Goal: Navigation & Orientation: Find specific page/section

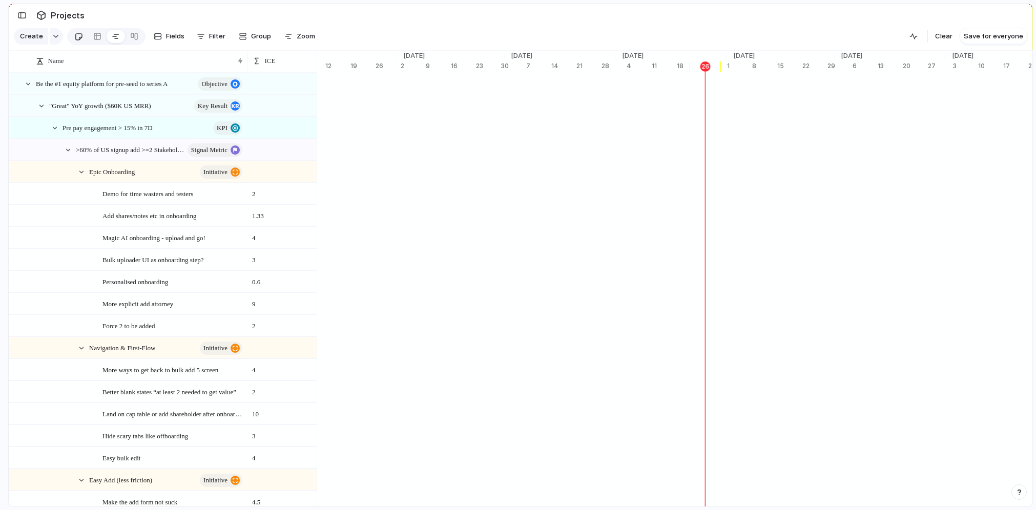
scroll to position [0, 3633]
click at [81, 42] on div at bounding box center [78, 36] width 9 height 17
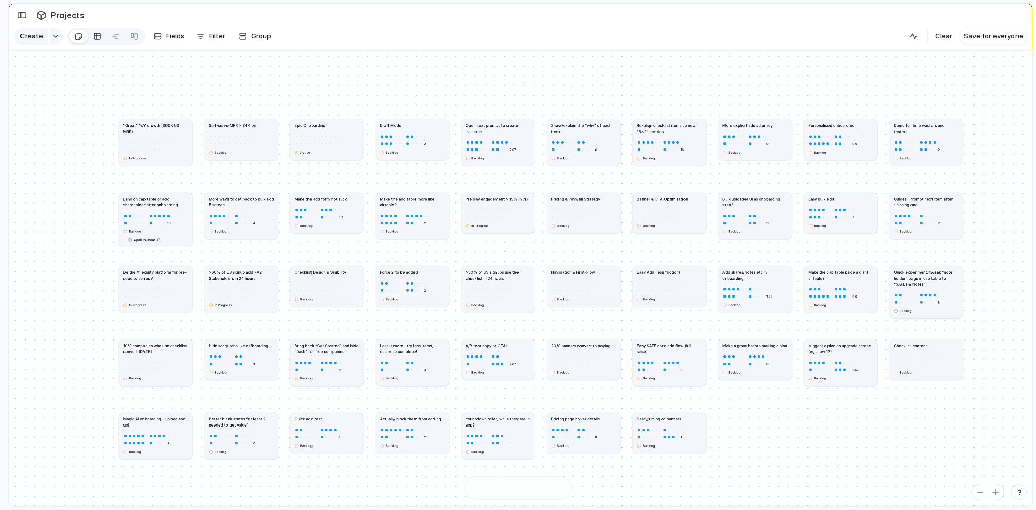
click at [93, 39] on div at bounding box center [97, 36] width 8 height 16
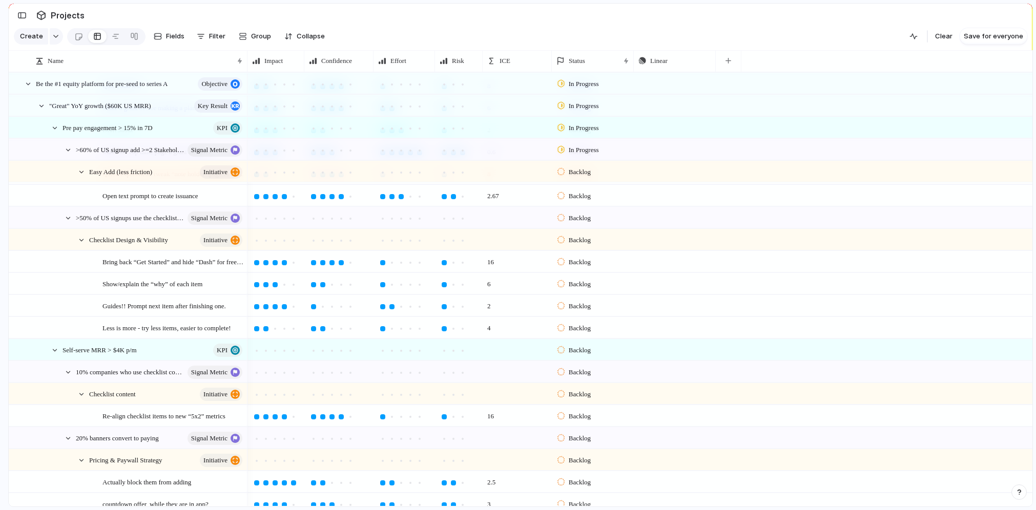
scroll to position [488, 0]
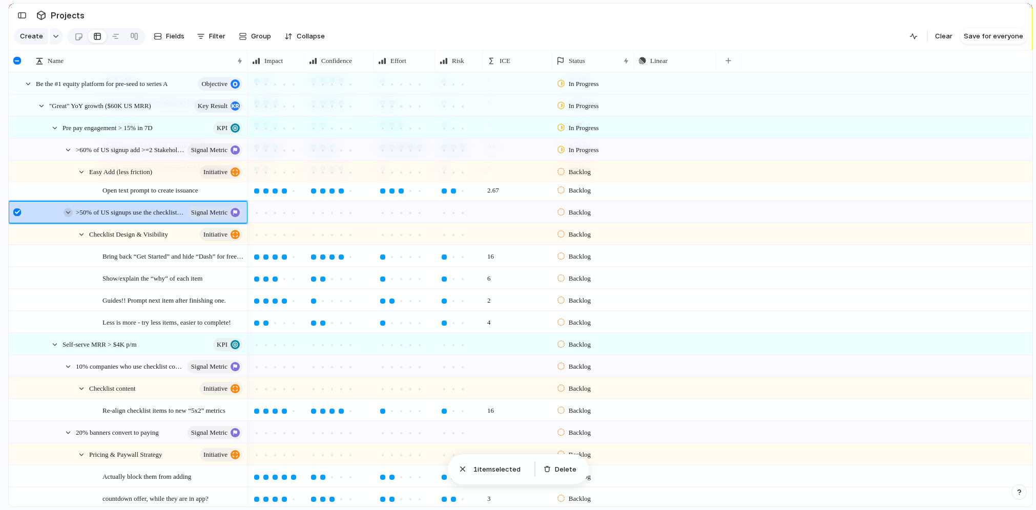
click at [71, 214] on div at bounding box center [68, 212] width 9 height 9
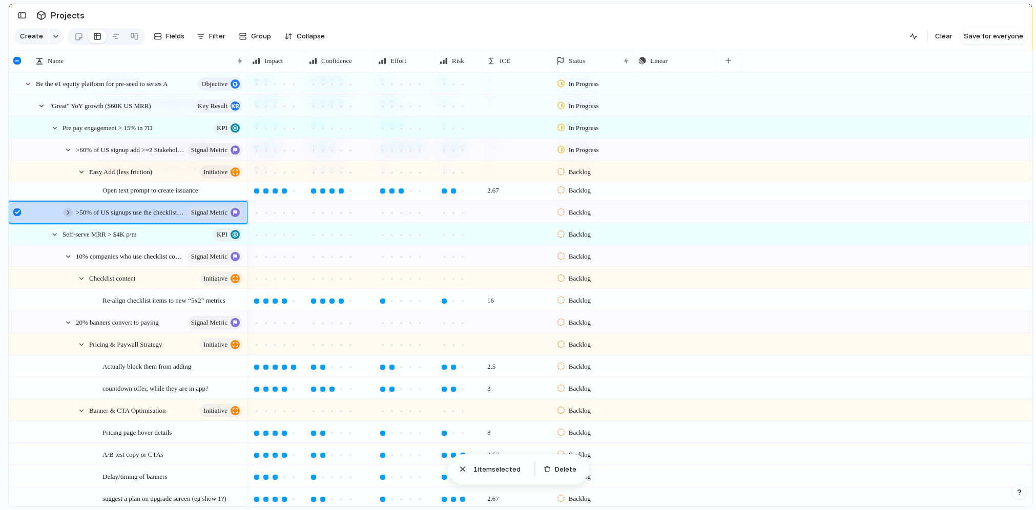
click at [71, 214] on div at bounding box center [68, 212] width 9 height 9
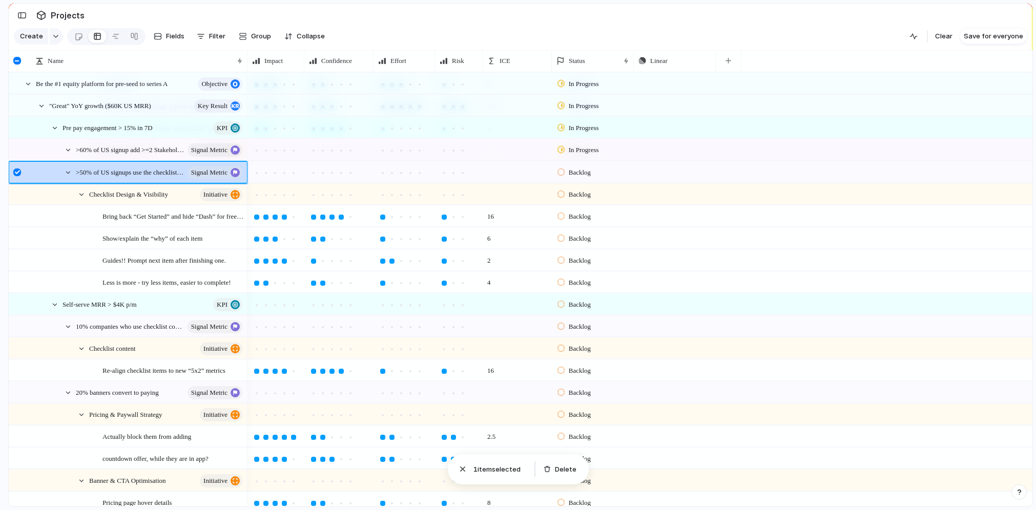
click at [17, 173] on div at bounding box center [17, 173] width 8 height 8
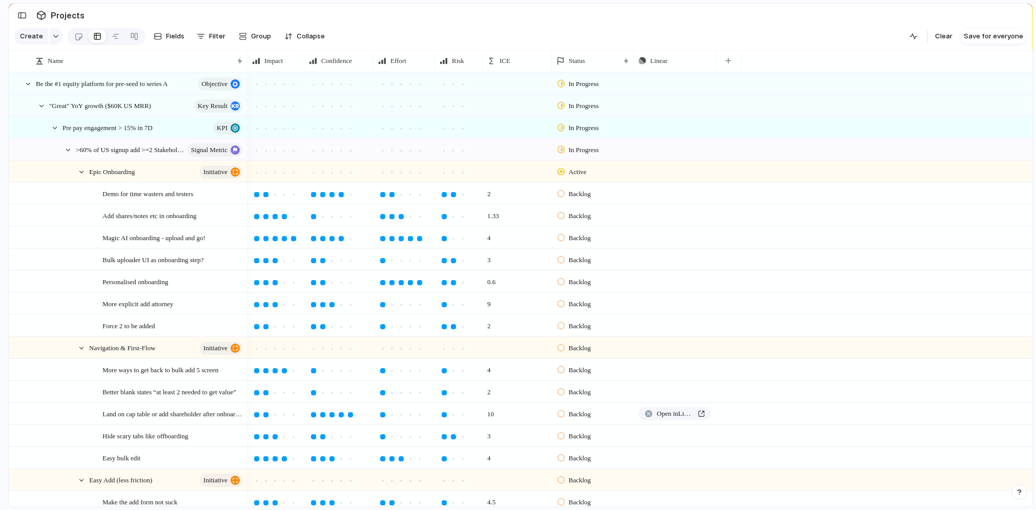
click at [246, 194] on div "Demo for time wasters and testers" at bounding box center [168, 193] width 158 height 21
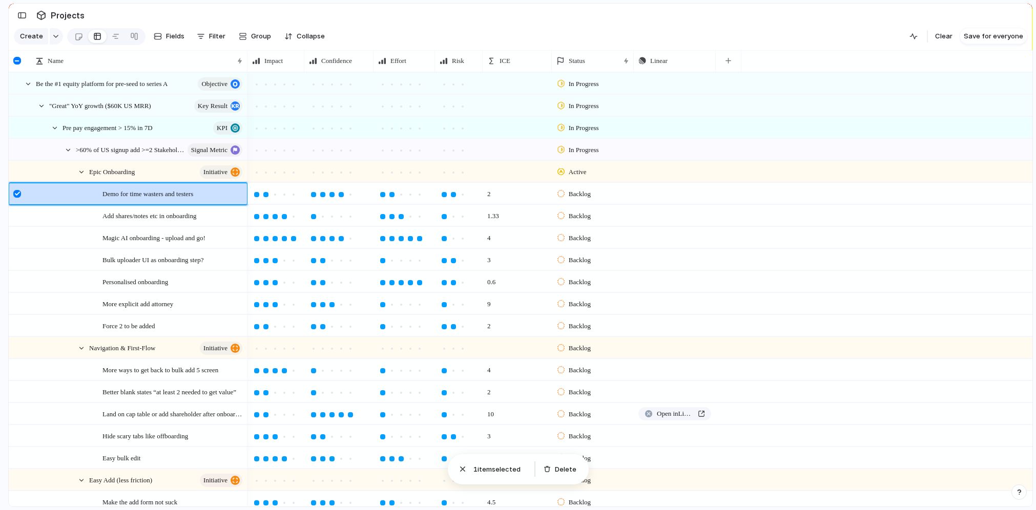
click at [10, 194] on div at bounding box center [18, 197] width 18 height 28
click at [254, 195] on div at bounding box center [256, 194] width 5 height 5
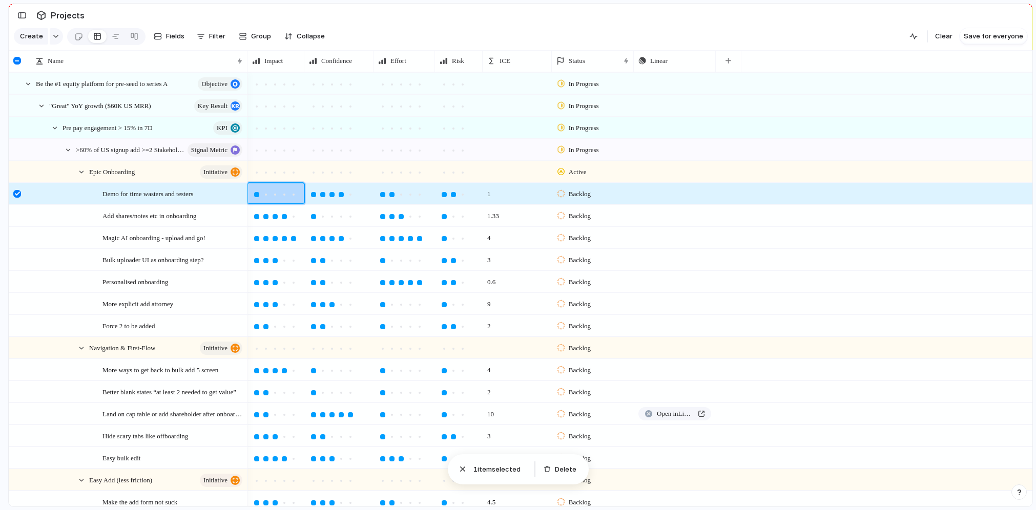
click at [254, 195] on div at bounding box center [256, 194] width 5 height 5
click at [252, 195] on div at bounding box center [256, 194] width 9 height 9
click at [255, 195] on div at bounding box center [256, 194] width 5 height 5
click at [258, 195] on div at bounding box center [256, 194] width 5 height 5
click at [255, 195] on div at bounding box center [256, 194] width 5 height 5
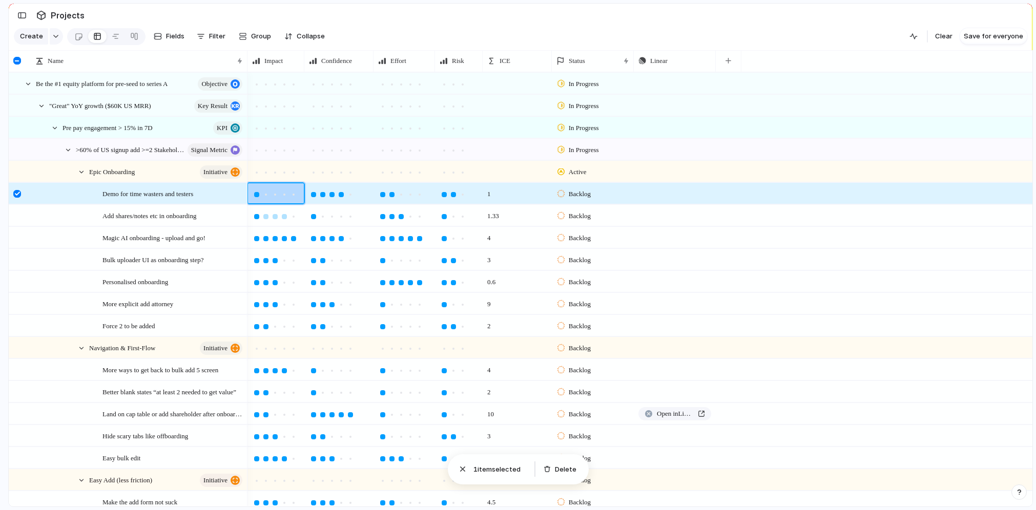
click at [257, 215] on div at bounding box center [256, 216] width 5 height 5
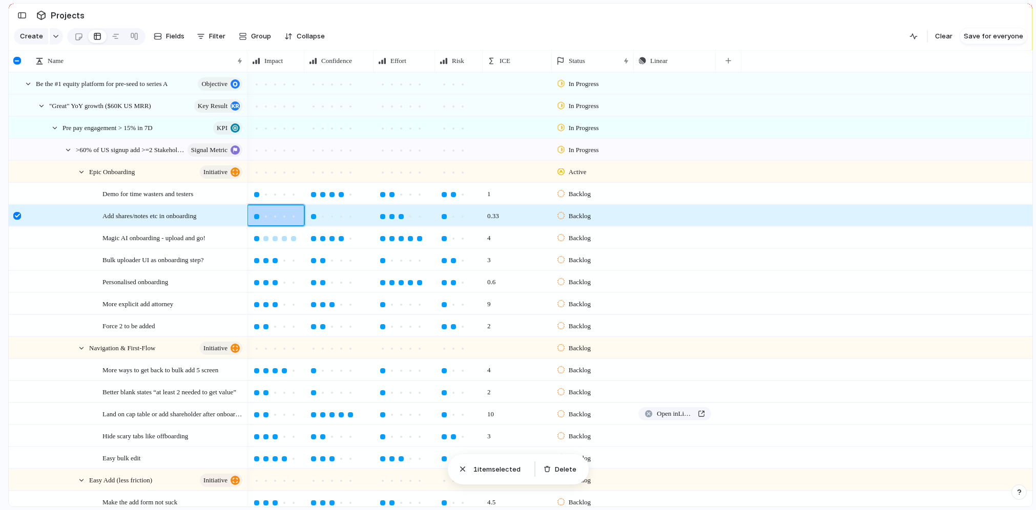
click at [257, 236] on div at bounding box center [256, 238] width 5 height 5
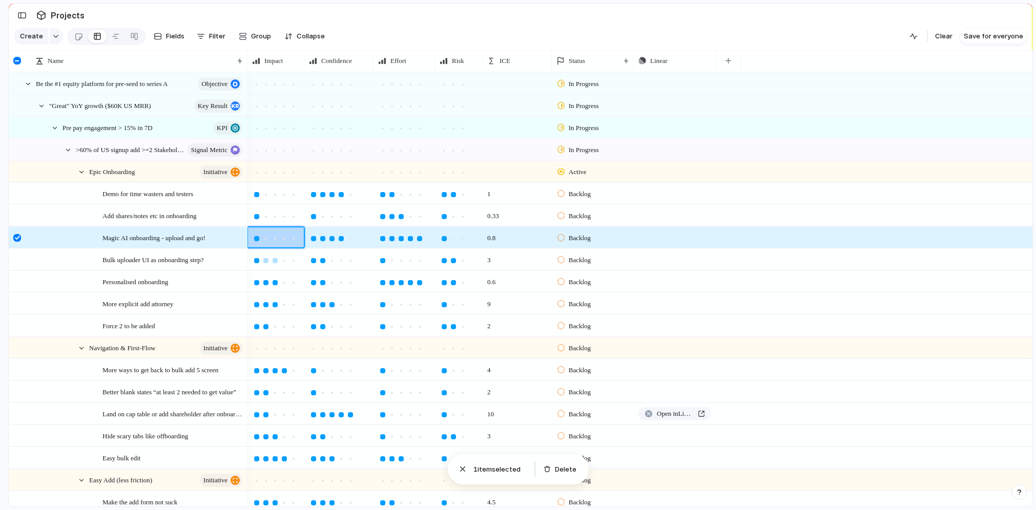
click at [256, 262] on div at bounding box center [256, 260] width 5 height 5
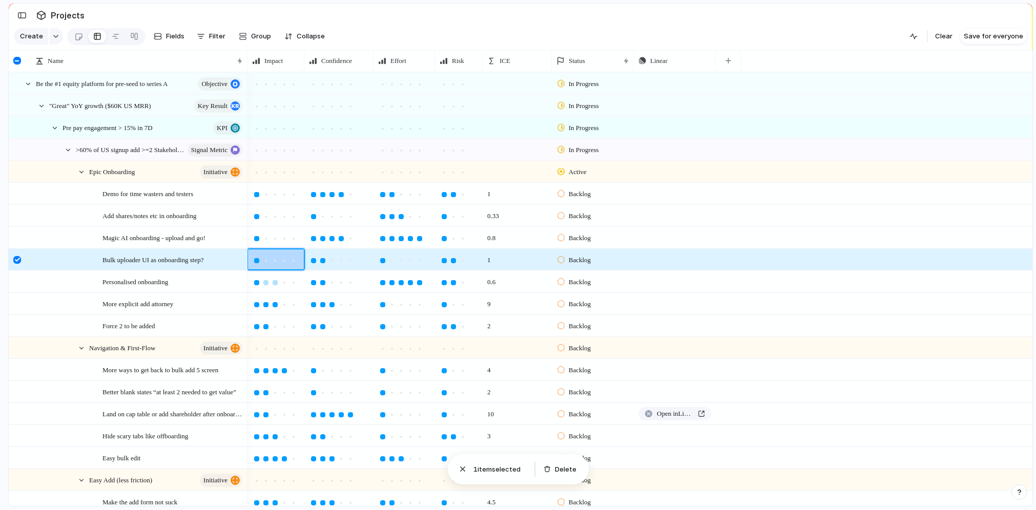
click at [256, 283] on div at bounding box center [256, 282] width 5 height 5
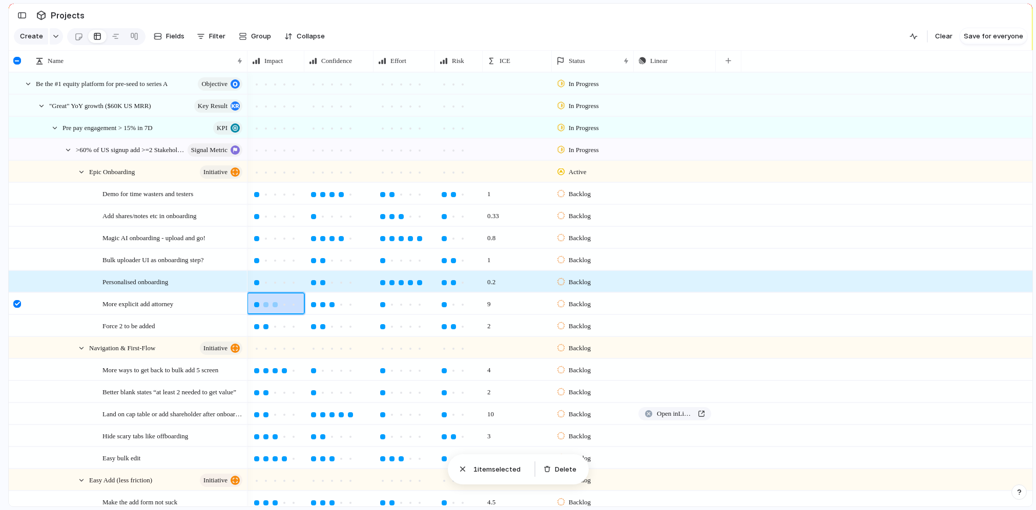
click at [257, 305] on div at bounding box center [256, 304] width 5 height 5
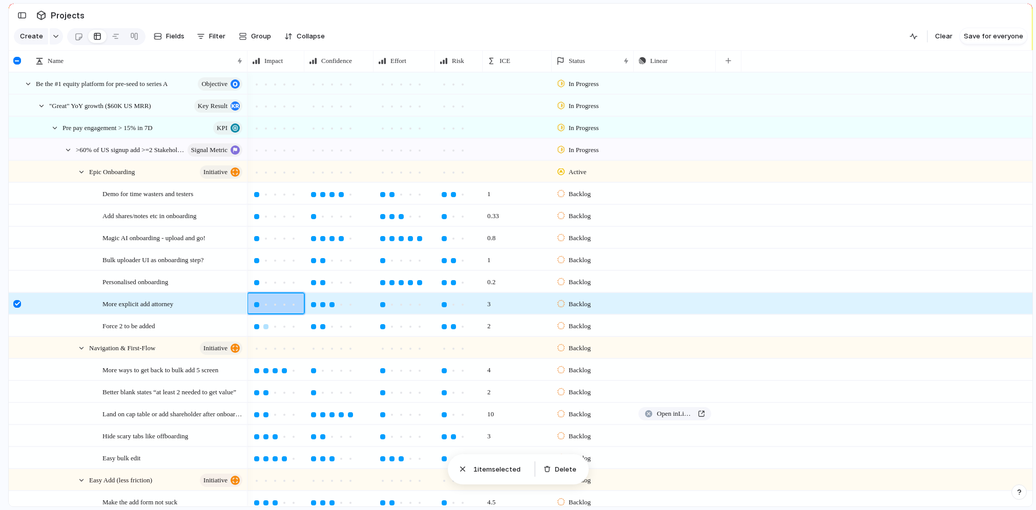
click at [255, 324] on div at bounding box center [256, 326] width 5 height 5
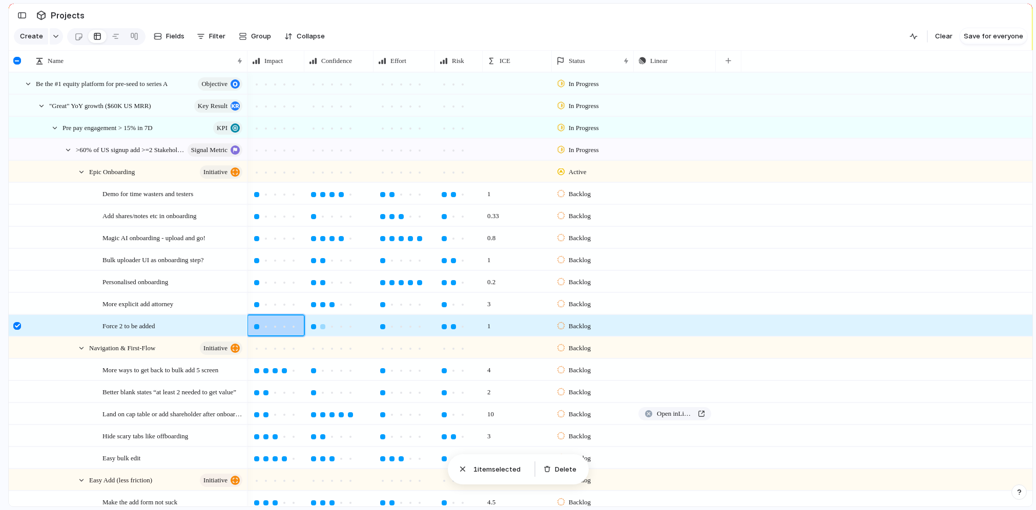
click at [315, 325] on div at bounding box center [313, 326] width 5 height 5
click at [313, 304] on div at bounding box center [313, 304] width 5 height 5
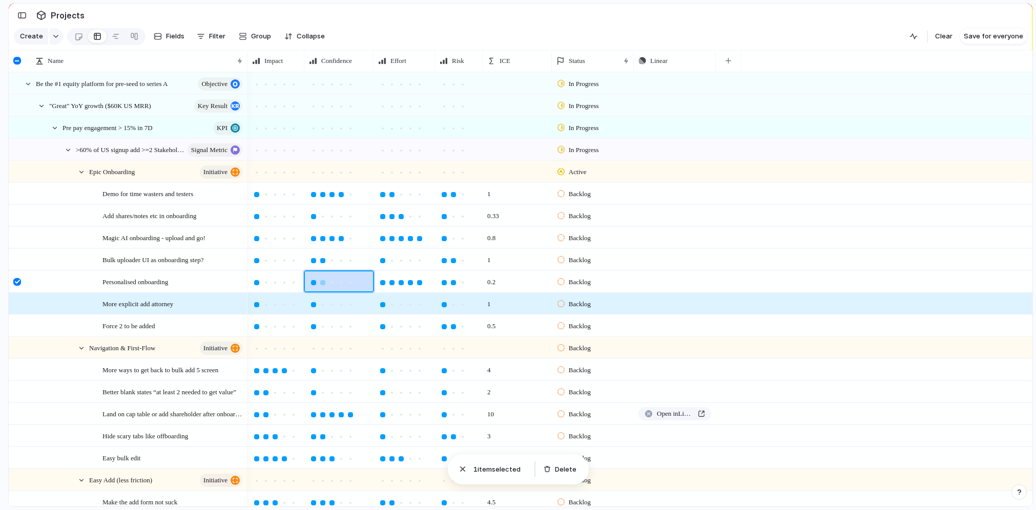
click at [313, 282] on div at bounding box center [313, 282] width 5 height 5
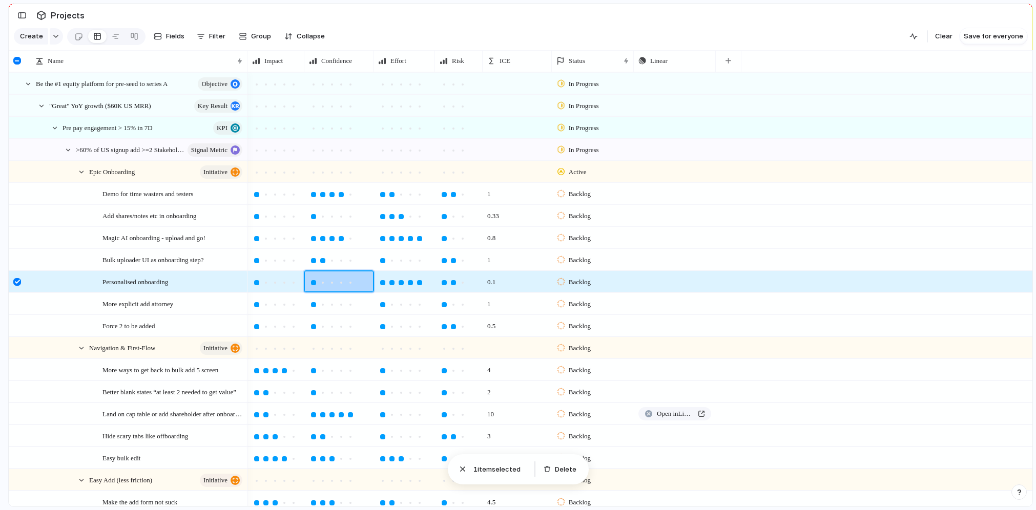
click at [311, 256] on div at bounding box center [313, 260] width 9 height 9
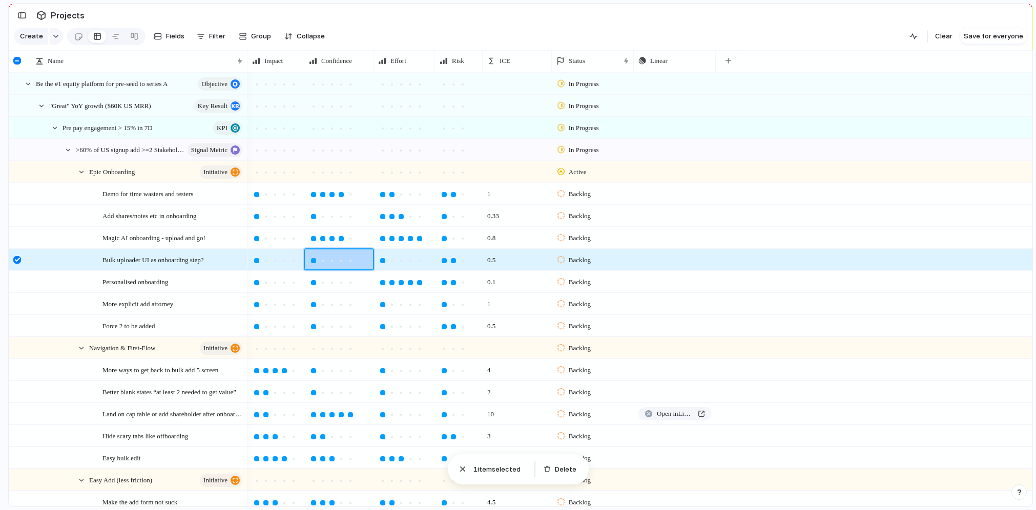
click at [313, 241] on div at bounding box center [313, 238] width 9 height 9
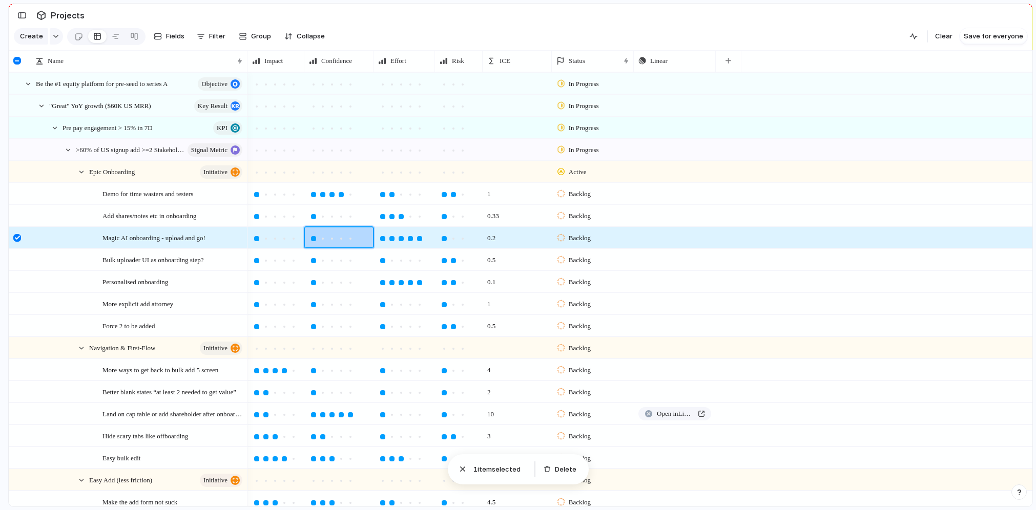
click at [315, 216] on div at bounding box center [313, 216] width 5 height 5
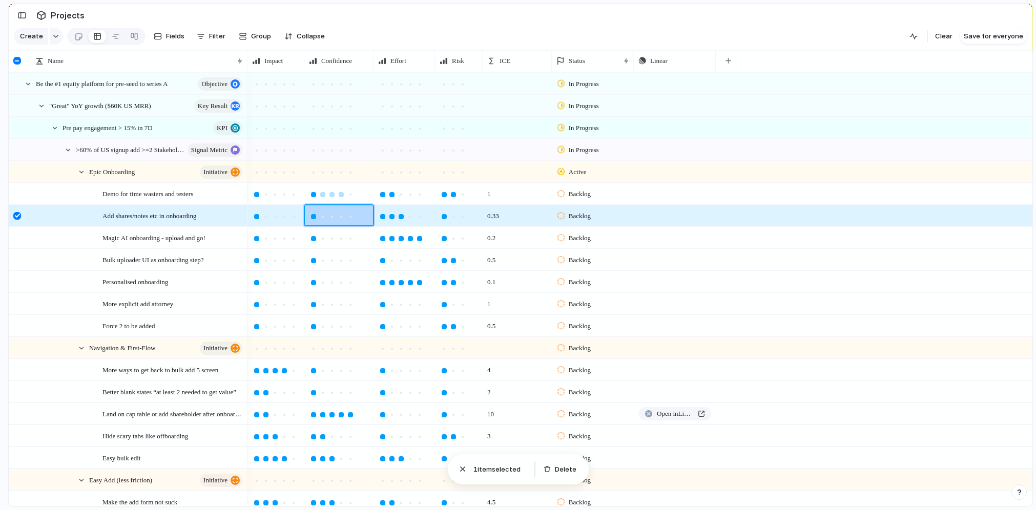
click at [313, 196] on div at bounding box center [313, 194] width 5 height 5
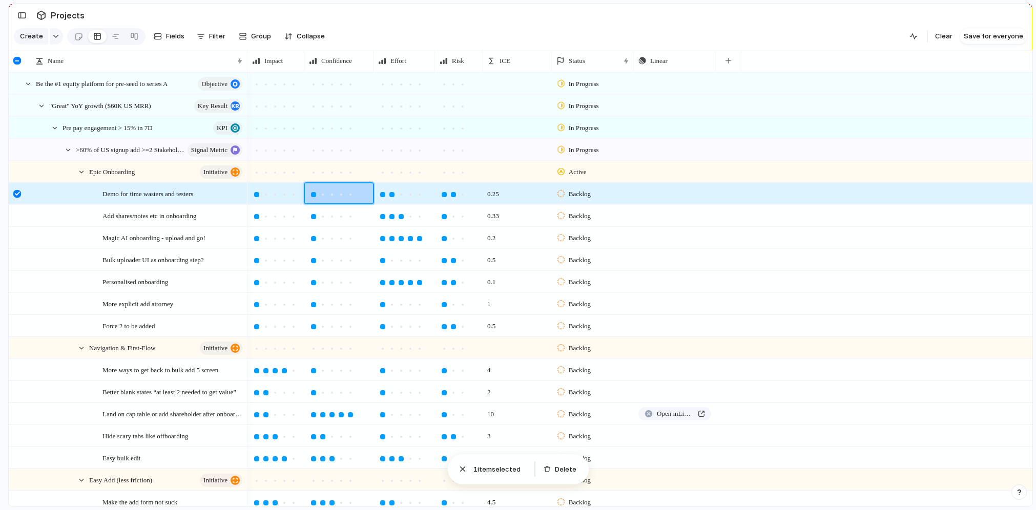
click at [384, 194] on div at bounding box center [382, 194] width 5 height 5
click at [442, 196] on div at bounding box center [444, 194] width 5 height 5
click at [440, 259] on div at bounding box center [444, 260] width 9 height 9
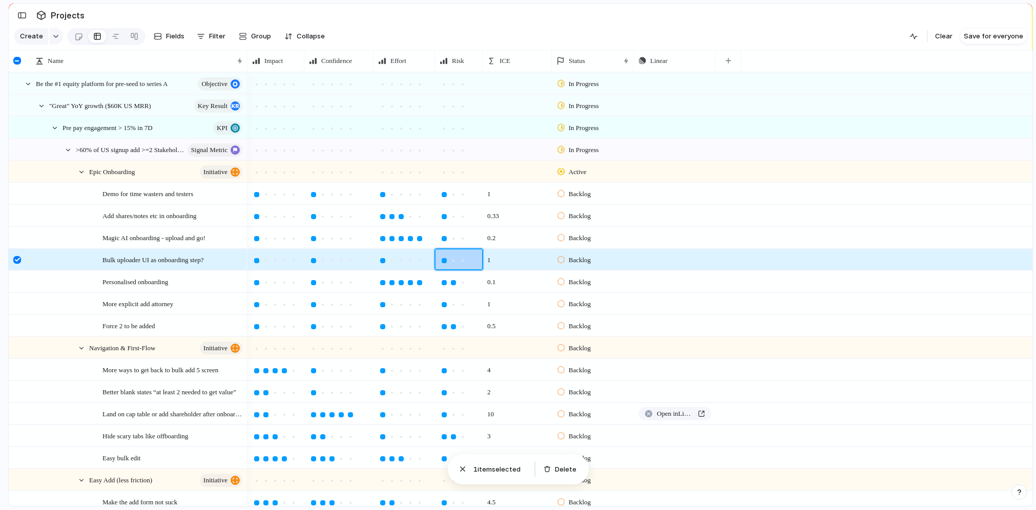
click at [445, 281] on div at bounding box center [444, 282] width 5 height 5
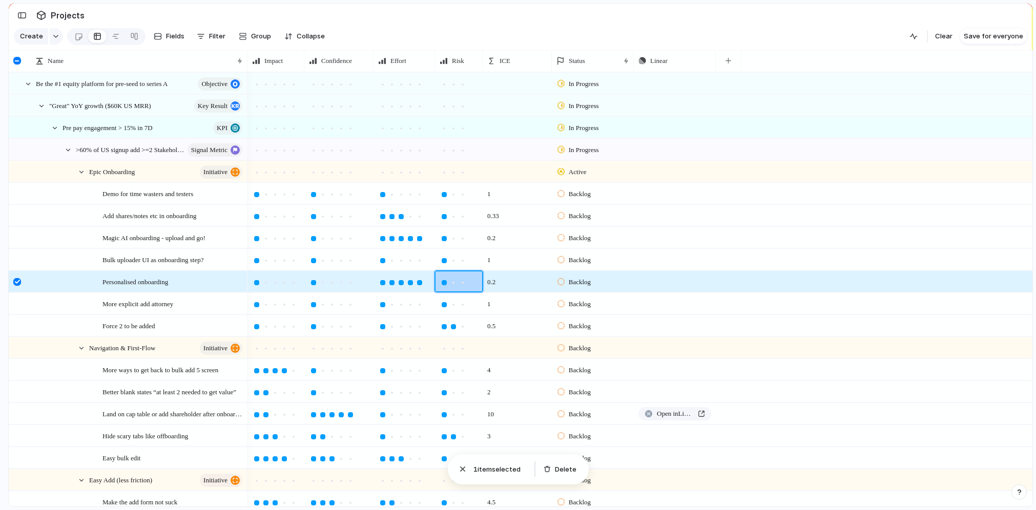
click at [443, 322] on div at bounding box center [444, 326] width 9 height 9
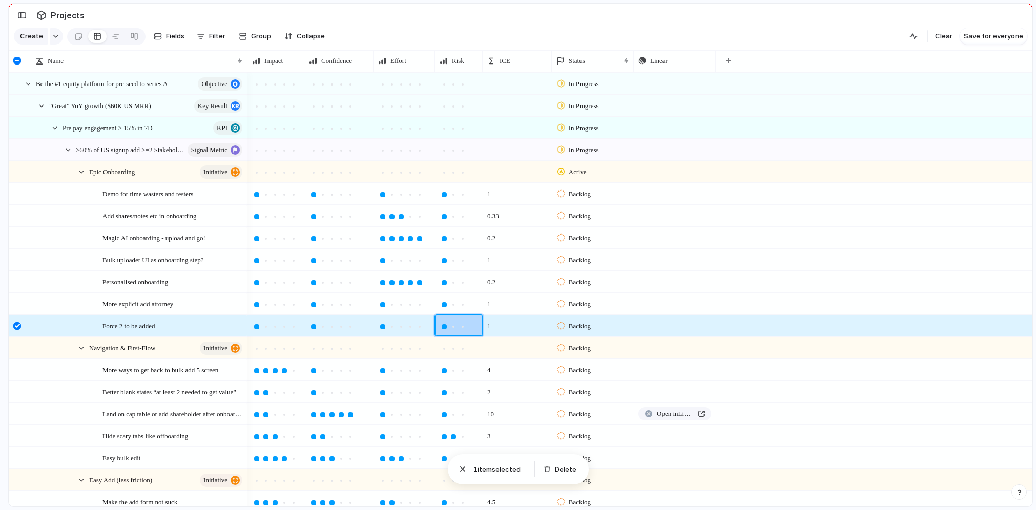
click at [382, 281] on div at bounding box center [382, 282] width 5 height 5
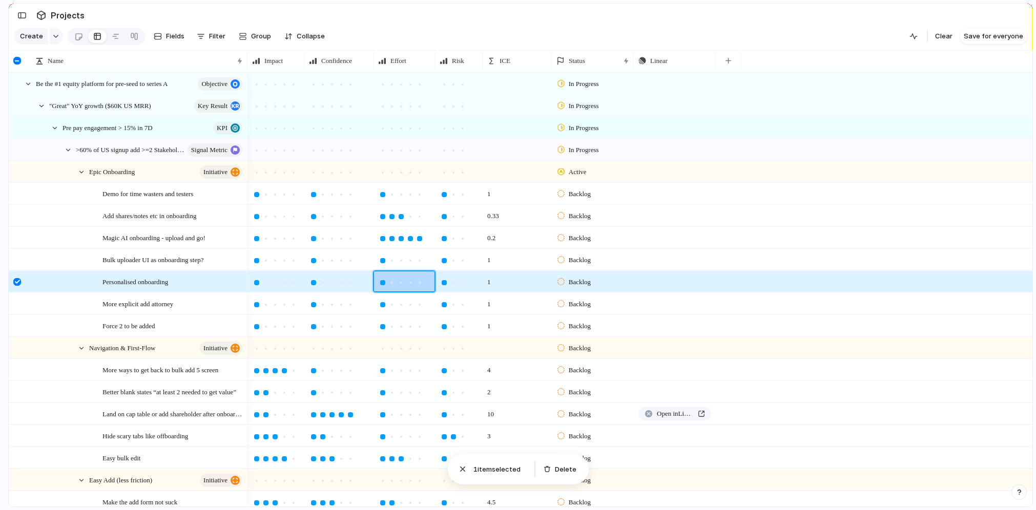
click at [382, 239] on div at bounding box center [382, 238] width 5 height 5
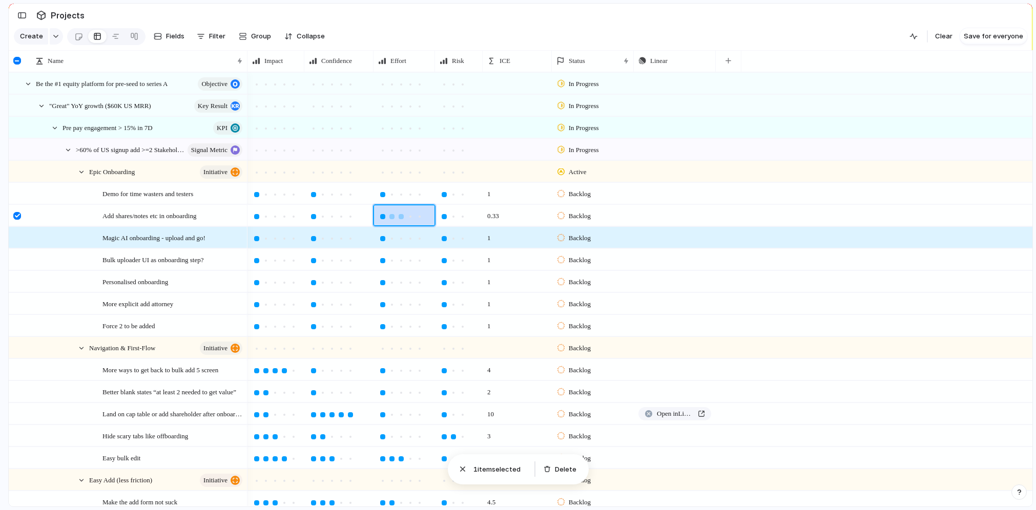
click at [381, 214] on div at bounding box center [382, 216] width 5 height 5
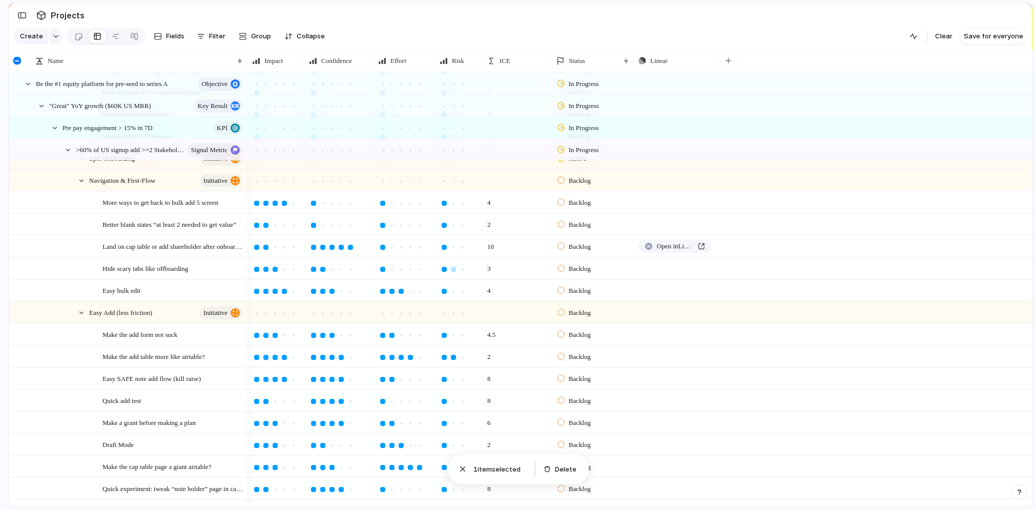
click at [440, 270] on div at bounding box center [444, 269] width 9 height 9
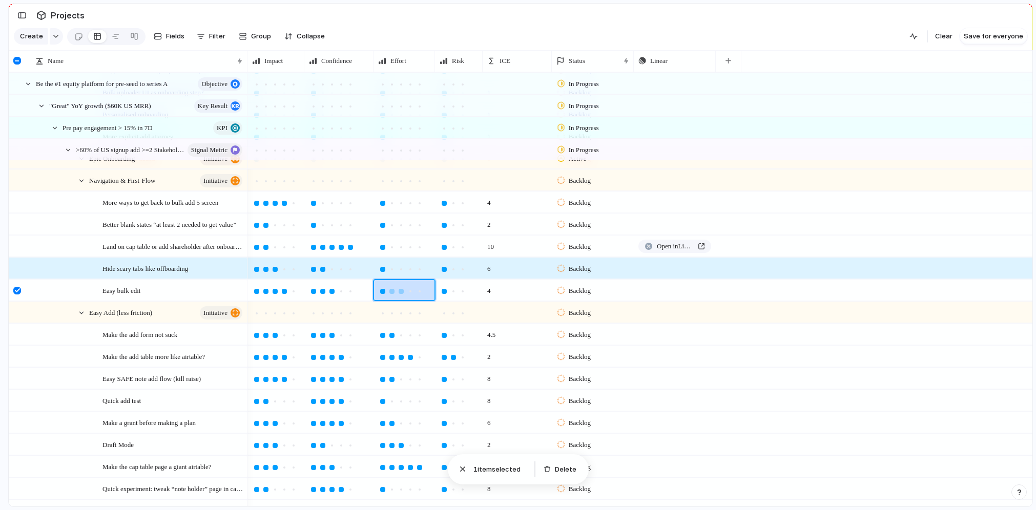
click at [381, 289] on div at bounding box center [382, 291] width 5 height 5
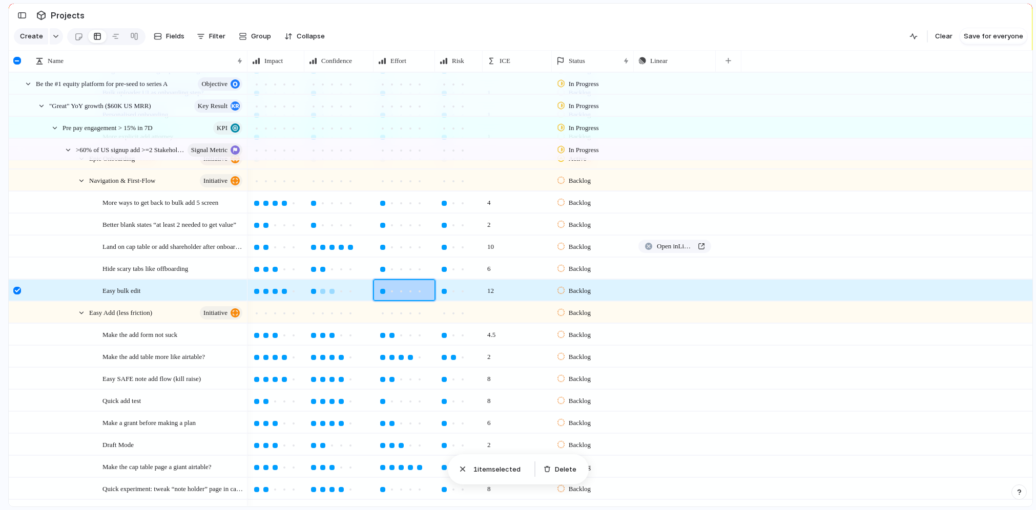
click at [313, 290] on div at bounding box center [313, 291] width 5 height 5
click at [312, 271] on div at bounding box center [313, 269] width 5 height 5
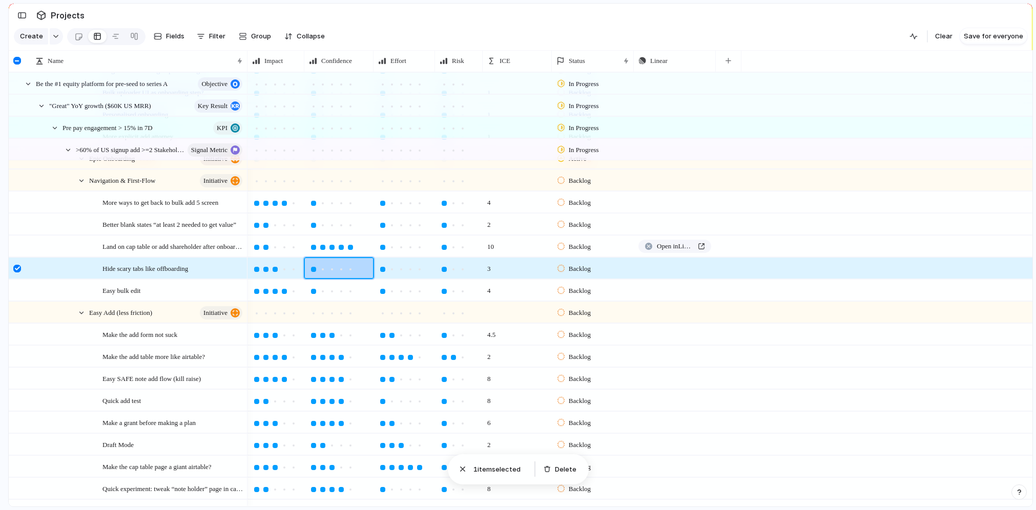
click at [312, 248] on div at bounding box center [313, 247] width 5 height 5
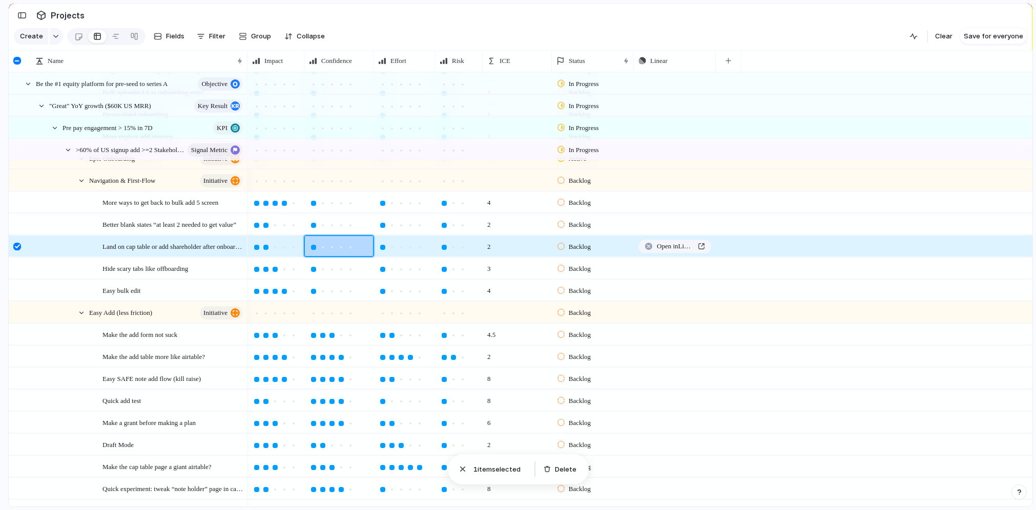
click at [312, 225] on div at bounding box center [313, 225] width 5 height 5
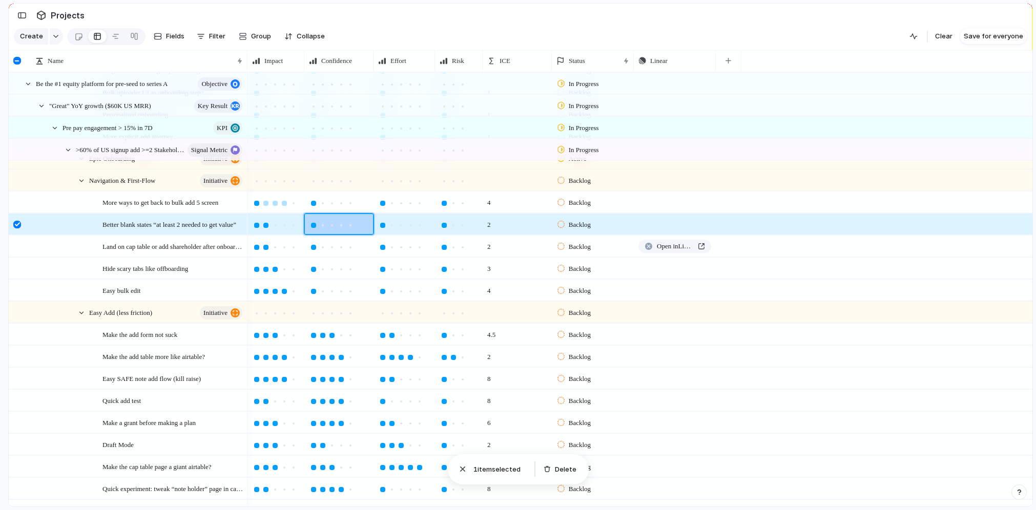
click at [254, 204] on div at bounding box center [256, 203] width 9 height 9
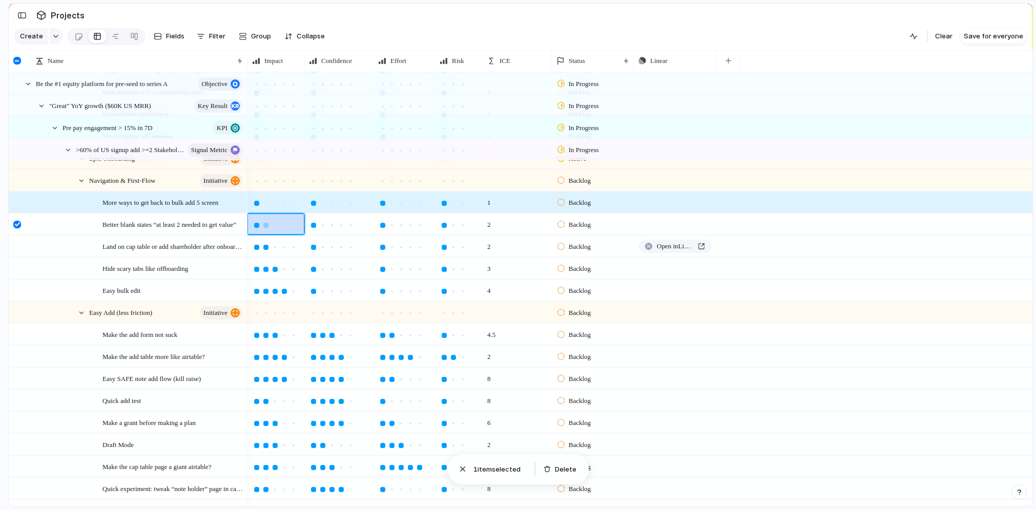
click at [254, 225] on div at bounding box center [256, 225] width 5 height 5
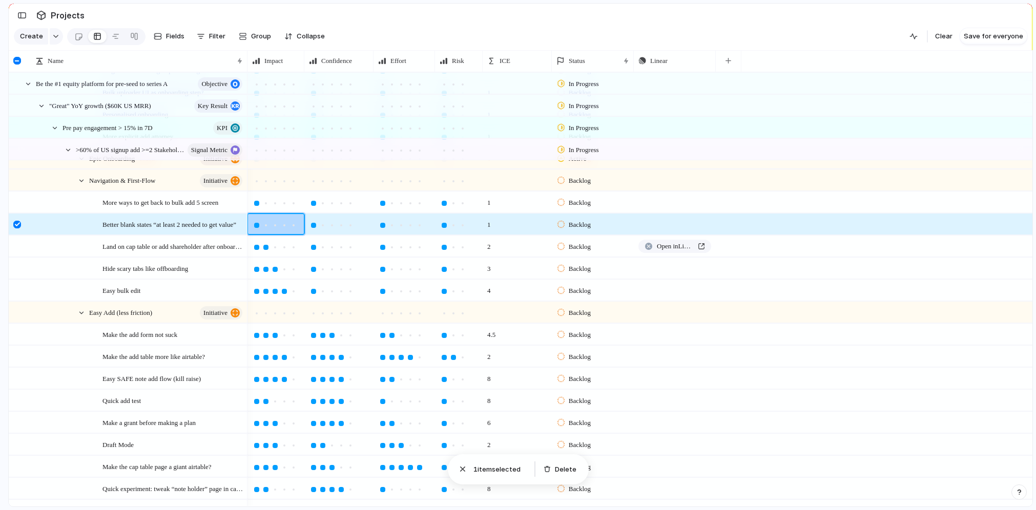
click at [256, 252] on div at bounding box center [276, 246] width 56 height 20
click at [253, 245] on div at bounding box center [256, 247] width 9 height 9
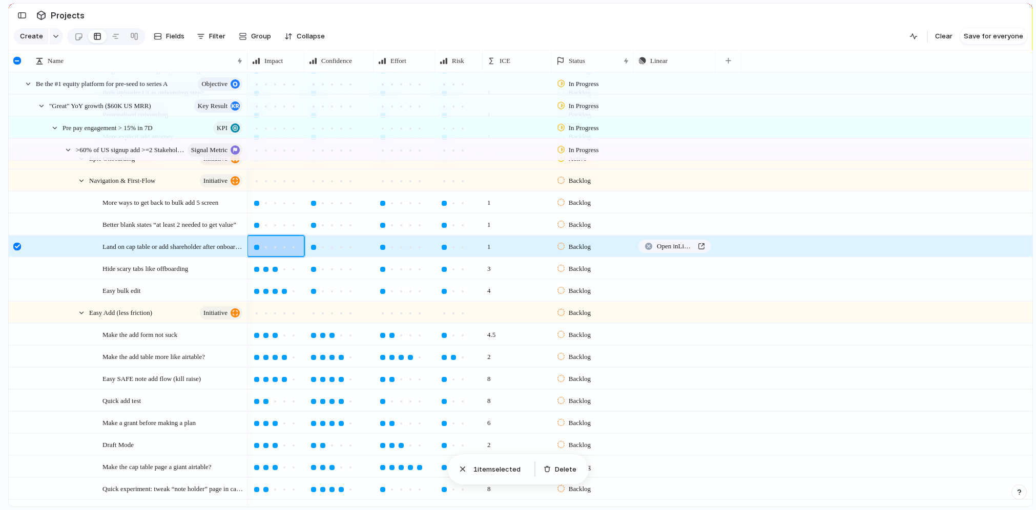
click at [253, 265] on div at bounding box center [256, 269] width 9 height 9
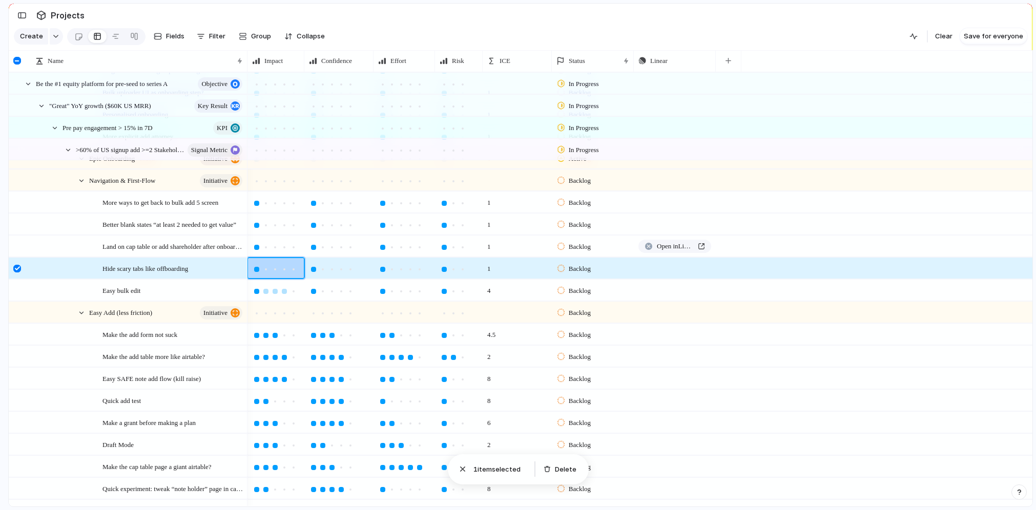
click at [255, 295] on div at bounding box center [256, 291] width 9 height 9
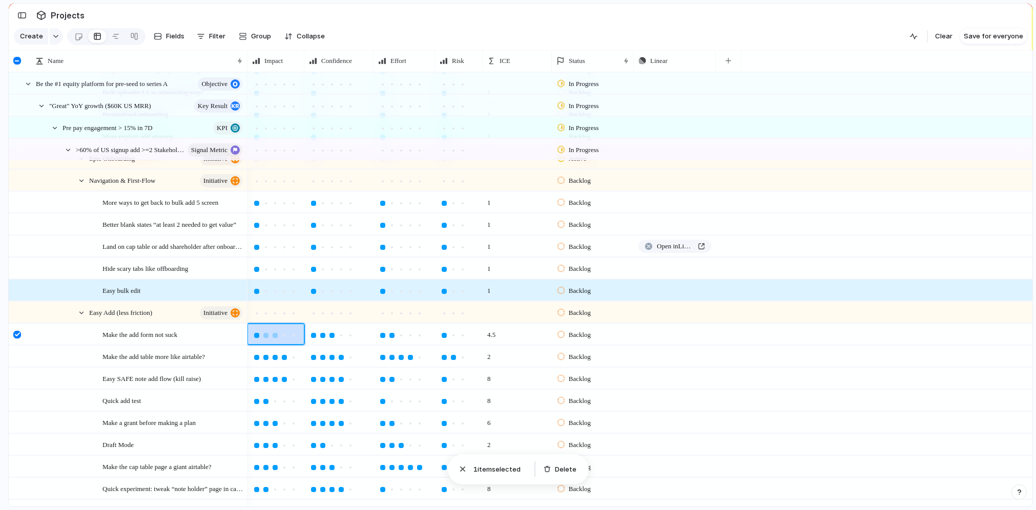
click at [254, 335] on div at bounding box center [256, 335] width 5 height 5
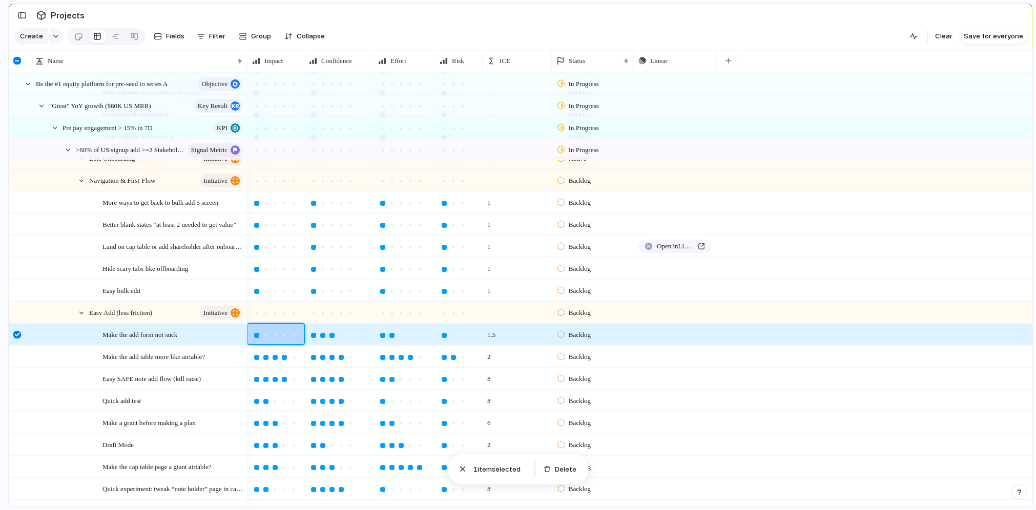
click at [253, 358] on div at bounding box center [256, 357] width 9 height 9
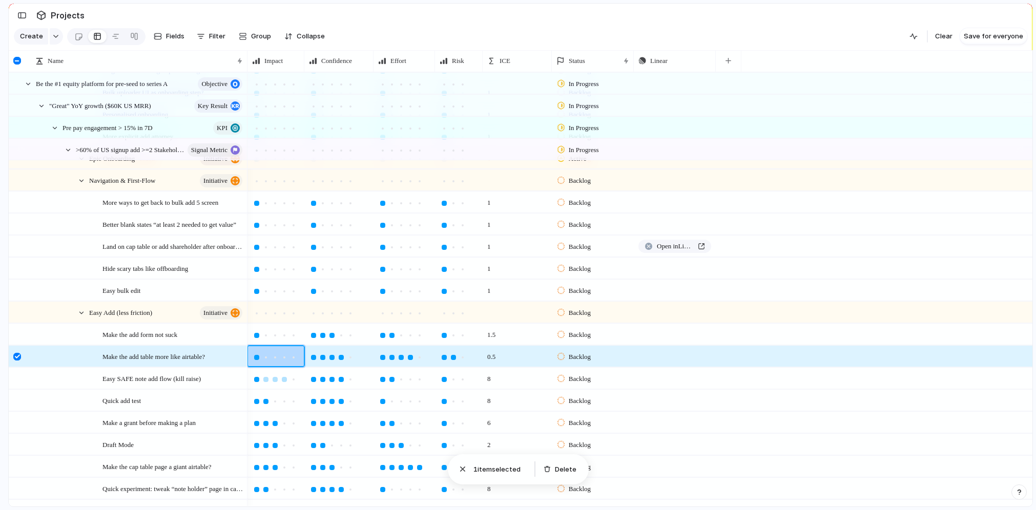
click at [257, 383] on div at bounding box center [256, 379] width 9 height 9
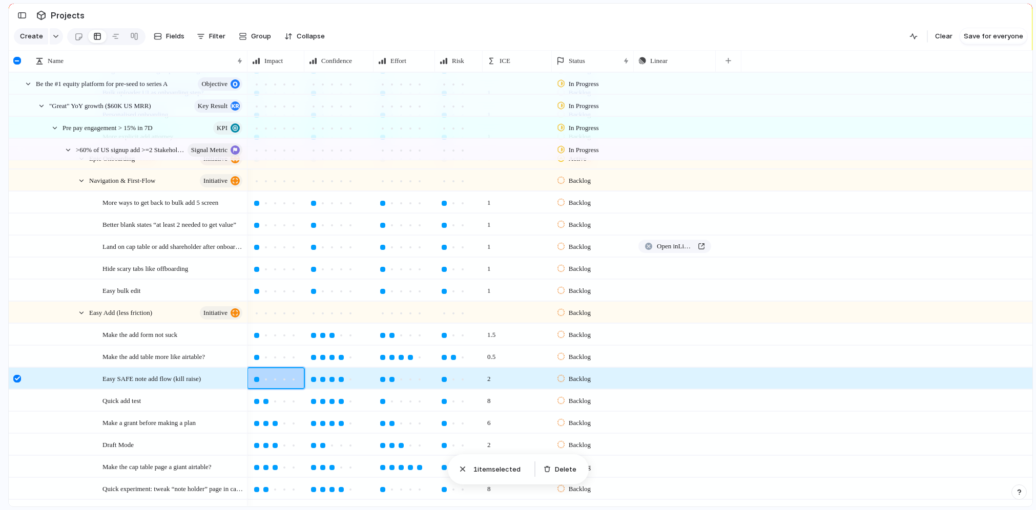
click at [257, 399] on div at bounding box center [256, 401] width 5 height 5
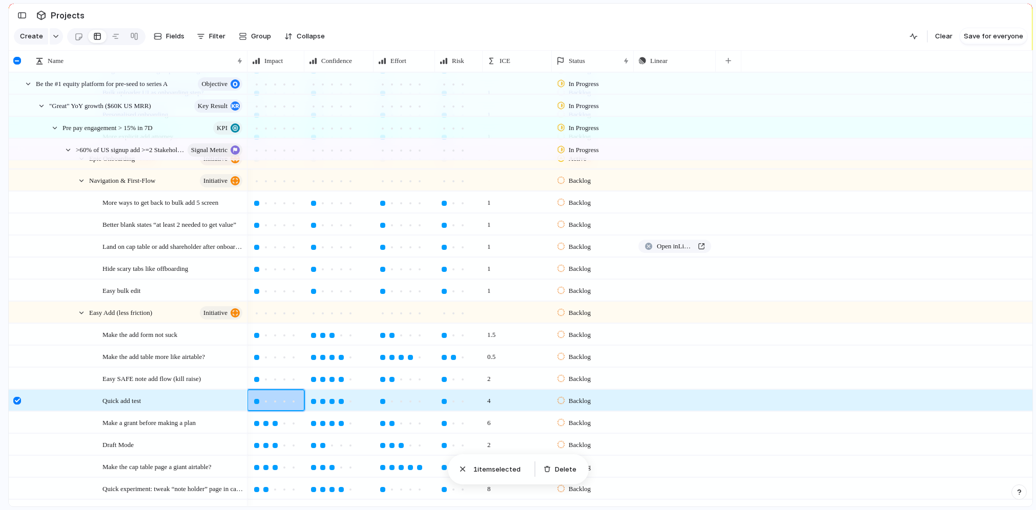
click at [256, 423] on div at bounding box center [256, 423] width 5 height 5
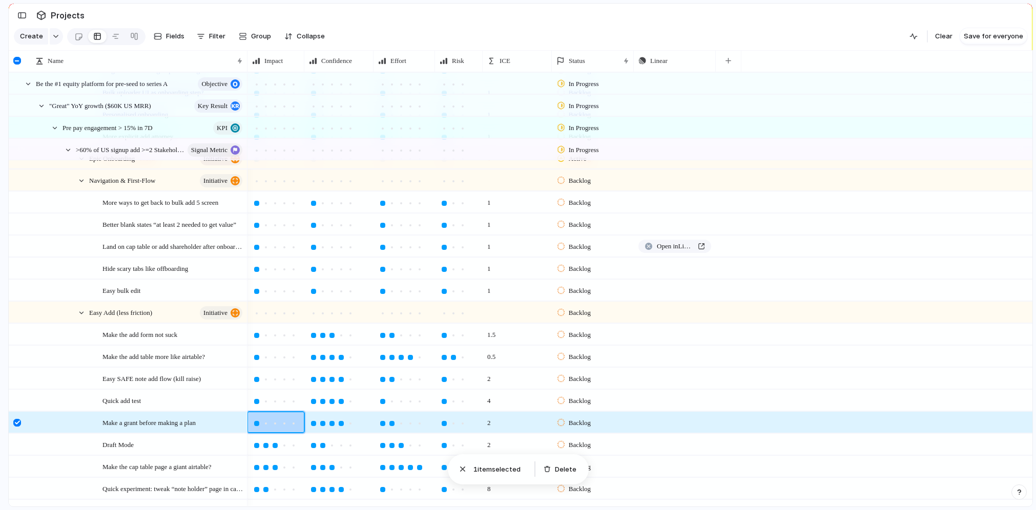
click at [256, 440] on div at bounding box center [275, 445] width 46 height 12
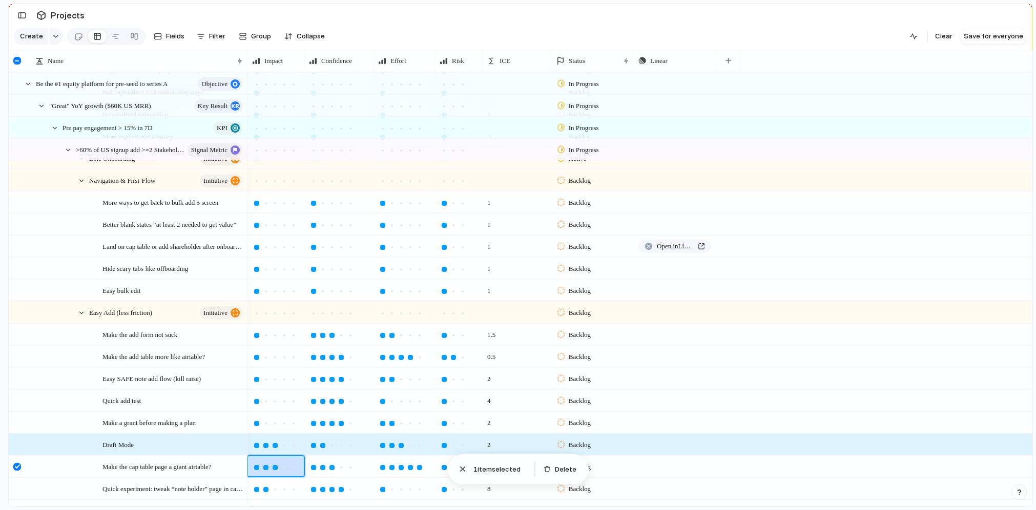
click at [257, 457] on div at bounding box center [276, 467] width 56 height 20
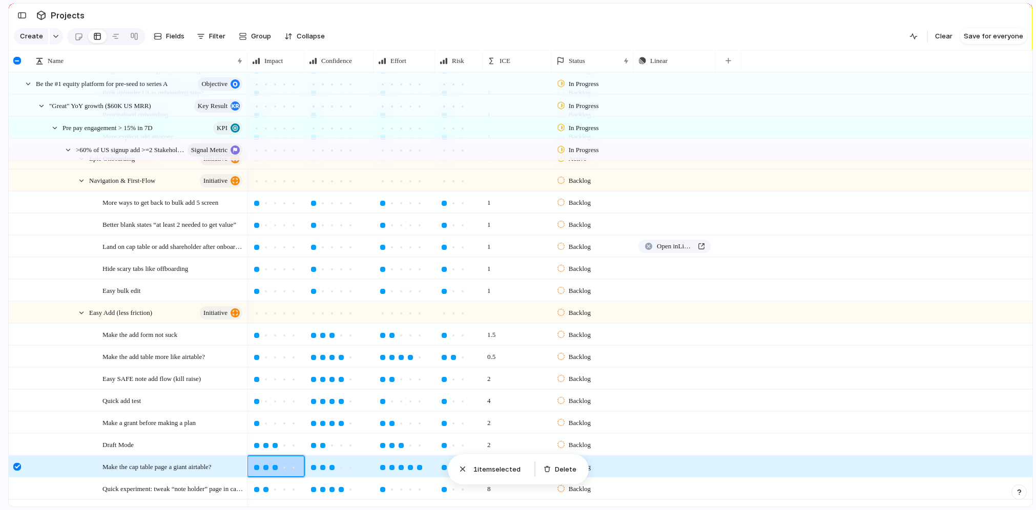
click at [255, 449] on div at bounding box center [256, 445] width 9 height 9
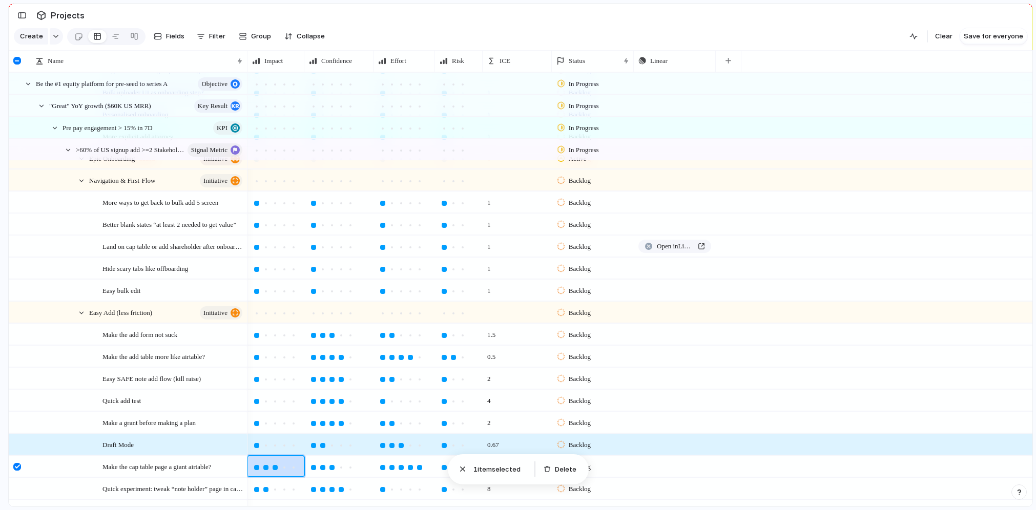
click at [255, 475] on div at bounding box center [276, 467] width 56 height 20
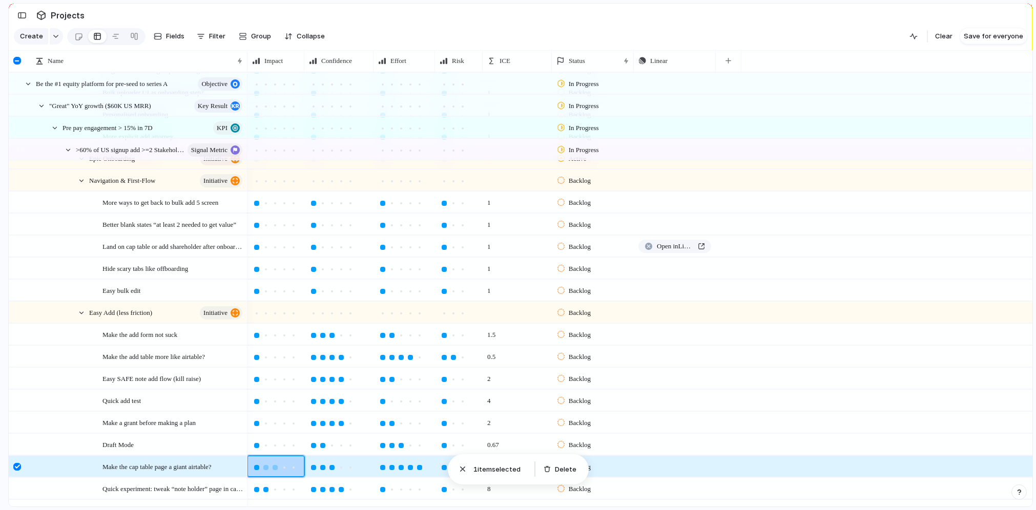
click at [255, 467] on div at bounding box center [256, 467] width 5 height 5
click at [255, 488] on div at bounding box center [256, 489] width 5 height 5
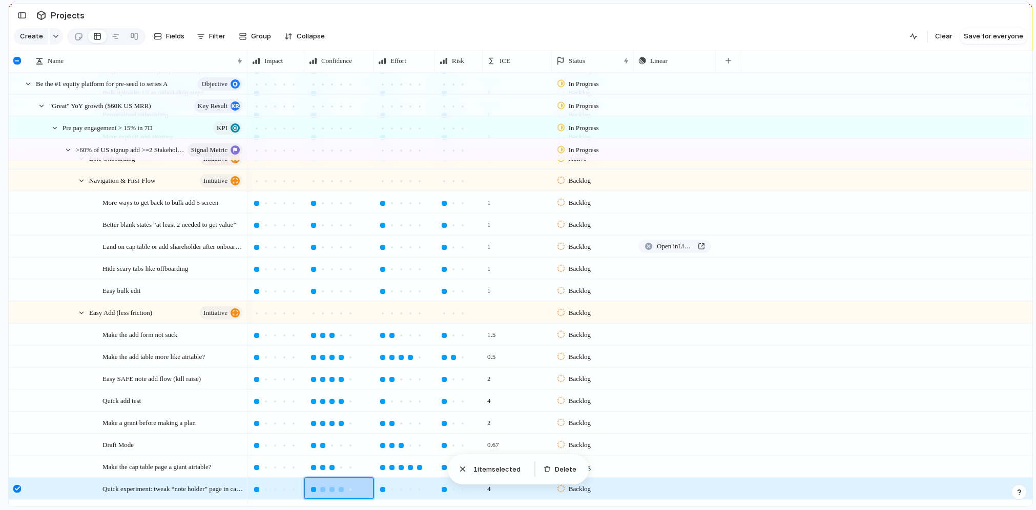
click at [316, 489] on div at bounding box center [313, 489] width 5 height 5
click at [313, 473] on div at bounding box center [339, 467] width 68 height 20
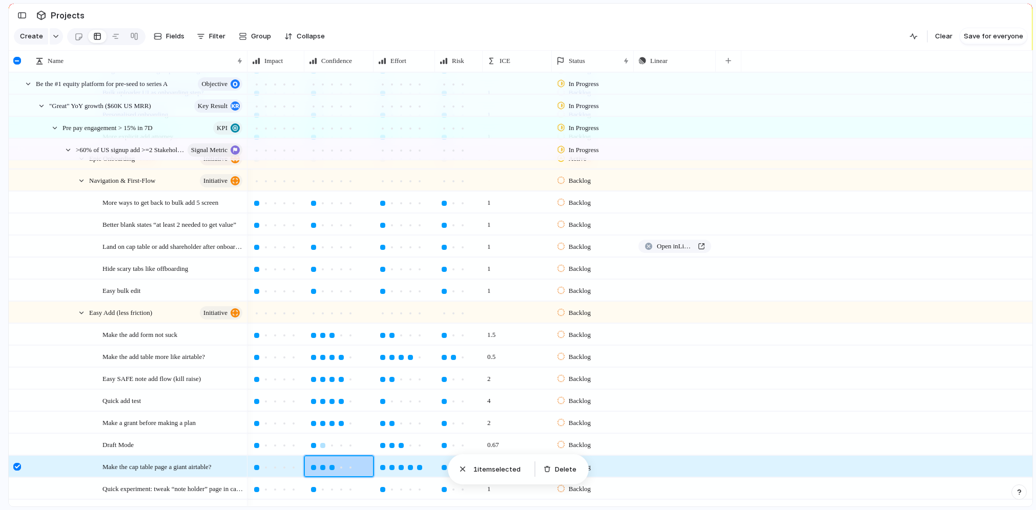
click at [312, 443] on div at bounding box center [313, 445] width 9 height 9
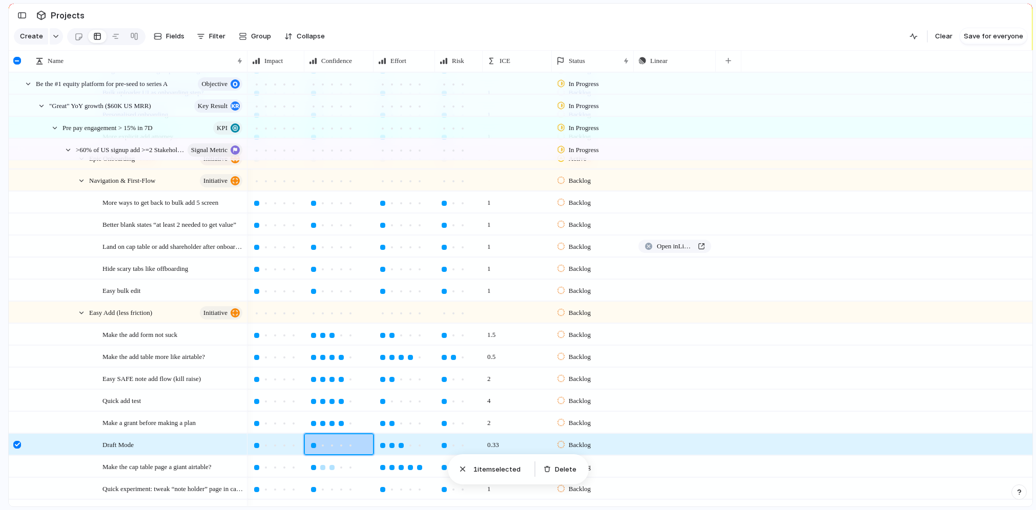
click at [312, 465] on div at bounding box center [313, 467] width 5 height 5
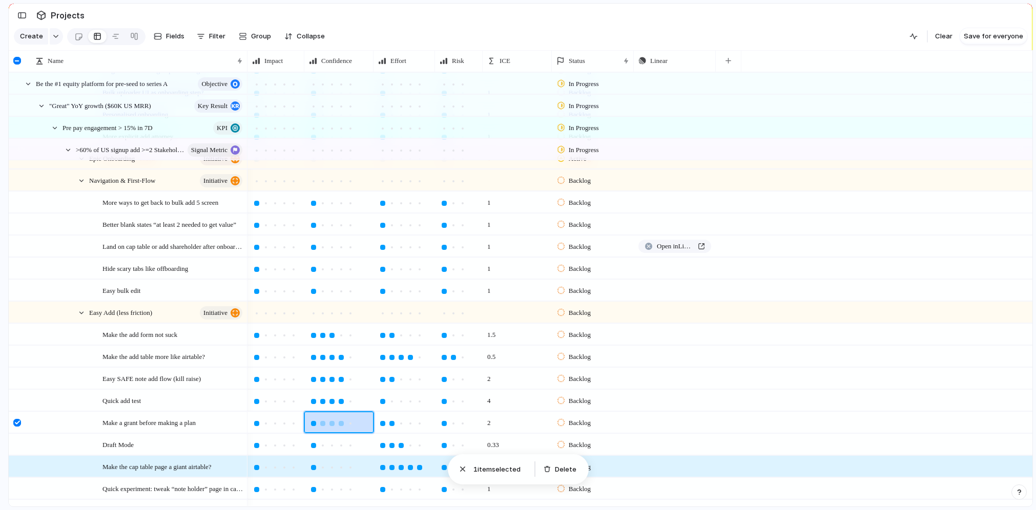
click at [312, 420] on div at bounding box center [313, 423] width 9 height 9
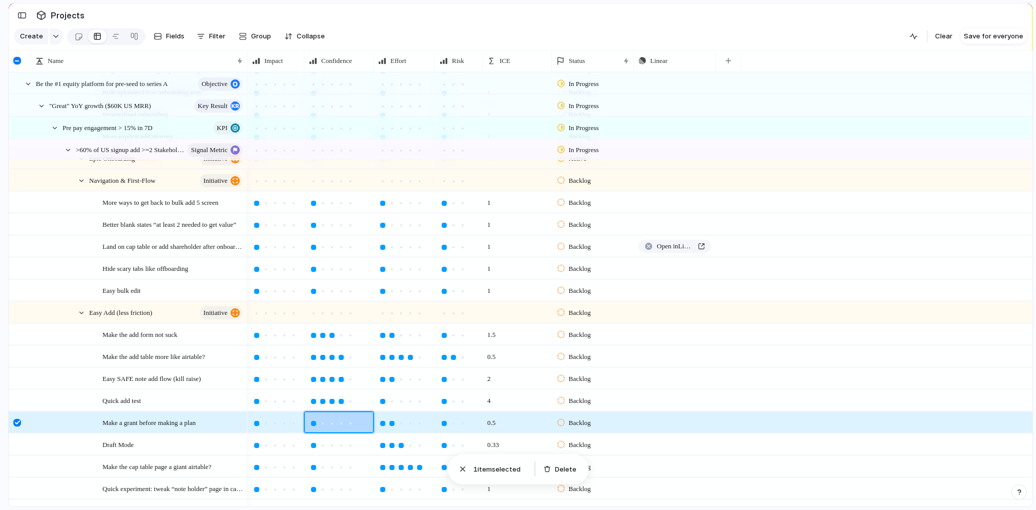
click at [312, 404] on div at bounding box center [313, 401] width 9 height 9
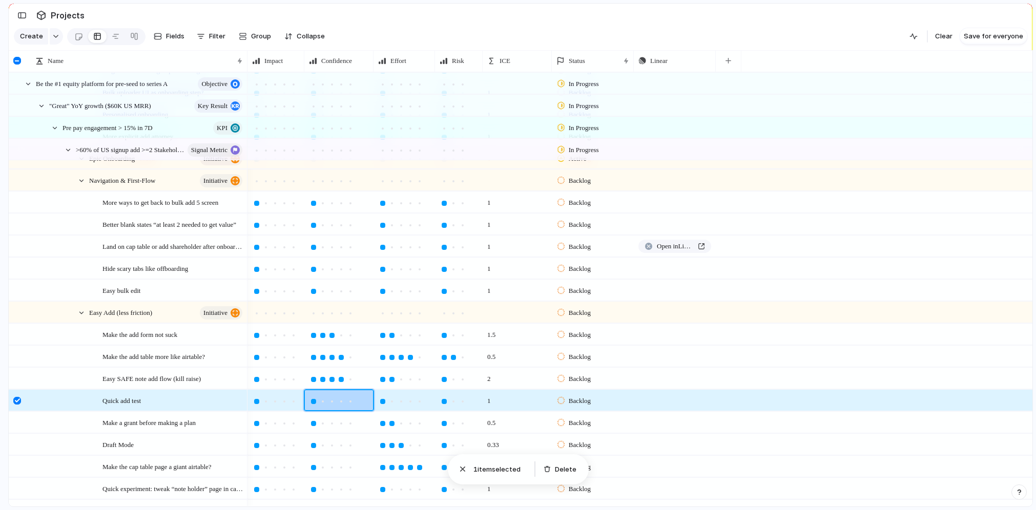
click at [315, 379] on div at bounding box center [313, 379] width 5 height 5
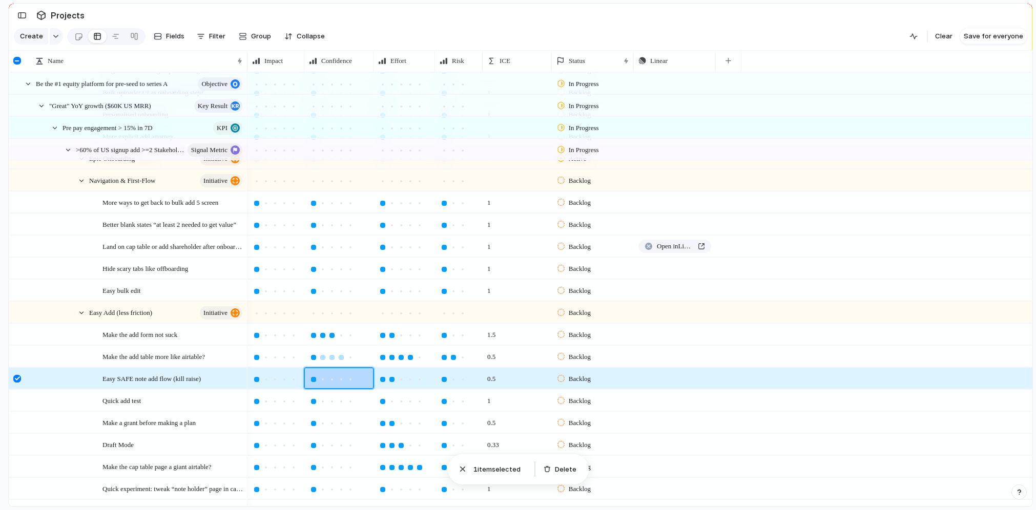
click at [313, 356] on div at bounding box center [313, 357] width 5 height 5
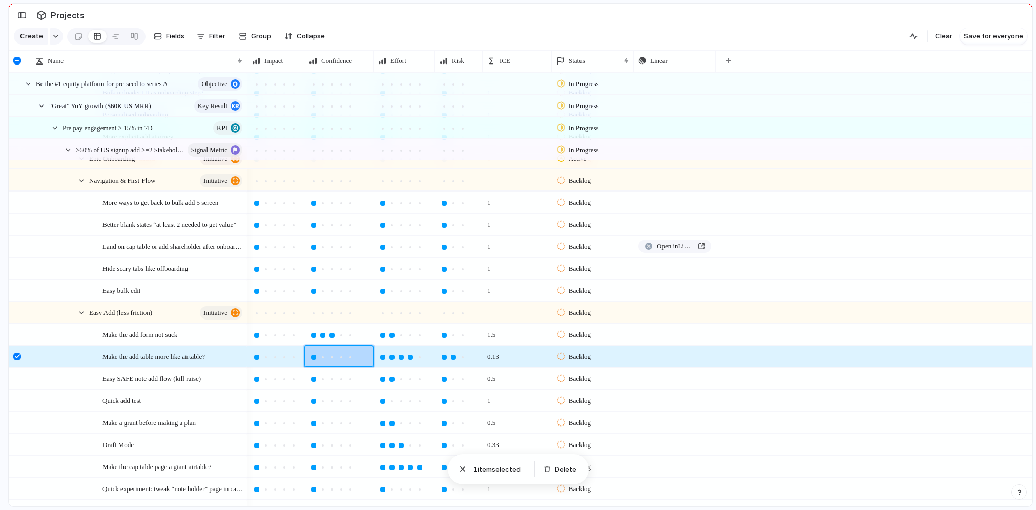
click at [313, 342] on div at bounding box center [339, 334] width 68 height 20
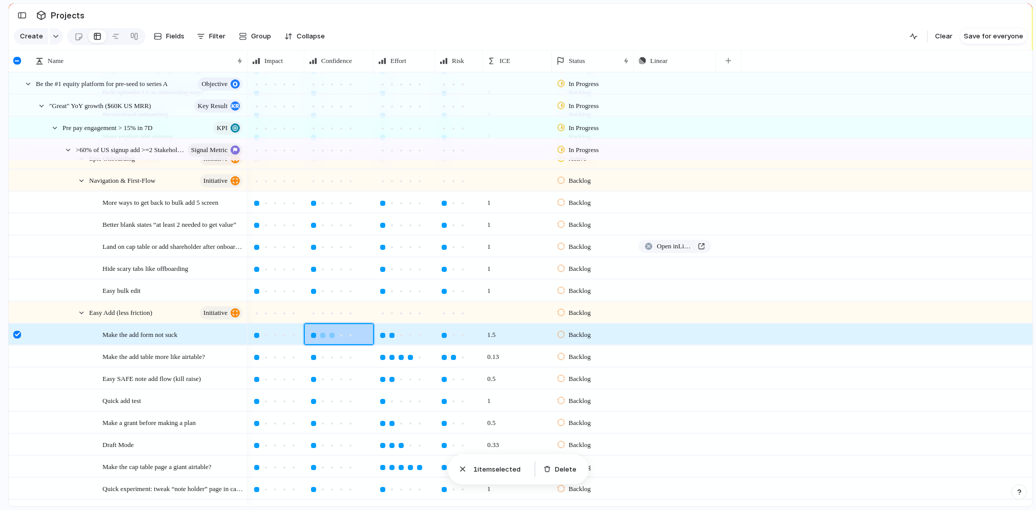
click at [313, 338] on div at bounding box center [313, 335] width 9 height 9
click at [383, 333] on div at bounding box center [382, 335] width 5 height 5
click at [383, 351] on div at bounding box center [401, 357] width 46 height 12
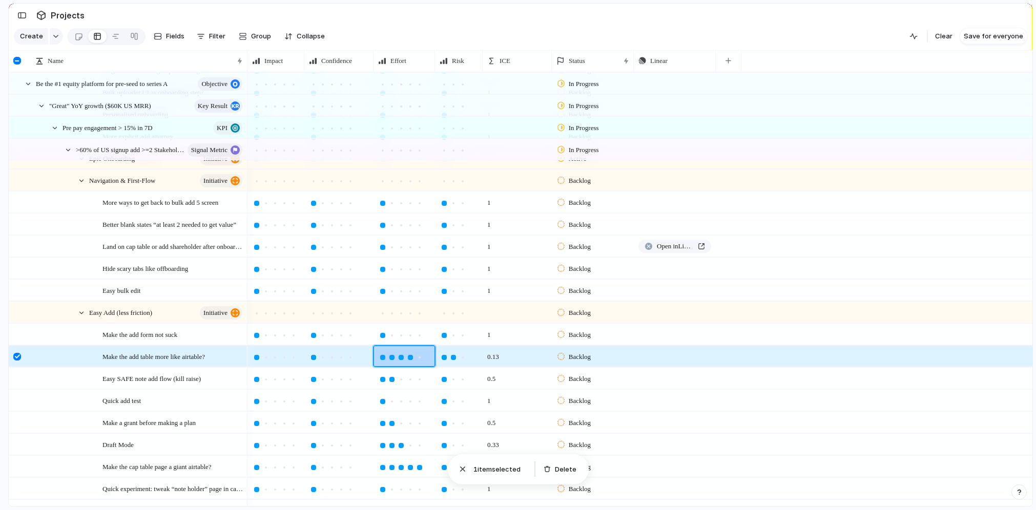
click at [382, 355] on div at bounding box center [382, 357] width 5 height 5
click at [381, 376] on div at bounding box center [382, 379] width 9 height 9
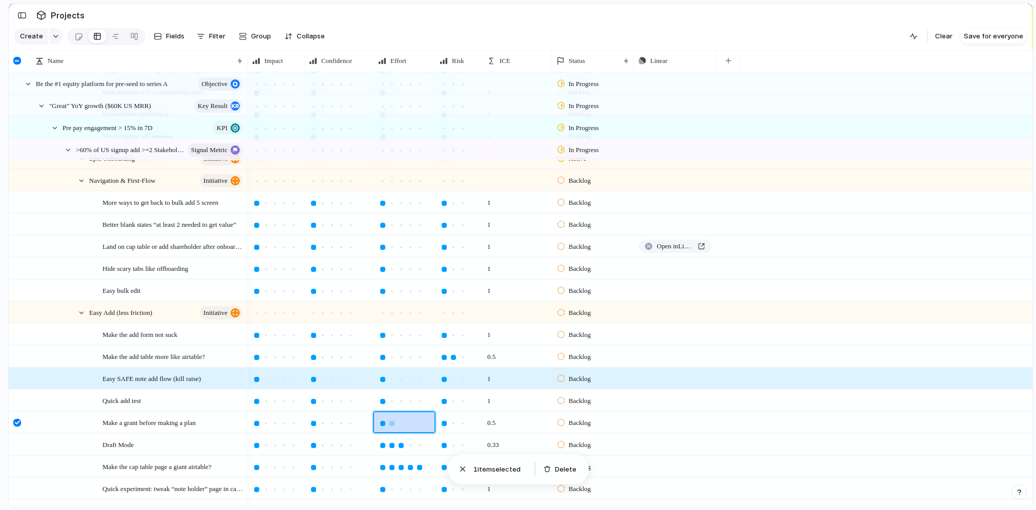
click at [382, 426] on div at bounding box center [382, 423] width 9 height 9
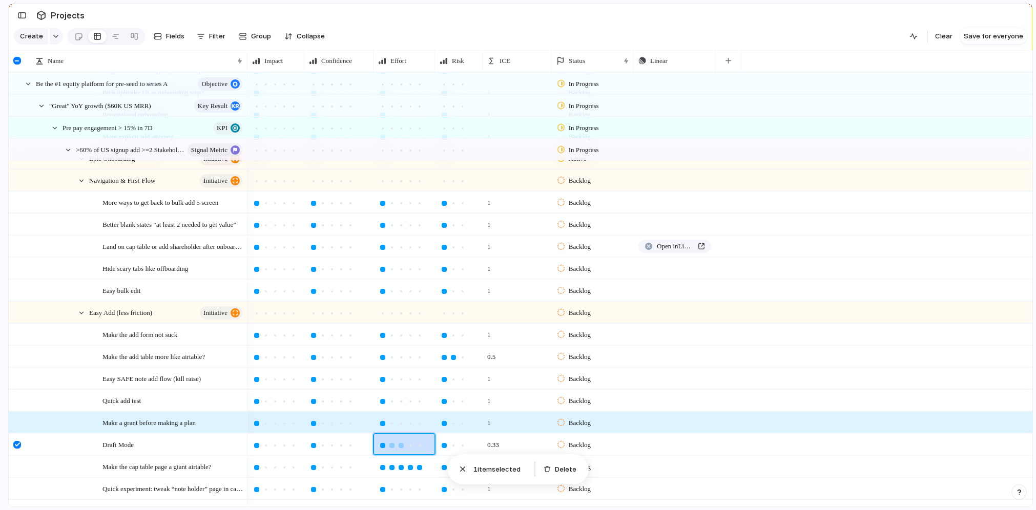
click at [382, 449] on div at bounding box center [382, 445] width 9 height 9
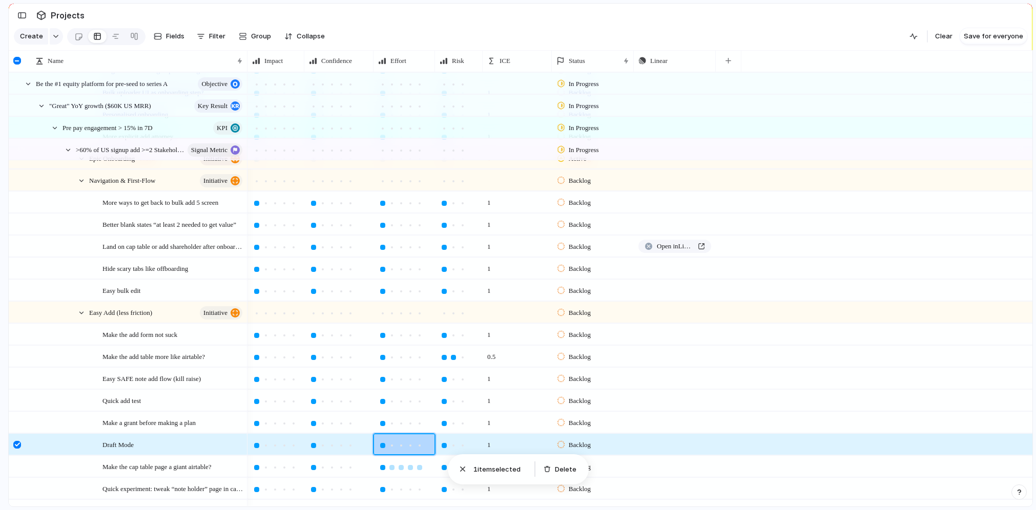
click at [382, 469] on div at bounding box center [382, 467] width 5 height 5
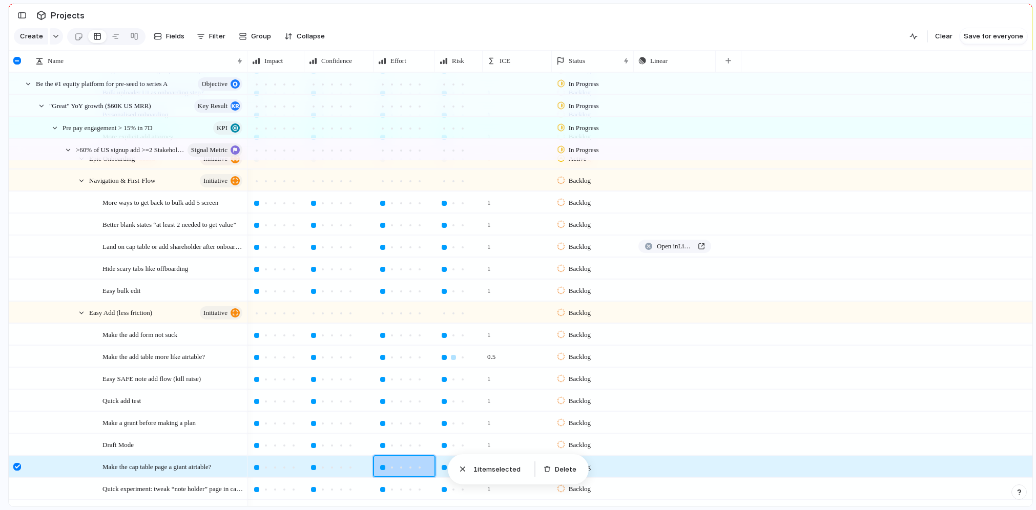
click at [442, 361] on div at bounding box center [444, 357] width 9 height 9
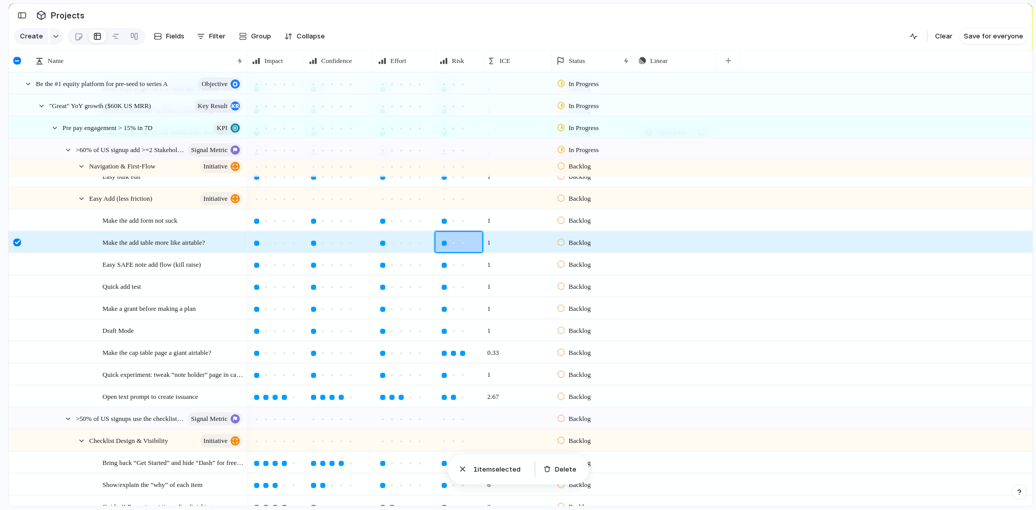
scroll to position [292, 0]
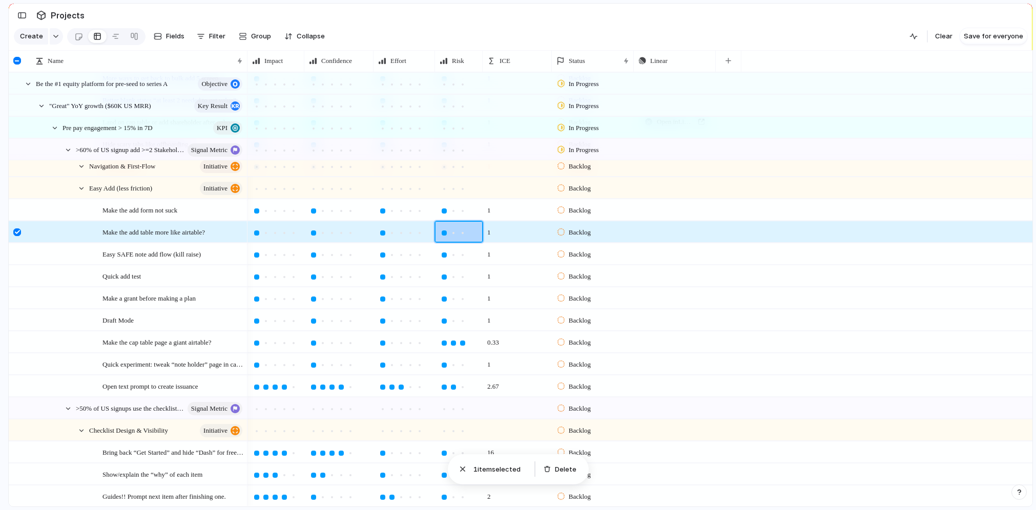
click at [443, 344] on div at bounding box center [444, 343] width 5 height 5
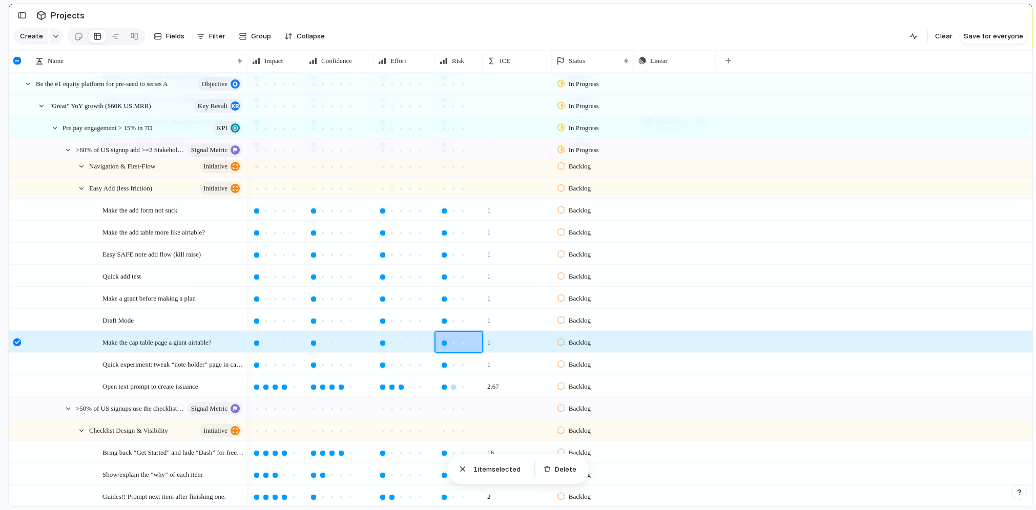
click at [443, 385] on div at bounding box center [444, 387] width 5 height 5
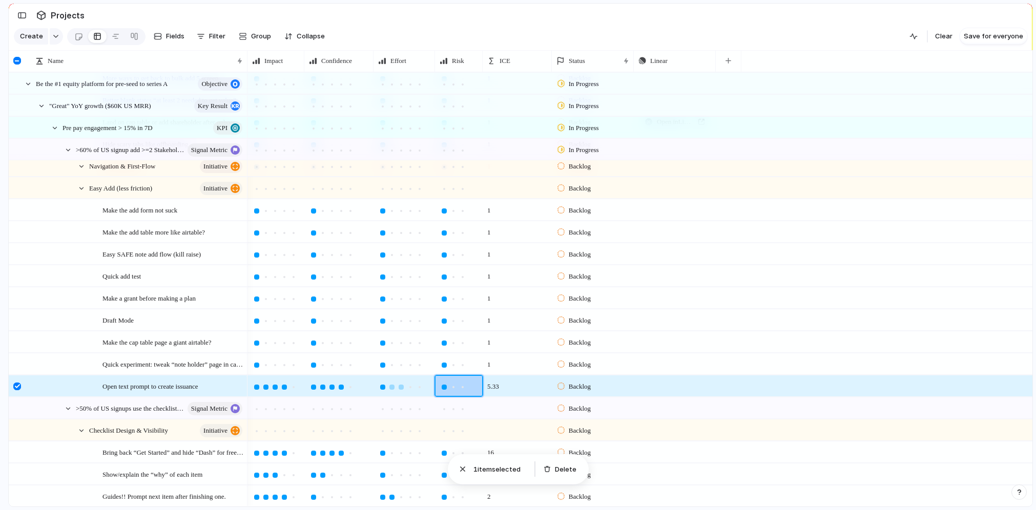
click at [384, 385] on div at bounding box center [382, 387] width 5 height 5
click at [317, 388] on div at bounding box center [313, 387] width 9 height 9
click at [258, 388] on div at bounding box center [256, 387] width 5 height 5
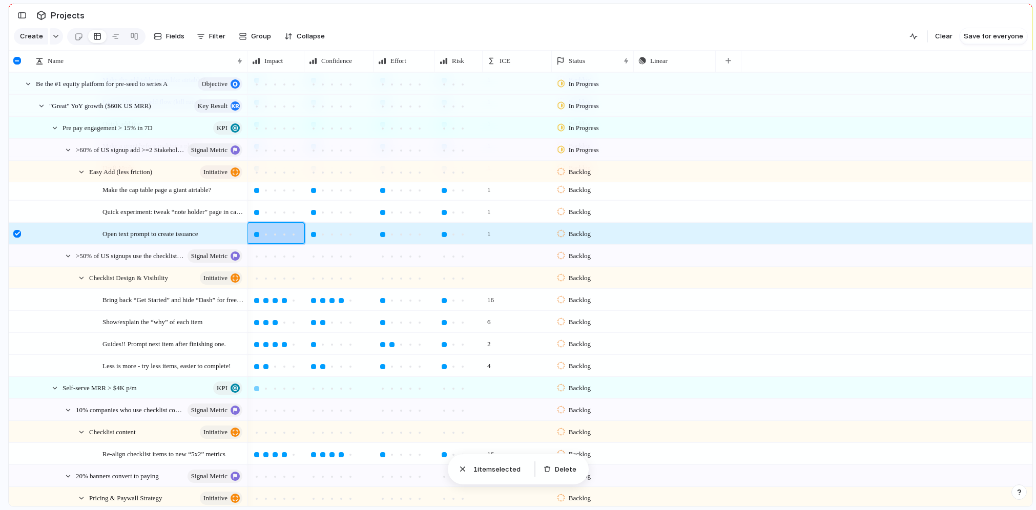
scroll to position [448, 0]
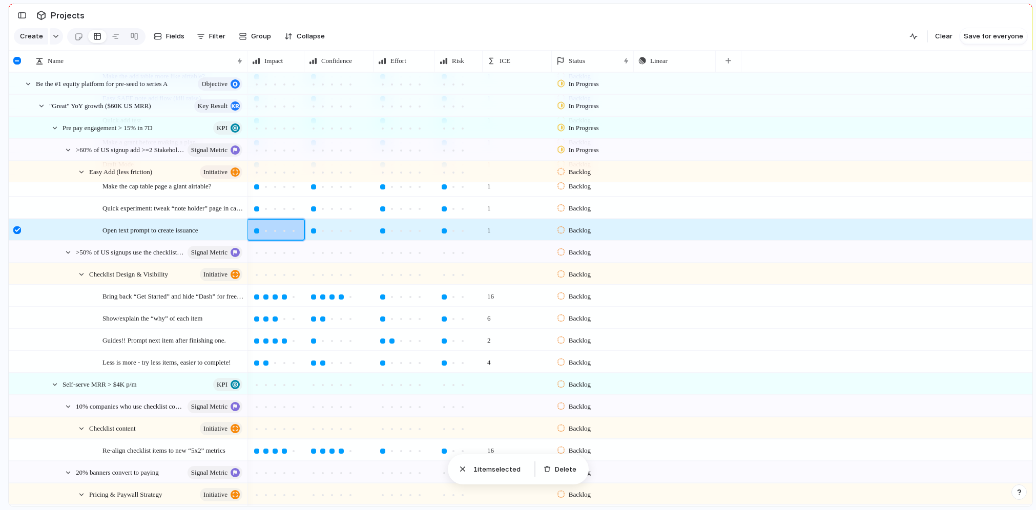
click at [255, 299] on div at bounding box center [256, 297] width 9 height 9
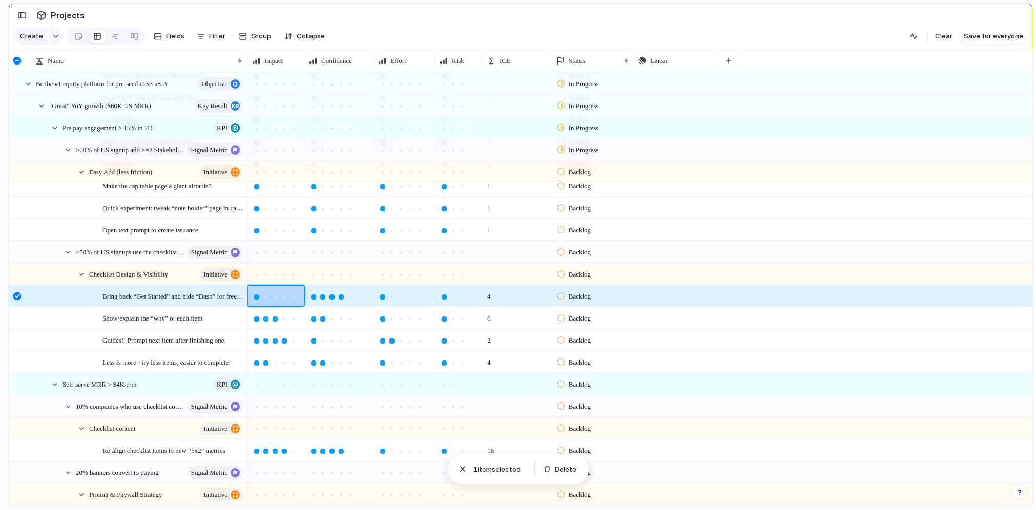
click at [255, 317] on div at bounding box center [256, 319] width 5 height 5
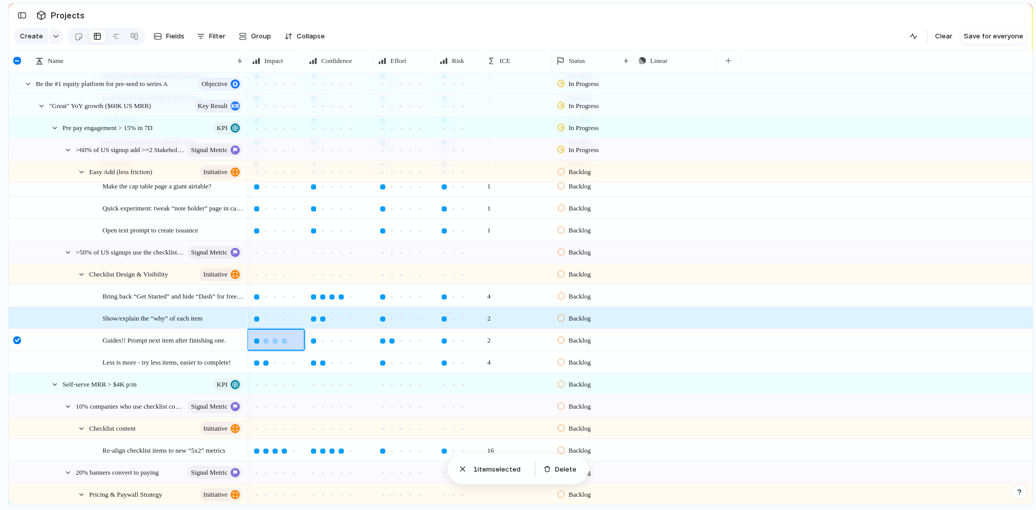
click at [259, 342] on div at bounding box center [256, 341] width 5 height 5
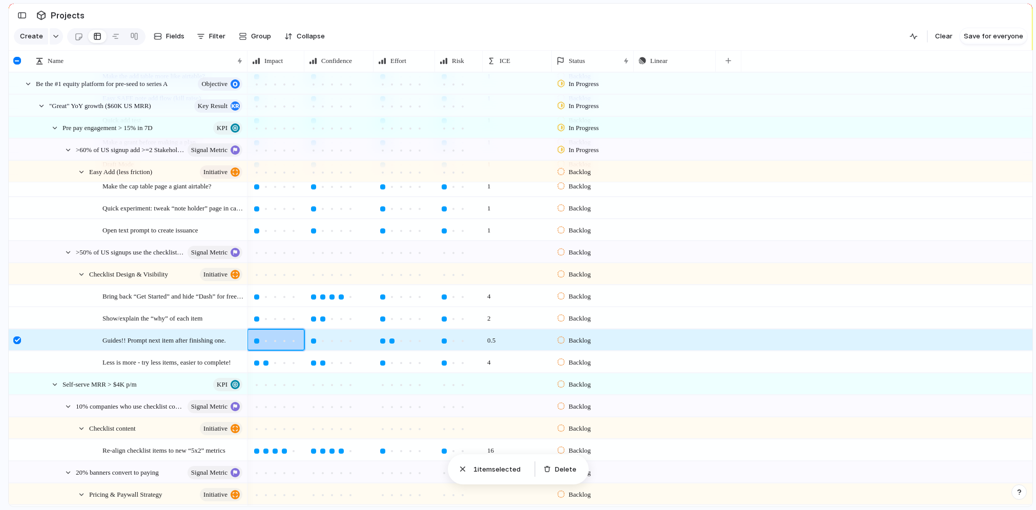
click at [258, 357] on div at bounding box center [275, 362] width 46 height 12
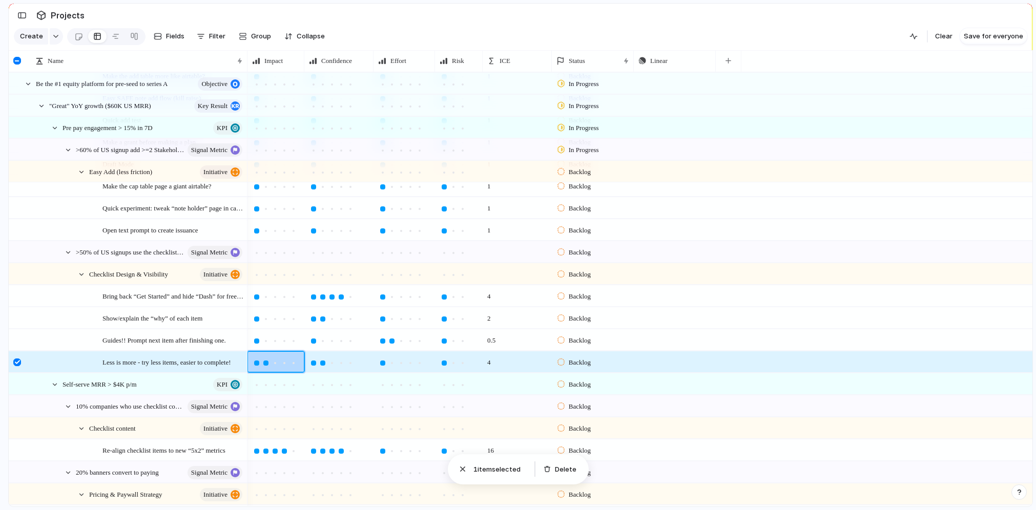
click at [257, 361] on div at bounding box center [256, 363] width 5 height 5
click at [312, 364] on div at bounding box center [313, 363] width 5 height 5
click at [312, 323] on div at bounding box center [339, 318] width 68 height 20
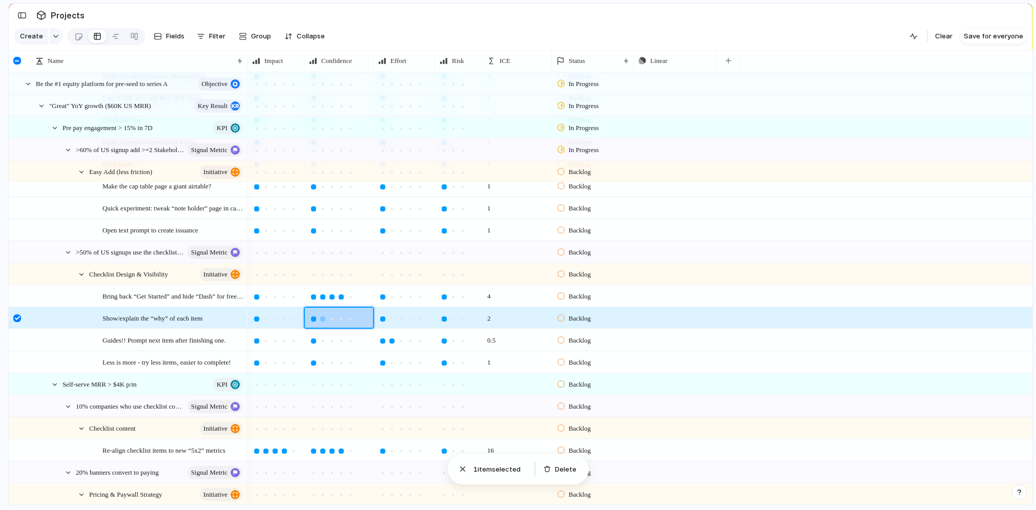
click at [312, 317] on div at bounding box center [313, 319] width 5 height 5
click at [313, 297] on div at bounding box center [313, 297] width 5 height 5
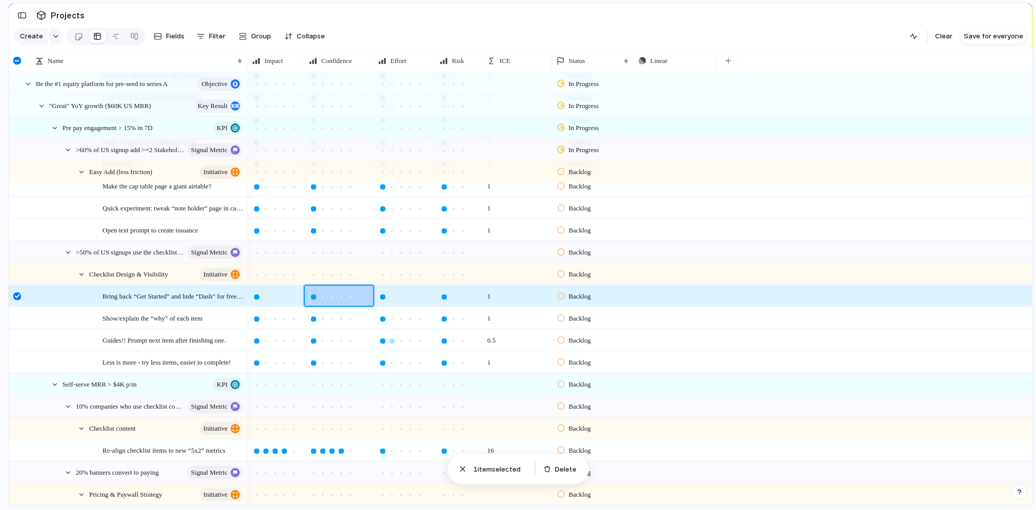
click at [381, 339] on div at bounding box center [382, 341] width 5 height 5
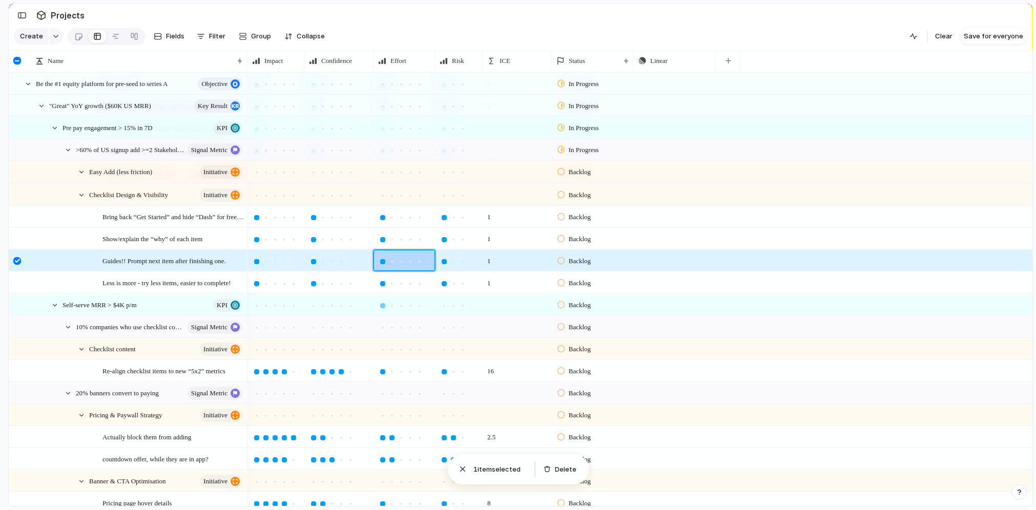
scroll to position [569, 0]
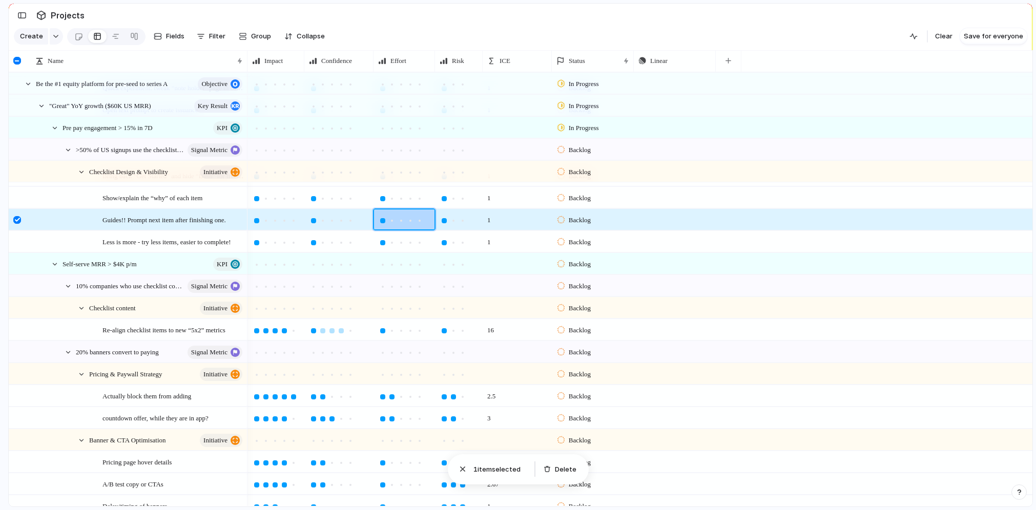
click at [312, 330] on div at bounding box center [313, 330] width 5 height 5
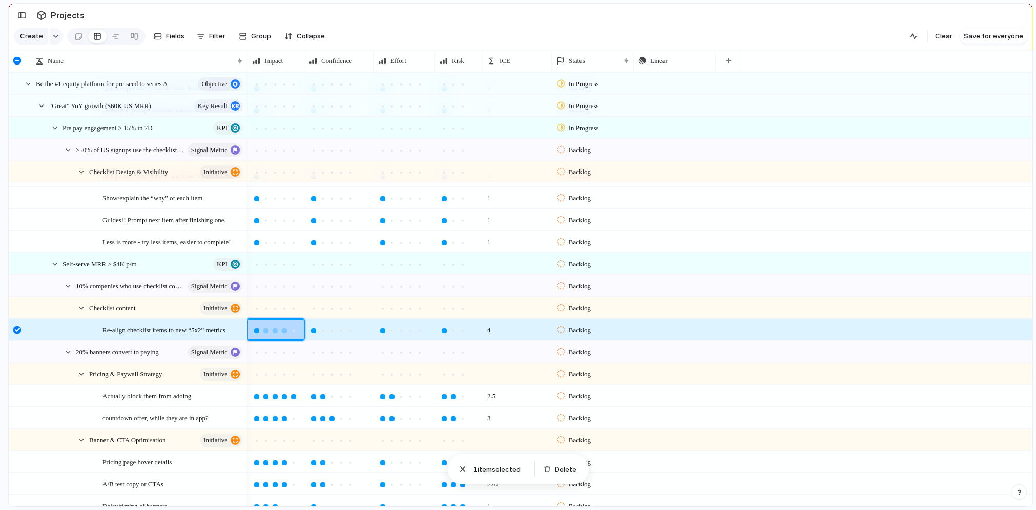
click at [254, 331] on div at bounding box center [256, 330] width 5 height 5
click at [254, 390] on div at bounding box center [275, 396] width 46 height 12
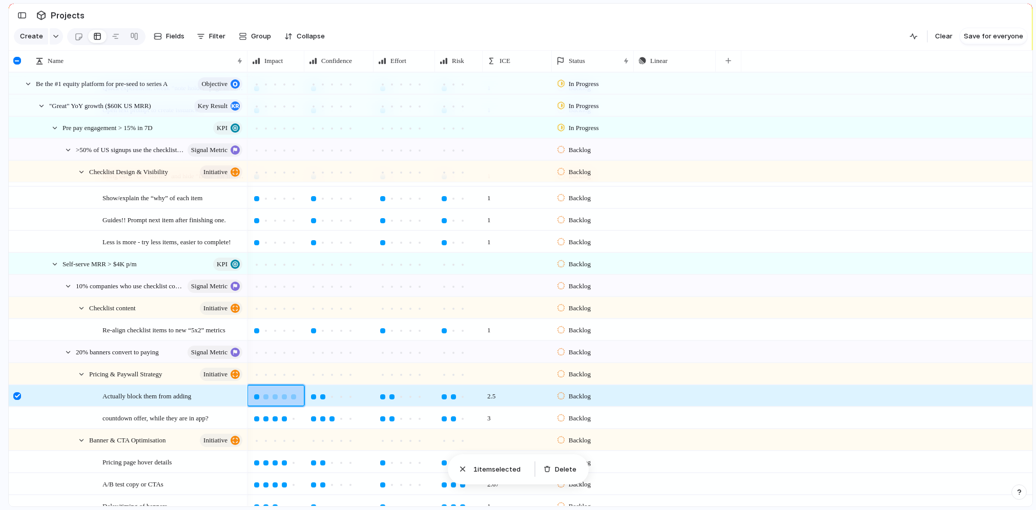
click at [255, 399] on div at bounding box center [256, 397] width 9 height 9
click at [256, 418] on div at bounding box center [256, 419] width 5 height 5
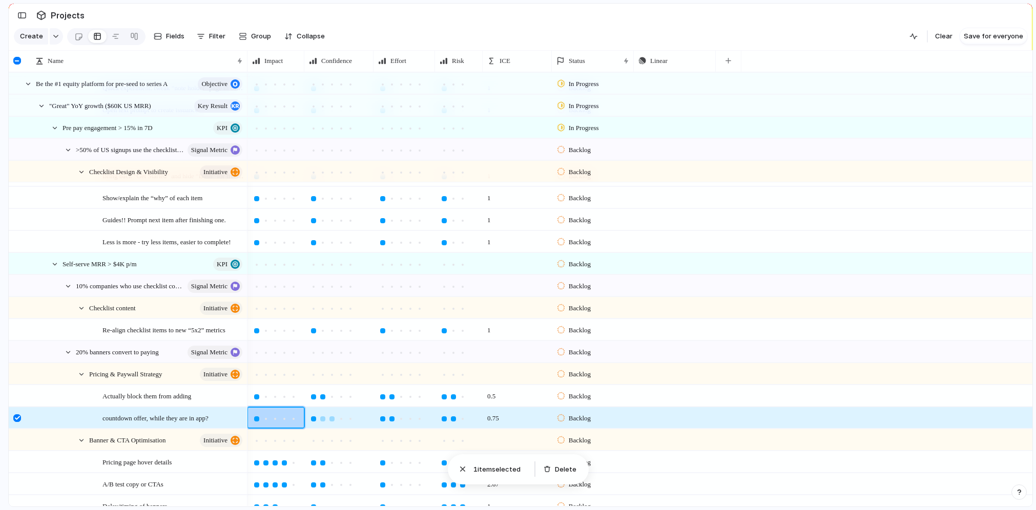
click at [316, 417] on div at bounding box center [313, 419] width 9 height 9
click at [313, 395] on div at bounding box center [313, 397] width 5 height 5
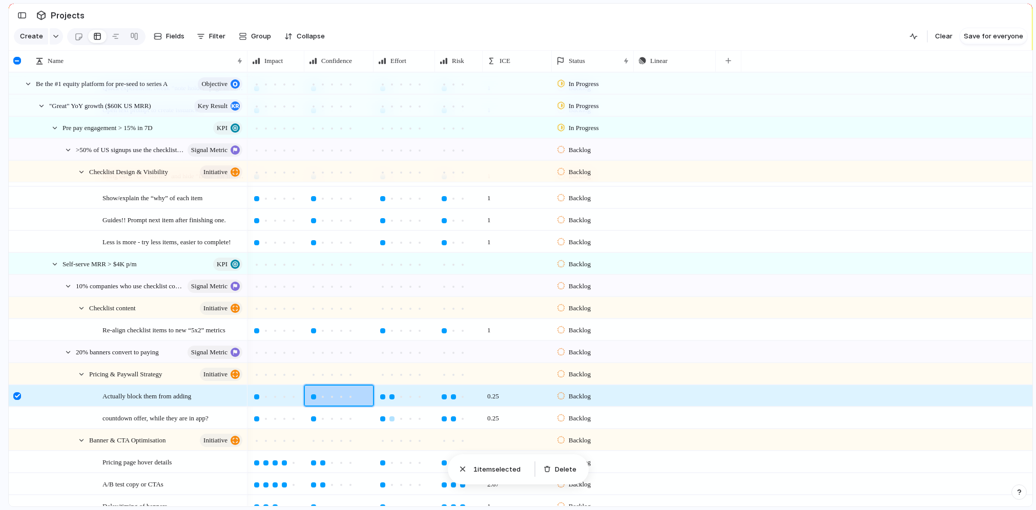
click at [383, 422] on div at bounding box center [382, 419] width 9 height 9
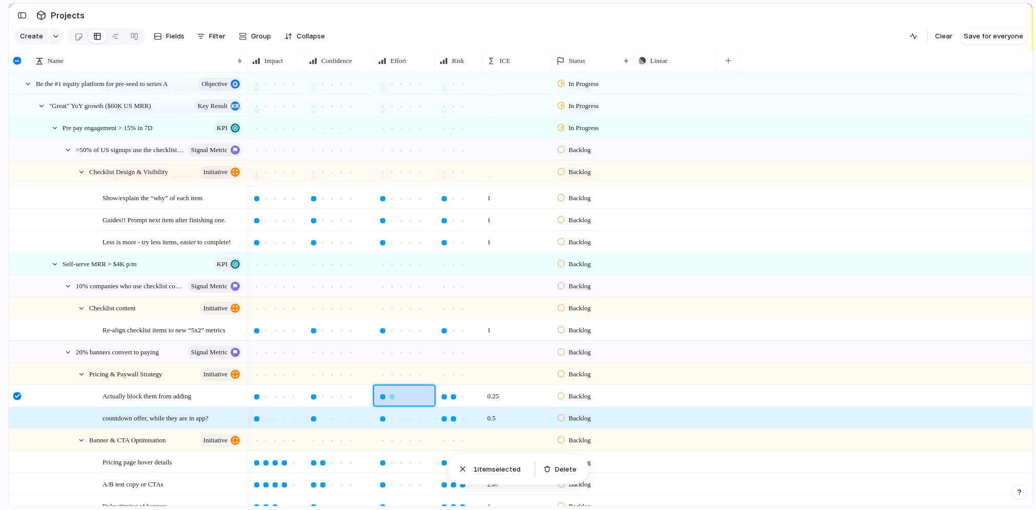
click at [382, 399] on div at bounding box center [382, 397] width 9 height 9
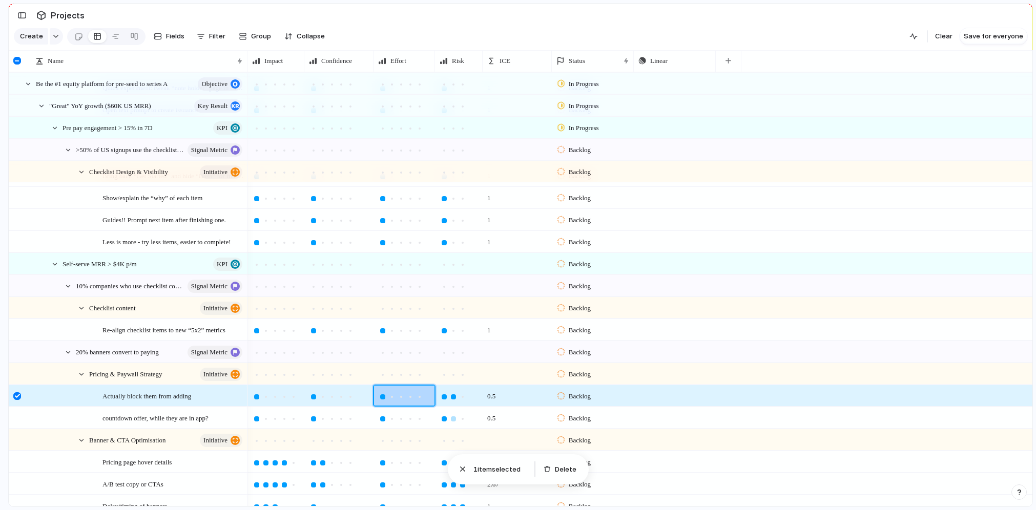
click at [442, 418] on div at bounding box center [444, 419] width 5 height 5
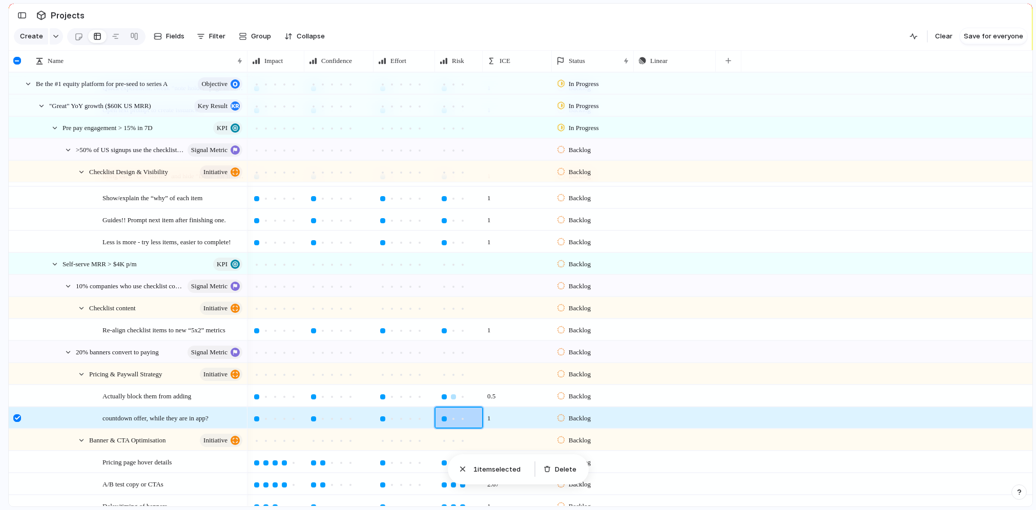
click at [444, 395] on div at bounding box center [444, 397] width 5 height 5
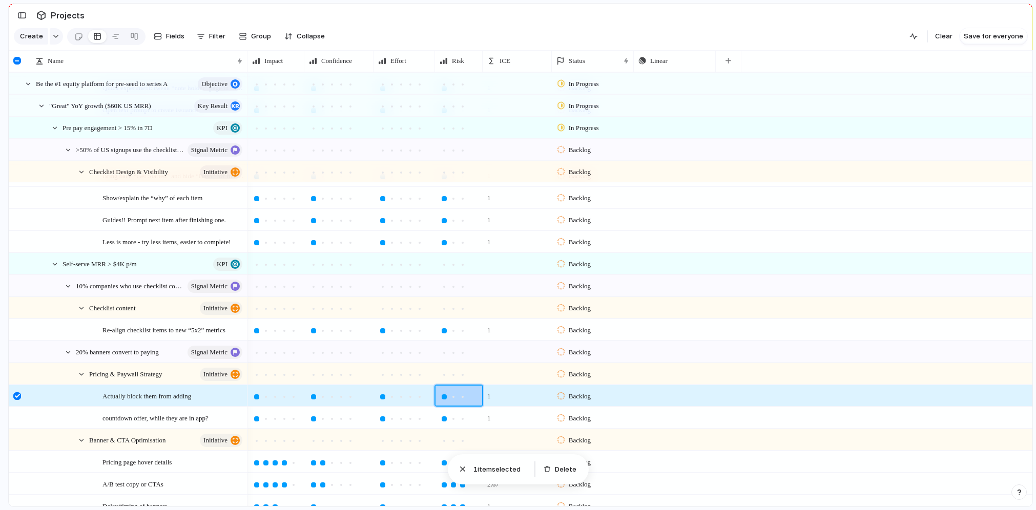
scroll to position [624, 0]
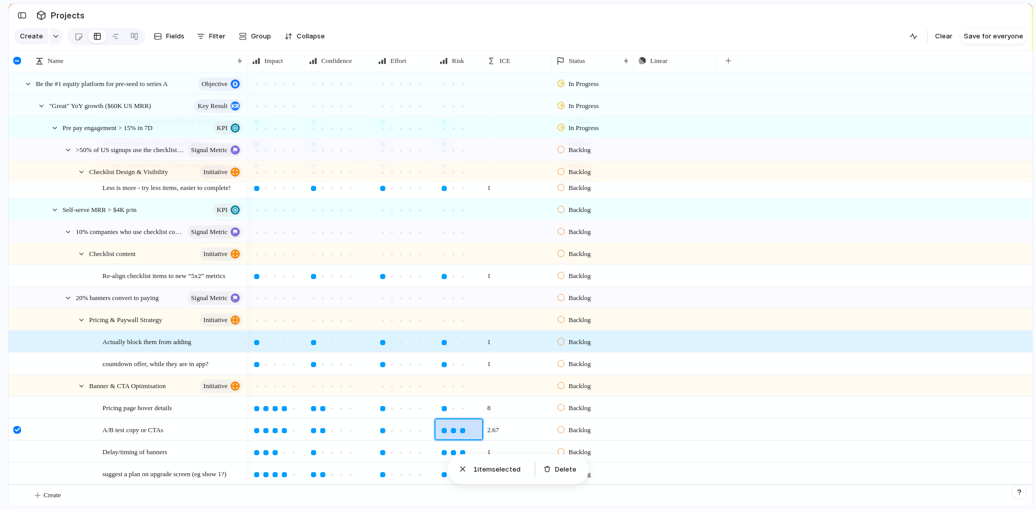
click at [445, 424] on div at bounding box center [454, 430] width 28 height 12
click at [444, 431] on div at bounding box center [444, 430] width 5 height 5
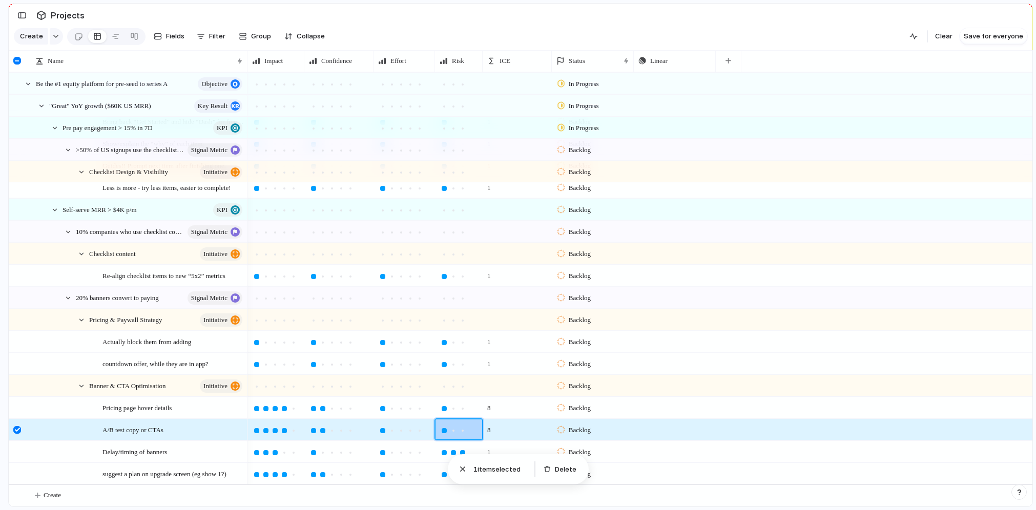
click at [444, 450] on div at bounding box center [444, 452] width 5 height 5
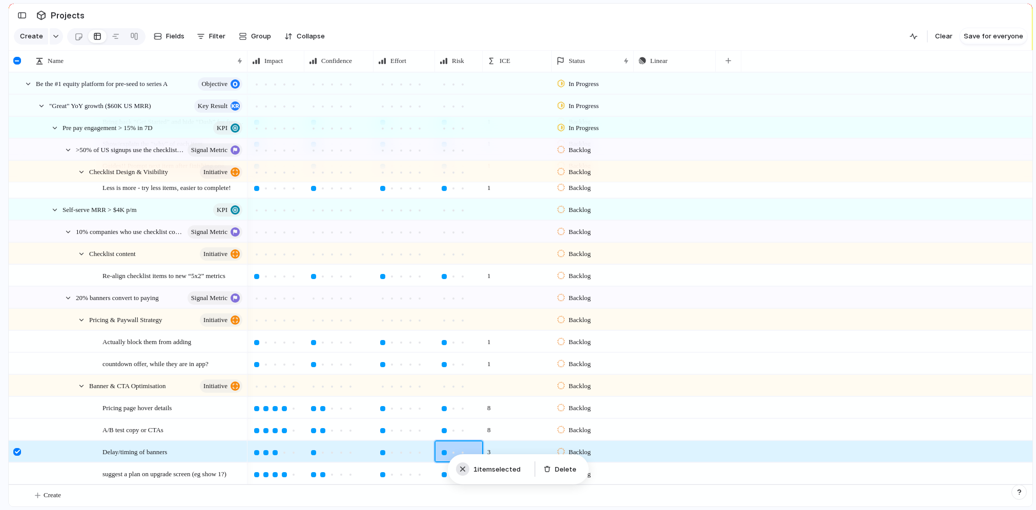
click at [460, 471] on div "button" at bounding box center [463, 469] width 10 height 10
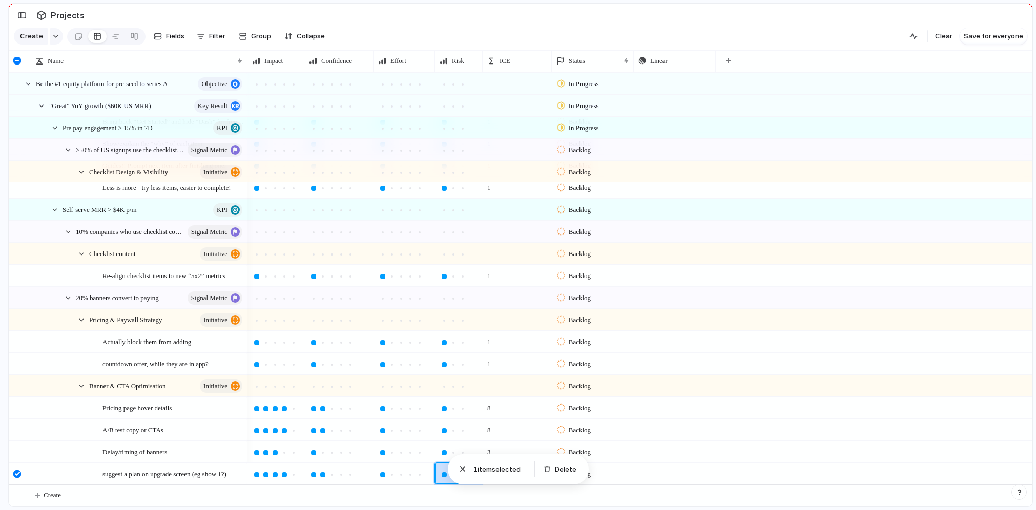
click at [445, 476] on div at bounding box center [444, 474] width 5 height 5
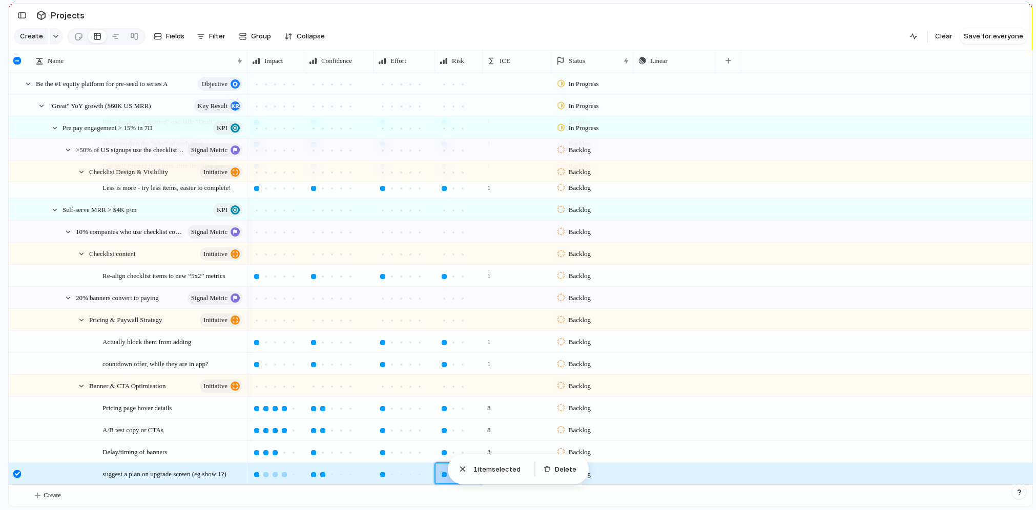
click at [258, 474] on div at bounding box center [256, 474] width 5 height 5
click at [310, 473] on div at bounding box center [313, 474] width 9 height 9
click at [311, 451] on div at bounding box center [313, 452] width 5 height 5
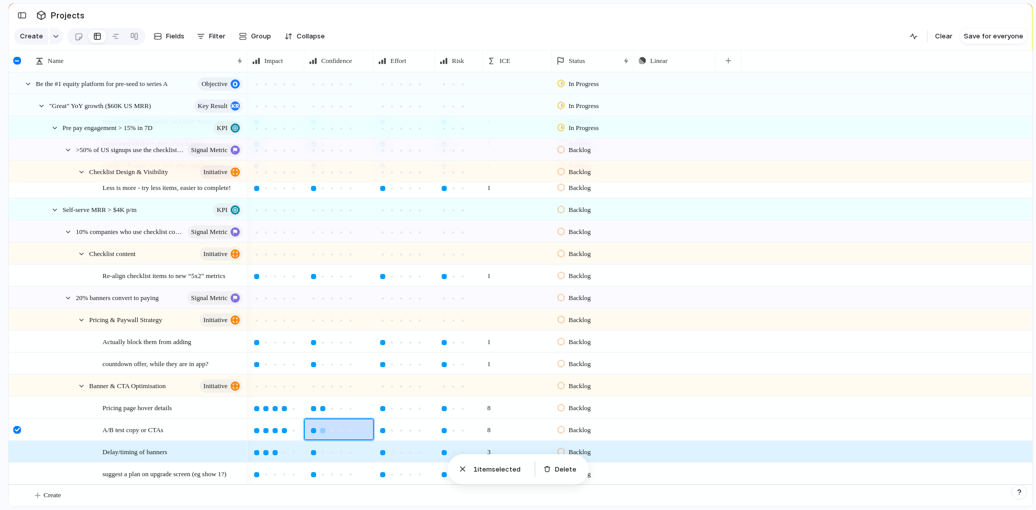
click at [313, 430] on div at bounding box center [313, 430] width 5 height 5
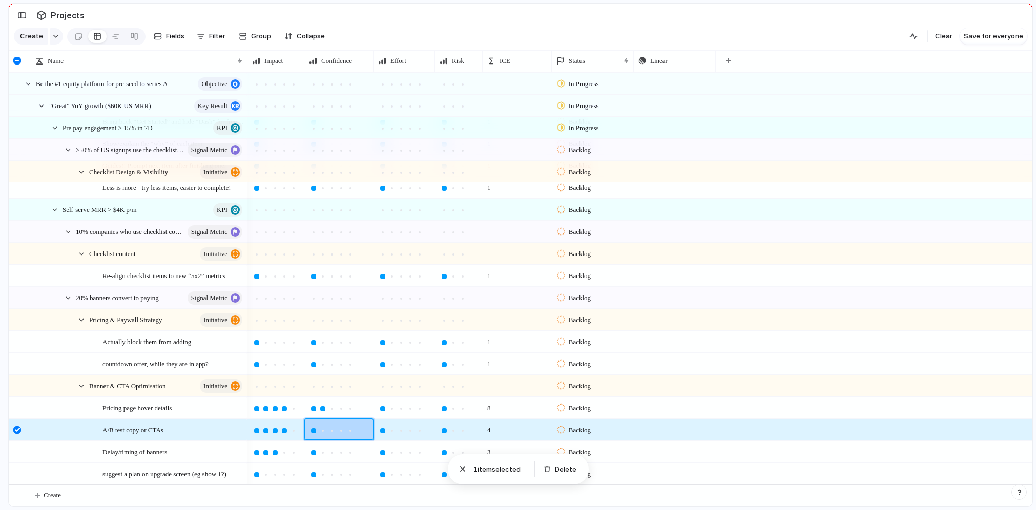
click at [311, 405] on div at bounding box center [313, 408] width 9 height 9
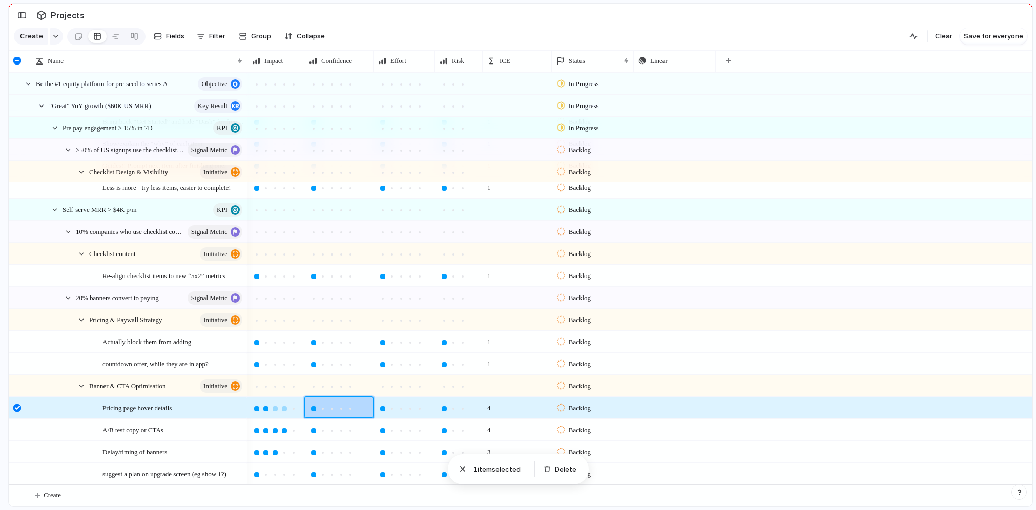
click at [260, 406] on div at bounding box center [256, 408] width 9 height 9
click at [257, 430] on div at bounding box center [256, 430] width 5 height 5
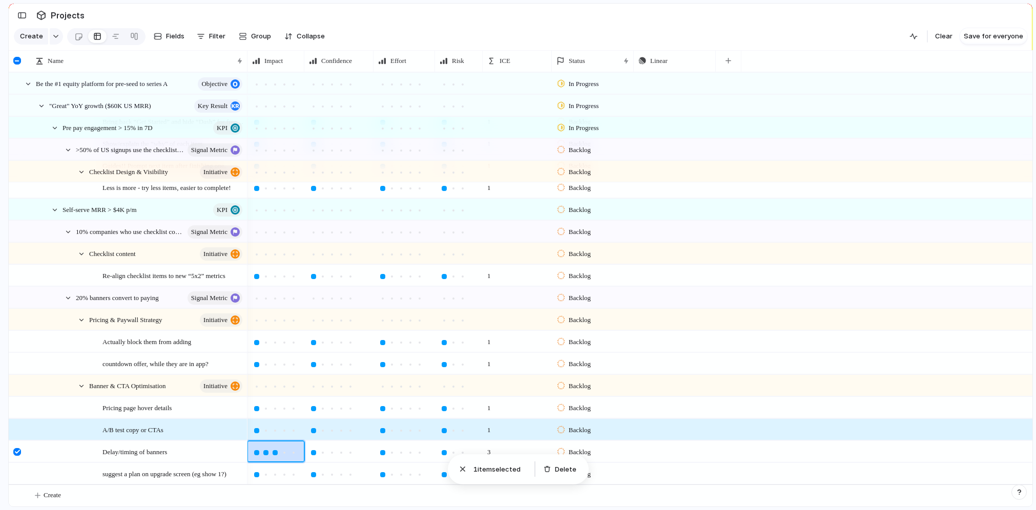
click at [256, 442] on div at bounding box center [276, 452] width 56 height 20
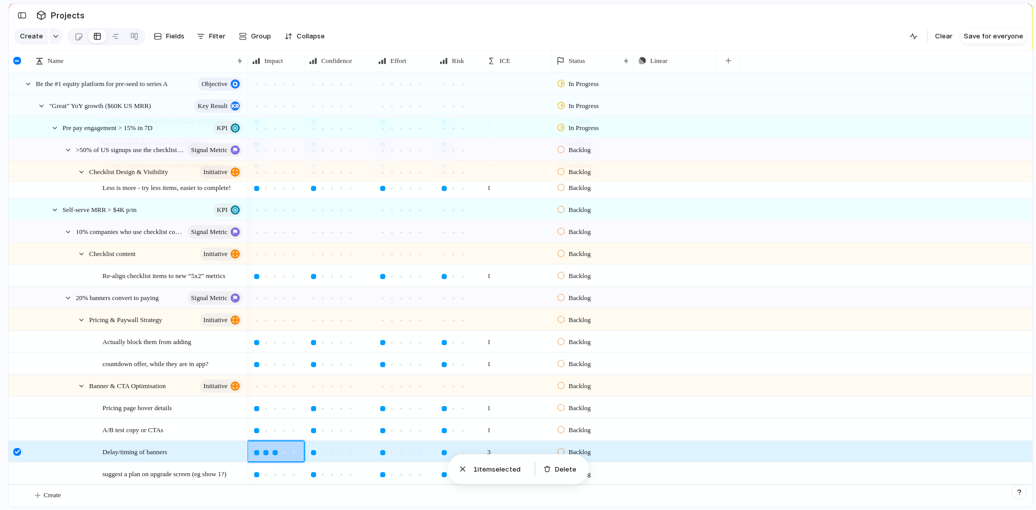
click at [256, 450] on div at bounding box center [256, 452] width 5 height 5
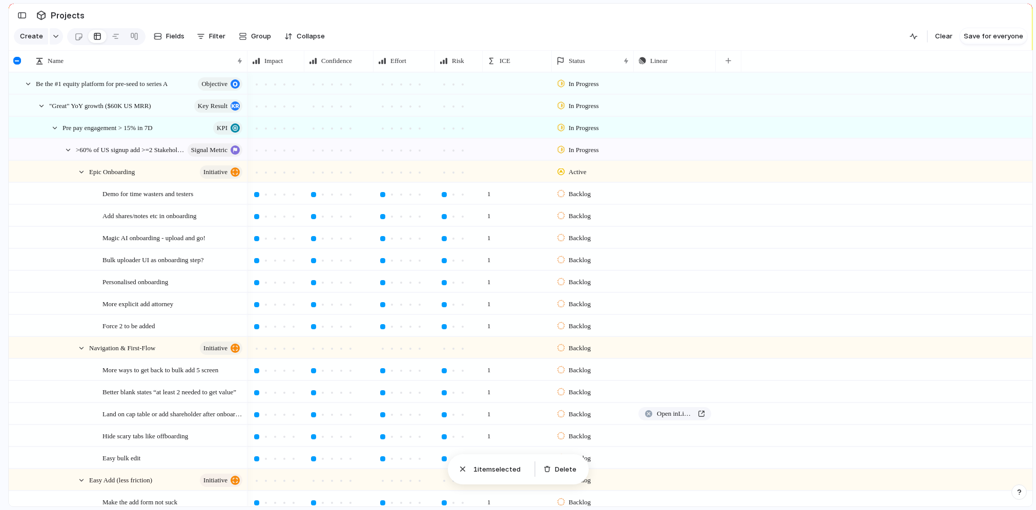
click at [480, 471] on span "1 item selected" at bounding box center [499, 470] width 53 height 10
click at [462, 469] on div "button" at bounding box center [463, 469] width 10 height 10
click at [25, 17] on div "button" at bounding box center [21, 15] width 9 height 7
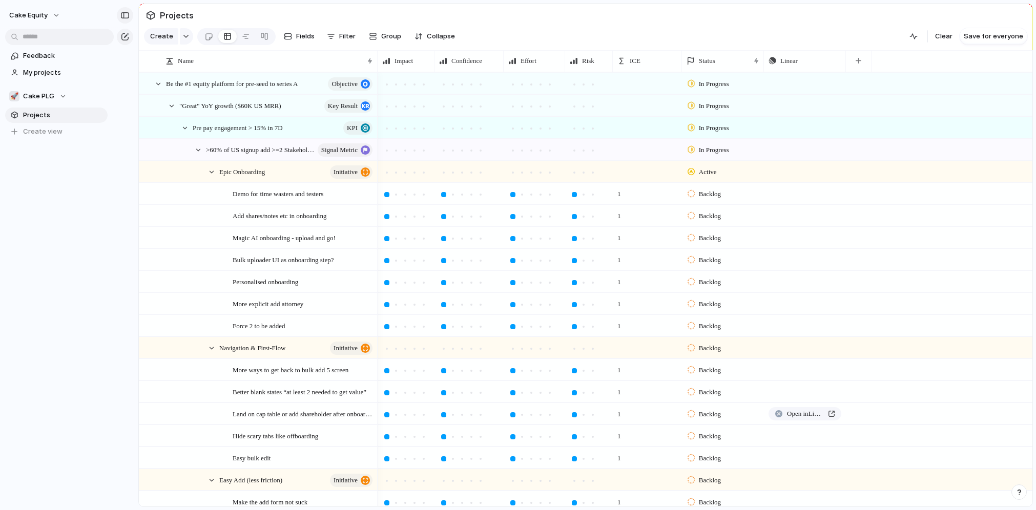
click at [127, 15] on div "button" at bounding box center [124, 15] width 9 height 7
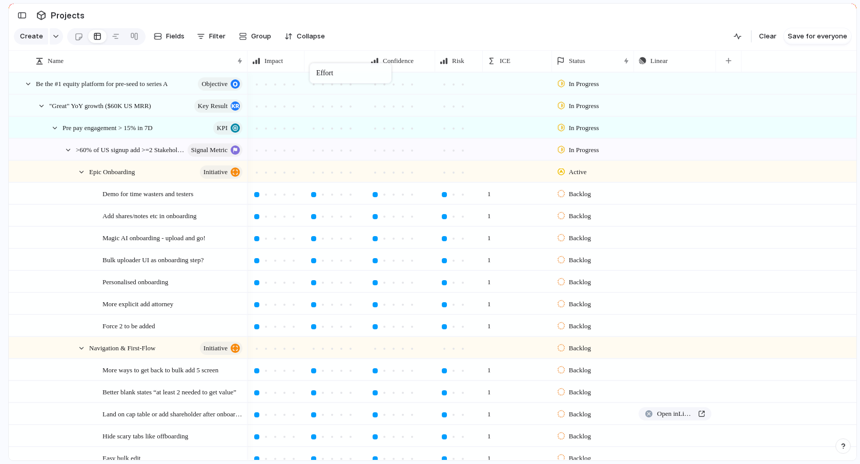
drag, startPoint x: 398, startPoint y: 61, endPoint x: 316, endPoint y: 65, distance: 82.0
click at [337, 195] on div at bounding box center [341, 194] width 9 height 9
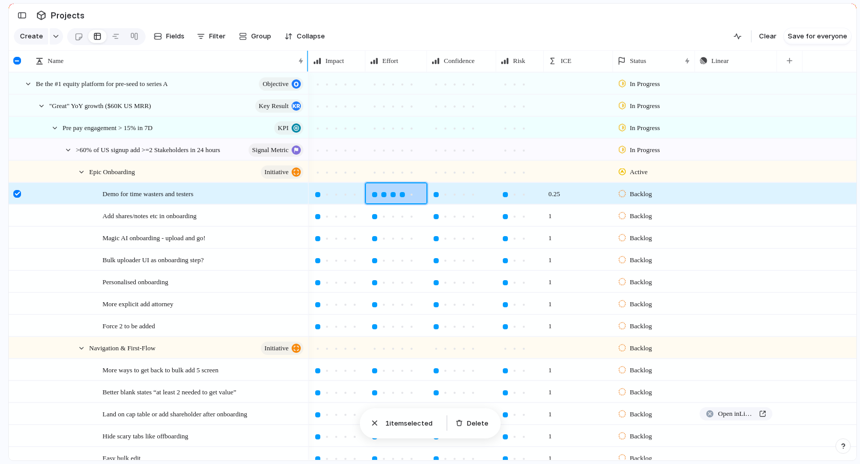
drag, startPoint x: 245, startPoint y: 60, endPoint x: 308, endPoint y: 68, distance: 64.1
click at [308, 68] on div at bounding box center [307, 61] width 5 height 22
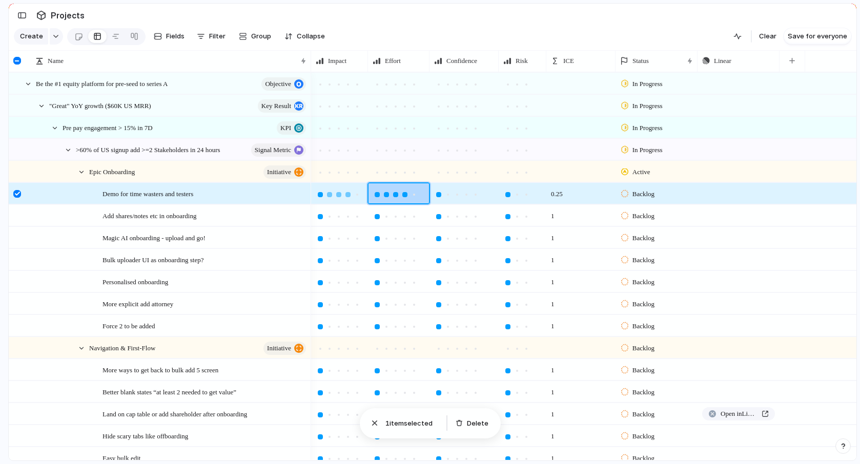
click at [346, 197] on div at bounding box center [347, 194] width 9 height 9
click at [452, 196] on div at bounding box center [456, 194] width 9 height 9
click at [519, 196] on div at bounding box center [516, 194] width 5 height 5
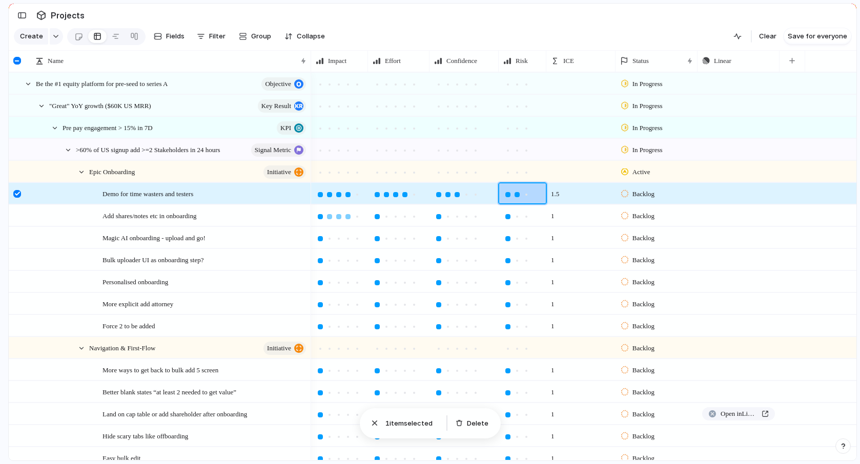
click at [344, 217] on div at bounding box center [347, 216] width 9 height 9
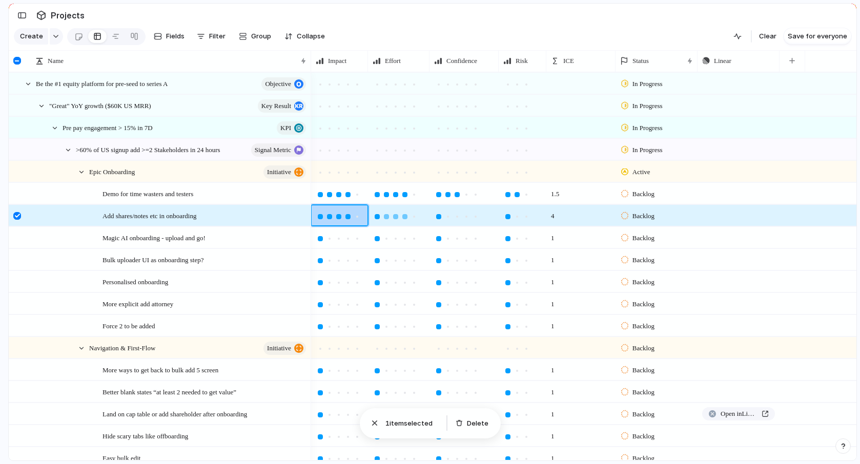
click at [403, 218] on div at bounding box center [404, 216] width 5 height 5
click at [449, 219] on div at bounding box center [447, 216] width 9 height 9
click at [457, 217] on div at bounding box center [457, 216] width 5 height 5
click at [447, 218] on div at bounding box center [447, 216] width 5 height 5
click at [395, 217] on div at bounding box center [395, 216] width 5 height 5
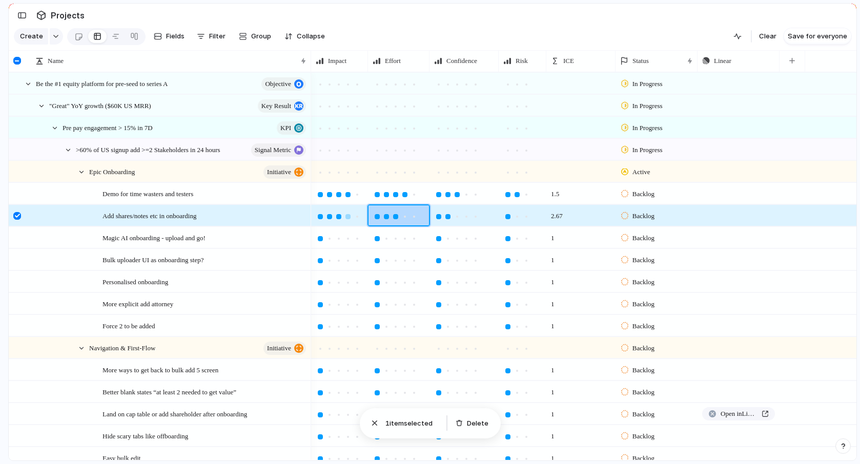
click at [337, 217] on div at bounding box center [338, 216] width 5 height 5
click at [359, 237] on div at bounding box center [357, 238] width 5 height 5
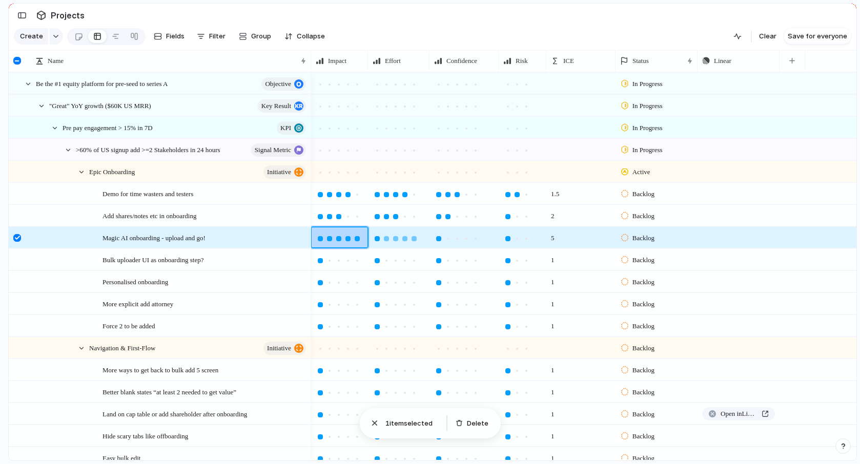
click at [413, 241] on div at bounding box center [413, 238] width 9 height 9
click at [465, 241] on div at bounding box center [466, 238] width 9 height 9
click at [476, 240] on div at bounding box center [475, 238] width 5 height 5
click at [517, 240] on div at bounding box center [516, 238] width 5 height 5
click at [509, 238] on div at bounding box center [507, 238] width 5 height 5
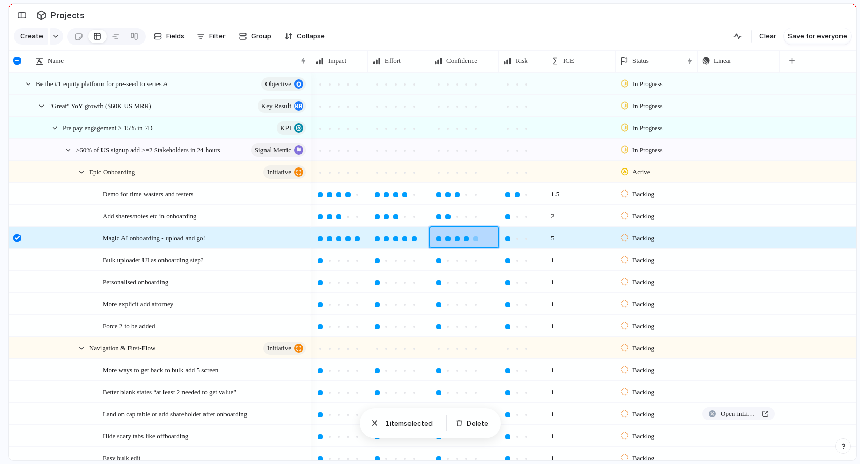
click at [467, 238] on div at bounding box center [466, 238] width 5 height 5
click at [340, 261] on div at bounding box center [338, 260] width 5 height 5
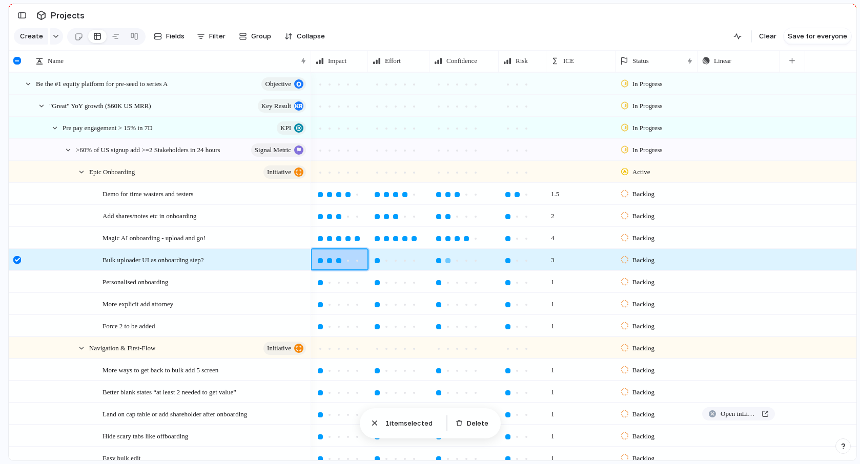
click at [447, 262] on div at bounding box center [447, 260] width 5 height 5
click at [348, 285] on div at bounding box center [347, 282] width 9 height 9
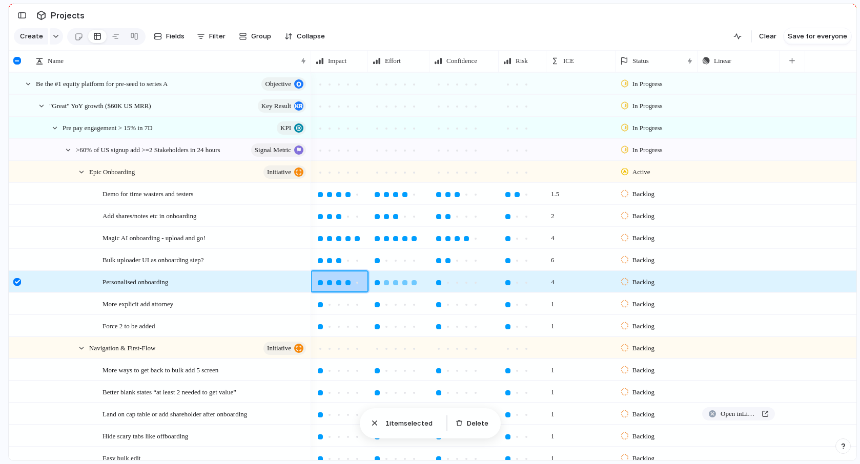
click at [413, 285] on div at bounding box center [413, 282] width 9 height 9
click at [456, 284] on div at bounding box center [457, 282] width 5 height 5
click at [516, 284] on div at bounding box center [516, 282] width 5 height 5
click at [506, 283] on div at bounding box center [507, 282] width 5 height 5
click at [519, 283] on div at bounding box center [516, 282] width 5 height 5
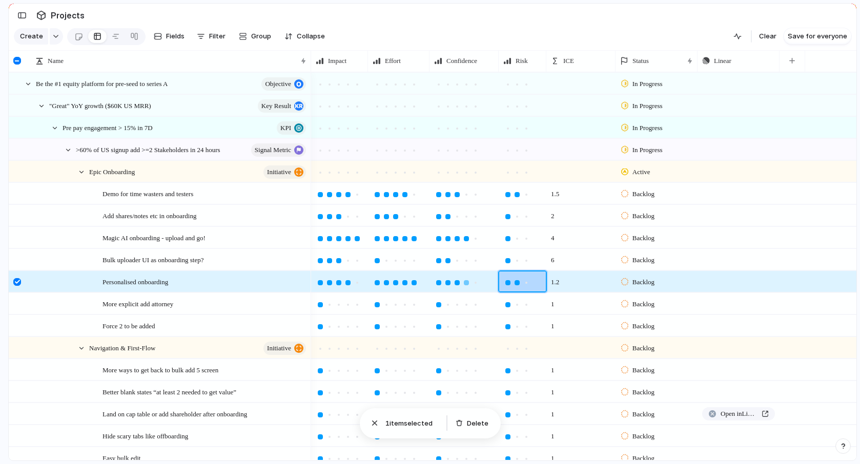
click at [466, 280] on div at bounding box center [466, 282] width 5 height 5
click at [456, 282] on div at bounding box center [457, 282] width 5 height 5
click at [328, 305] on div at bounding box center [329, 304] width 5 height 5
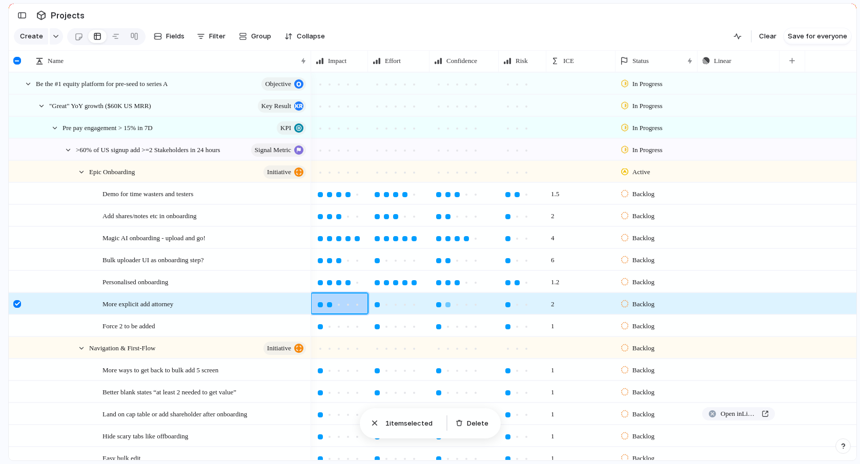
click at [447, 307] on div at bounding box center [447, 304] width 9 height 9
click at [457, 304] on div at bounding box center [457, 304] width 5 height 5
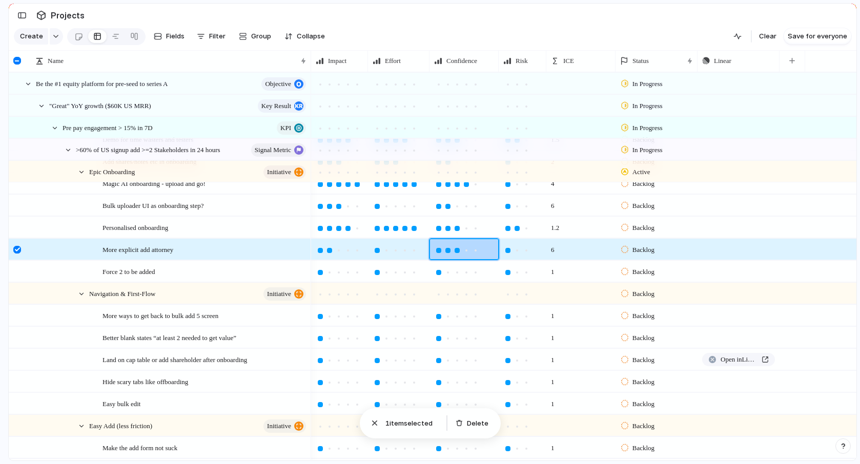
scroll to position [57, 0]
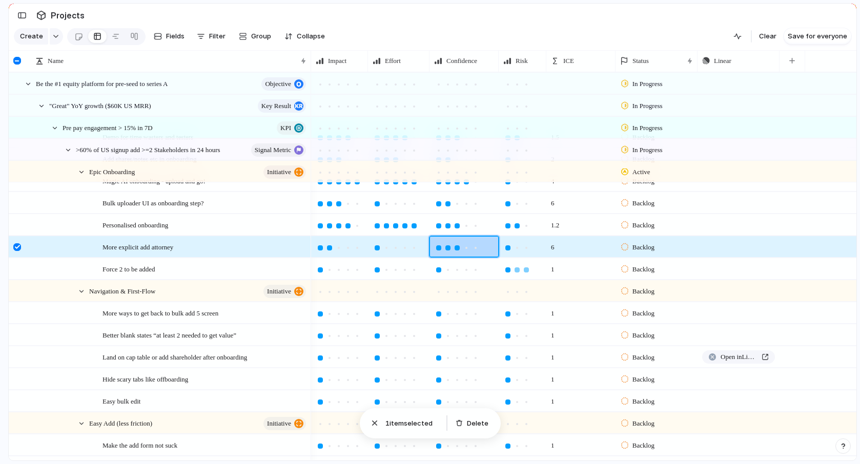
click at [526, 270] on div at bounding box center [526, 269] width 5 height 5
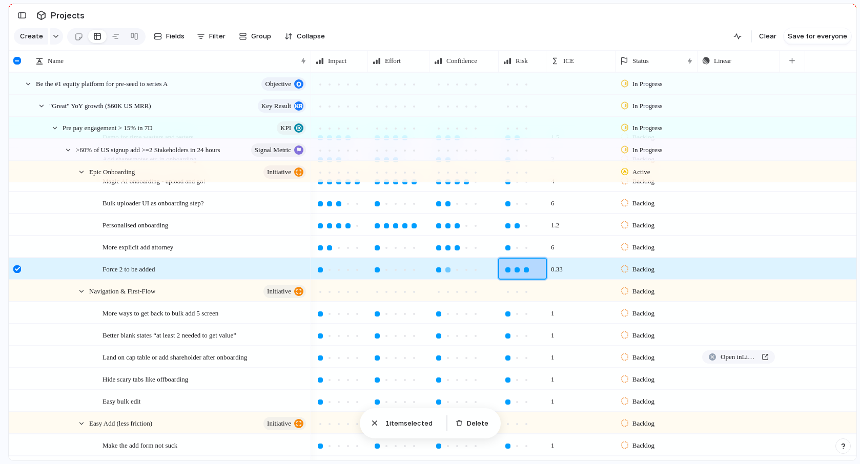
click at [445, 271] on div at bounding box center [447, 269] width 9 height 9
click at [338, 270] on div at bounding box center [338, 269] width 5 height 5
click at [326, 269] on div at bounding box center [329, 269] width 9 height 9
click at [337, 269] on div at bounding box center [338, 269] width 5 height 5
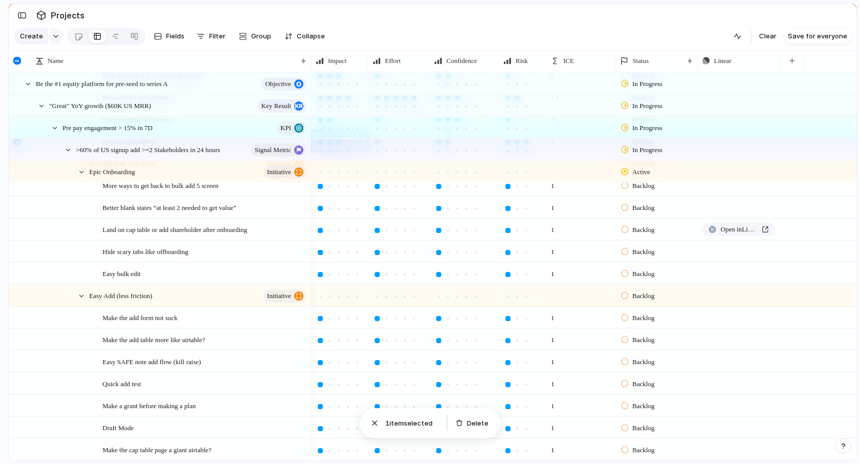
scroll to position [28, 0]
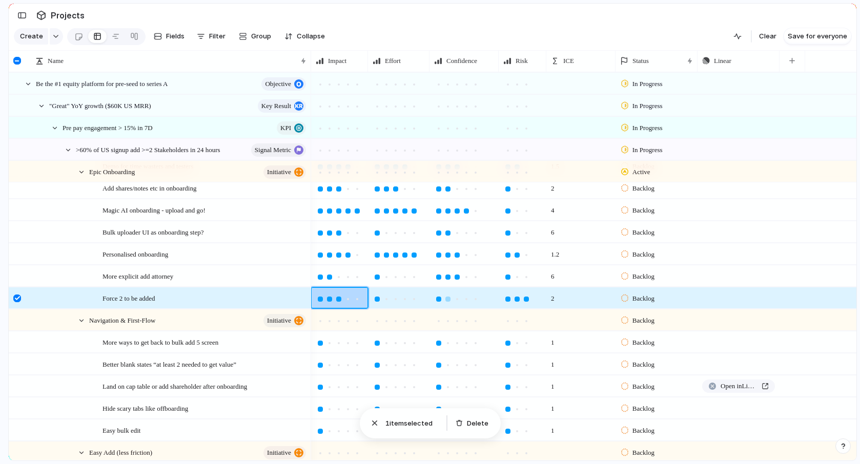
click at [436, 300] on div at bounding box center [438, 299] width 9 height 9
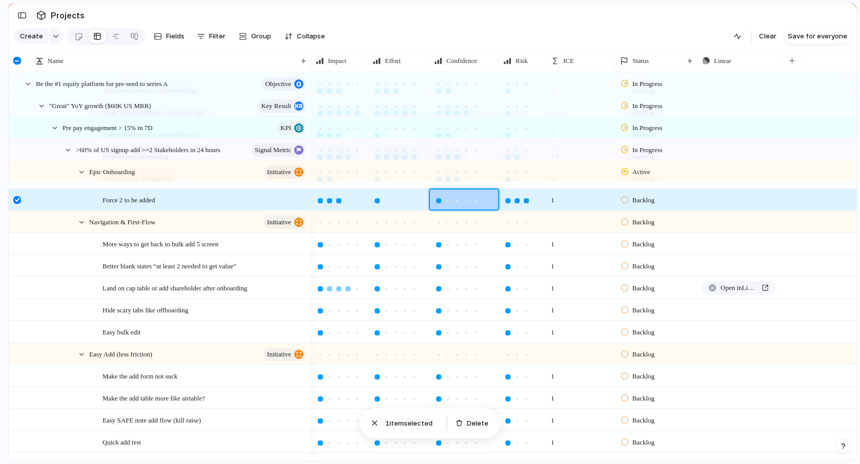
scroll to position [128, 0]
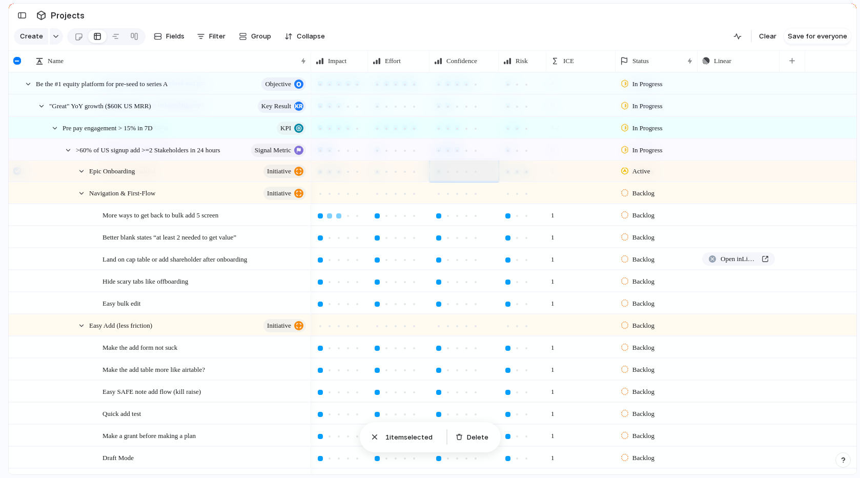
click at [336, 217] on div at bounding box center [338, 215] width 9 height 9
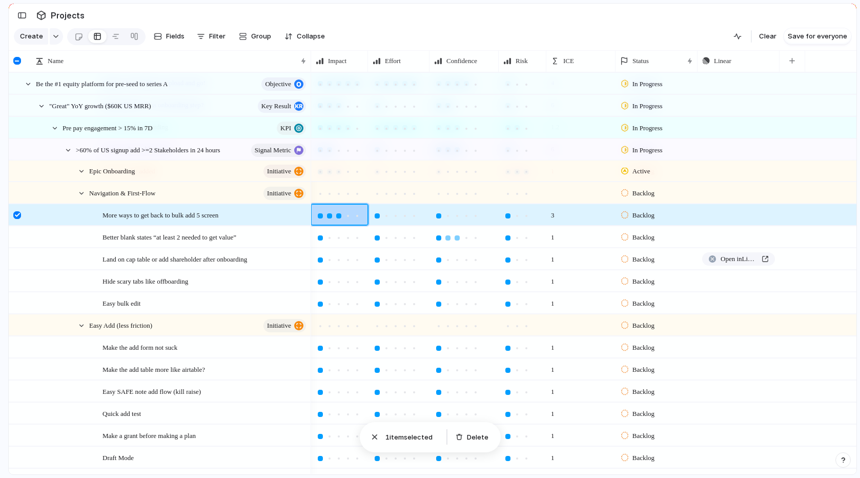
click at [460, 238] on div at bounding box center [456, 237] width 9 height 9
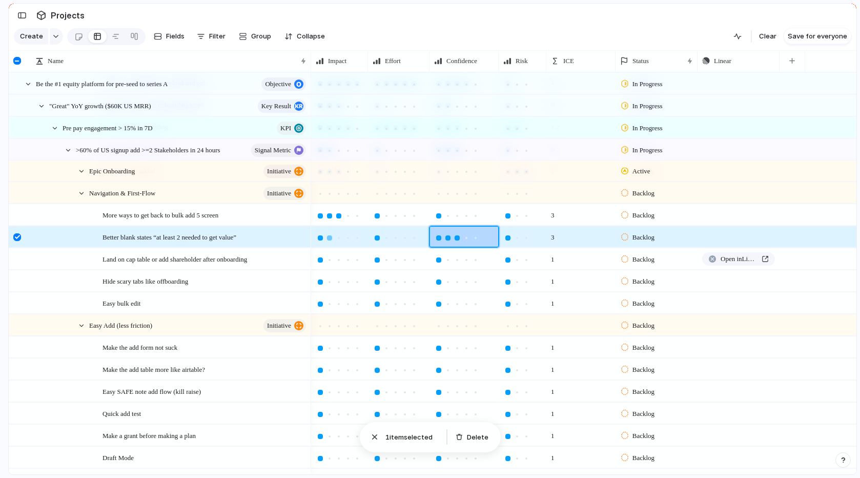
click at [327, 238] on div at bounding box center [329, 237] width 5 height 5
click at [199, 254] on span "Land on cap table or add shareholder after onboarding" at bounding box center [174, 259] width 145 height 12
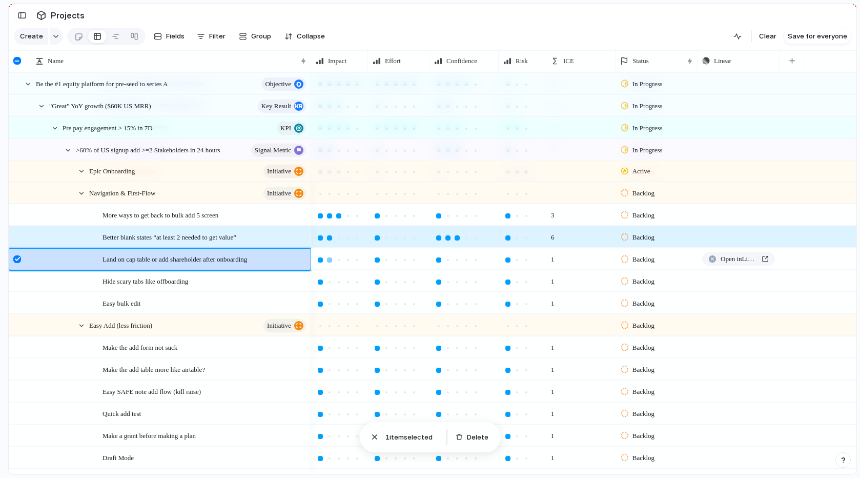
click at [330, 260] on div at bounding box center [329, 259] width 5 height 5
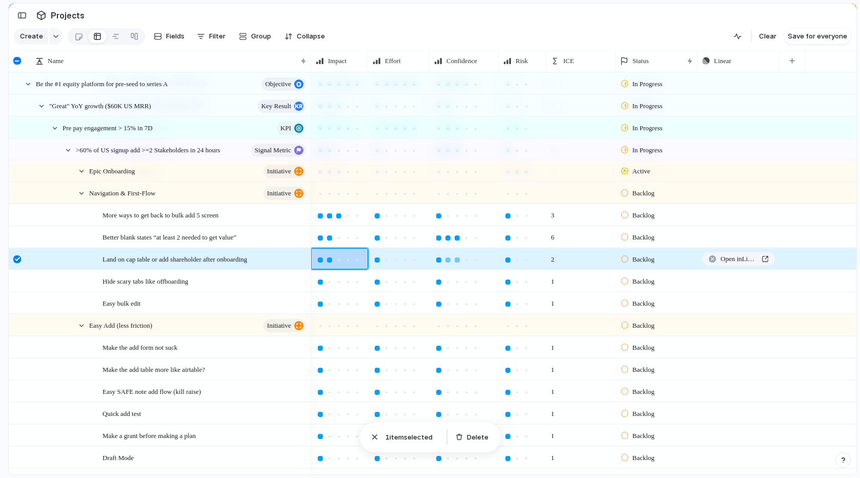
click at [460, 259] on div at bounding box center [456, 259] width 9 height 9
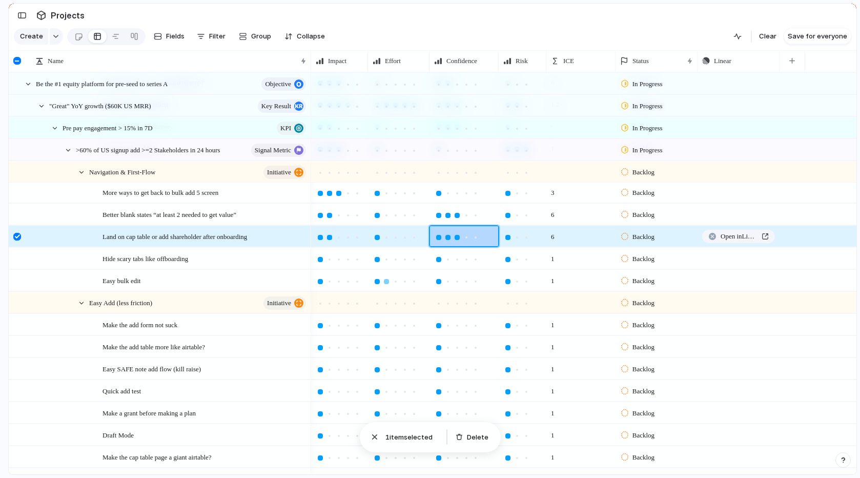
scroll to position [178, 0]
click at [188, 257] on span "Hide scary tabs like offboarding" at bounding box center [145, 258] width 86 height 12
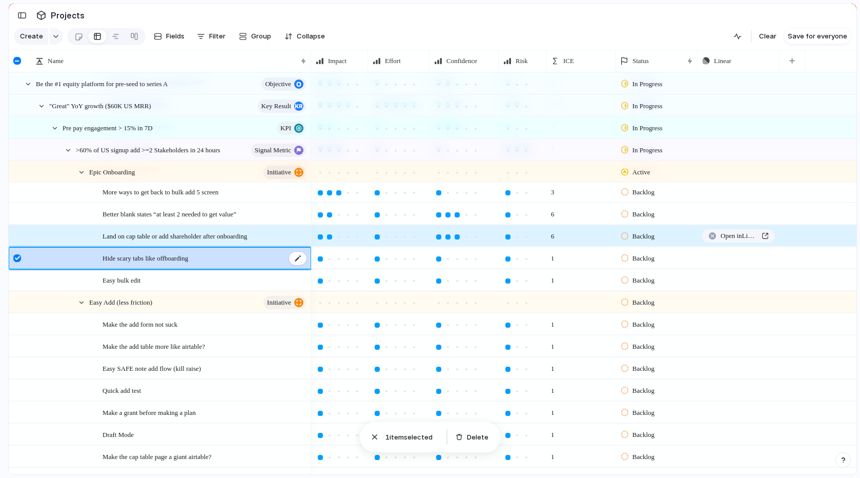
scroll to position [140, 0]
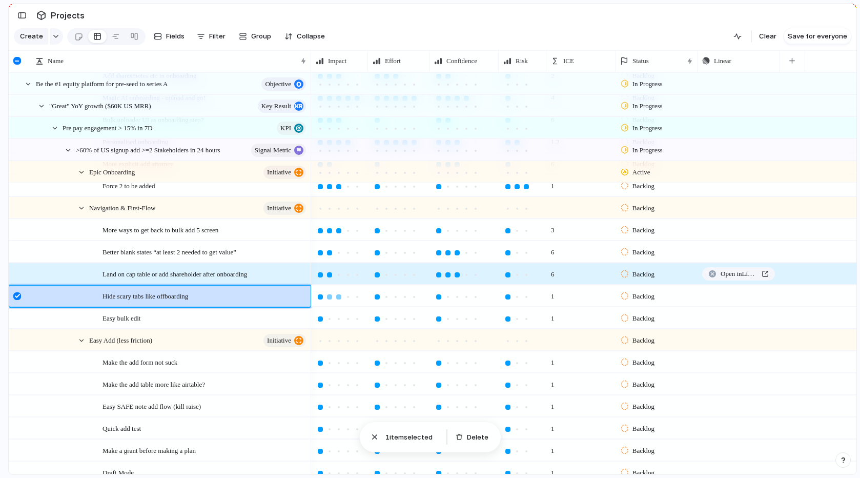
click at [340, 297] on div at bounding box center [338, 296] width 5 height 5
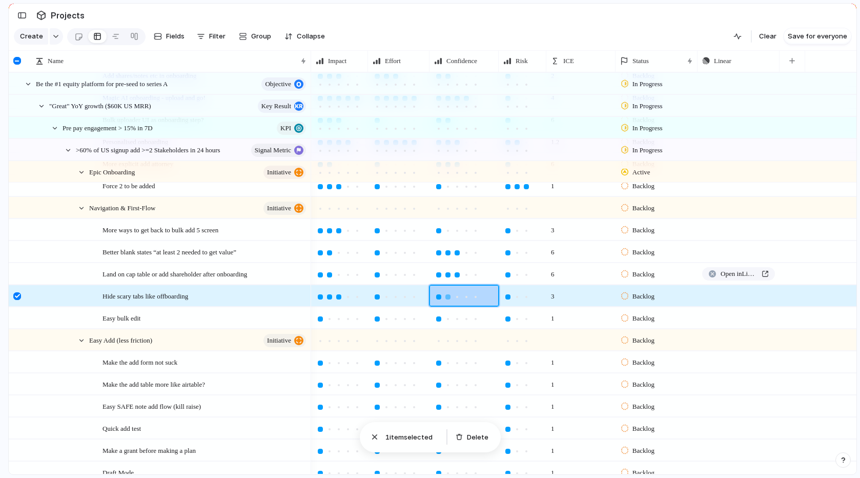
click at [449, 297] on div at bounding box center [447, 296] width 5 height 5
click at [516, 297] on div at bounding box center [516, 296] width 5 height 5
click at [345, 296] on div at bounding box center [347, 296] width 5 height 5
click at [140, 314] on span "Easy bulk edit" at bounding box center [121, 318] width 38 height 12
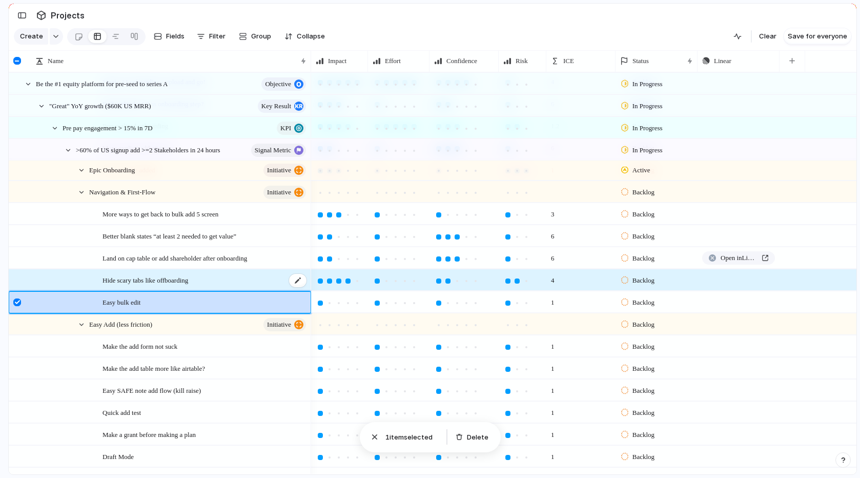
scroll to position [157, 0]
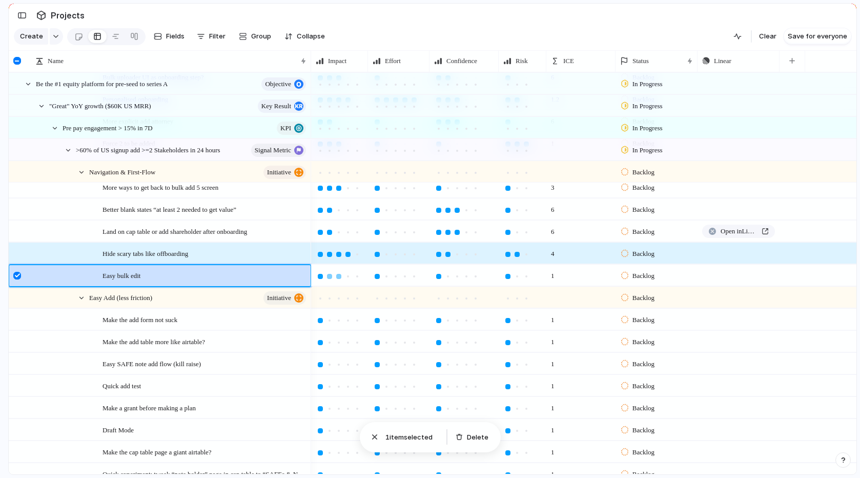
click at [340, 277] on div at bounding box center [338, 276] width 5 height 5
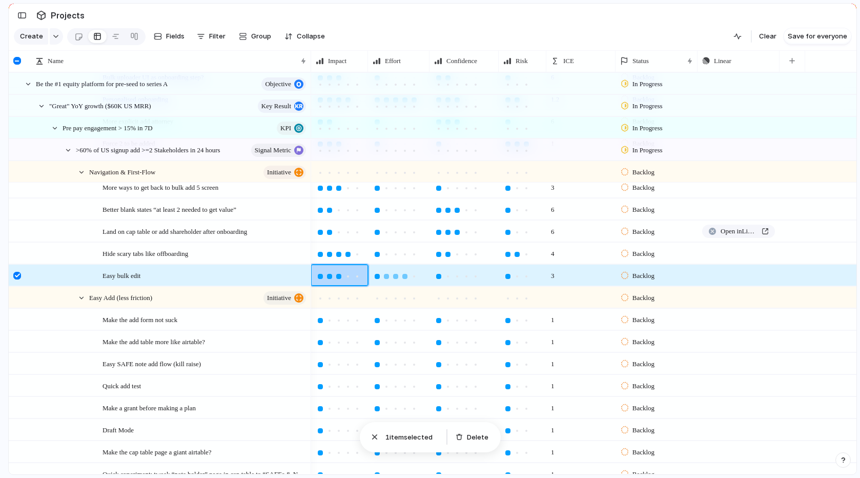
click at [400, 277] on div at bounding box center [404, 276] width 9 height 9
click at [454, 277] on div at bounding box center [456, 276] width 9 height 9
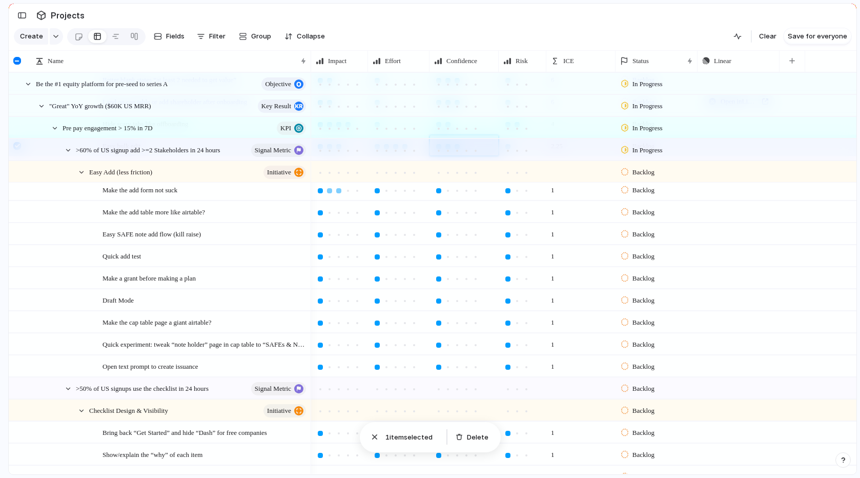
click at [338, 192] on div at bounding box center [338, 190] width 5 height 5
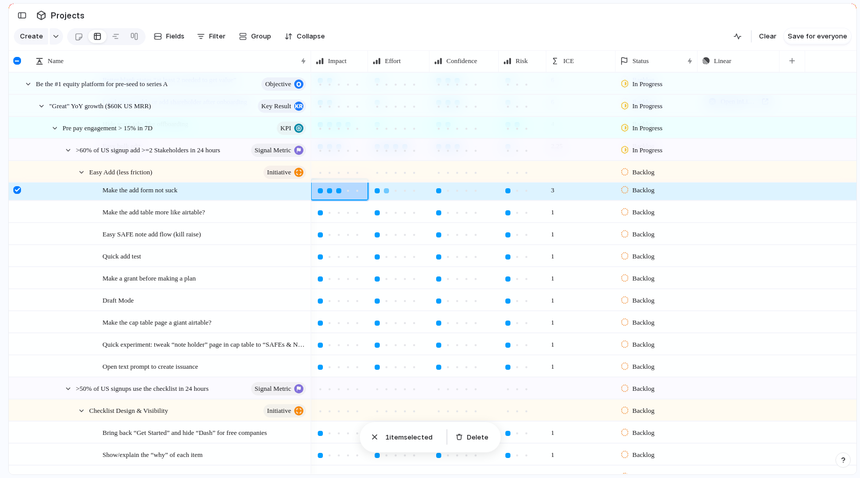
click at [386, 193] on div at bounding box center [386, 190] width 9 height 9
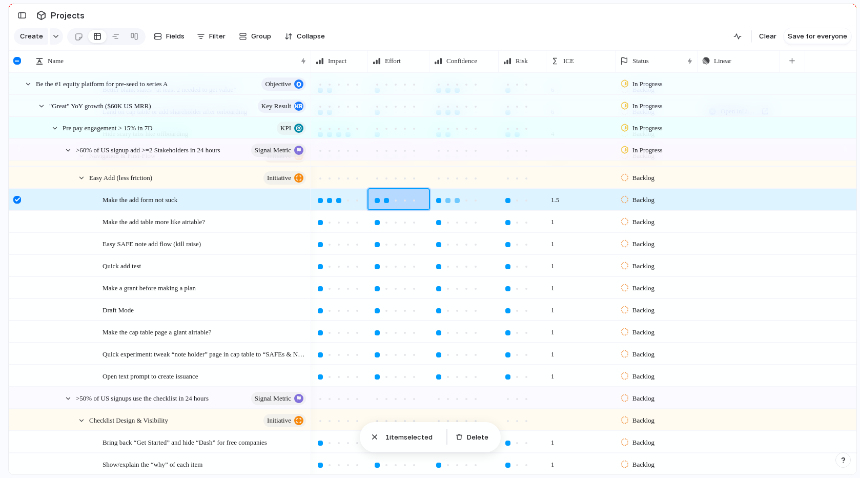
click at [455, 201] on div at bounding box center [457, 200] width 5 height 5
click at [357, 223] on div at bounding box center [357, 222] width 5 height 5
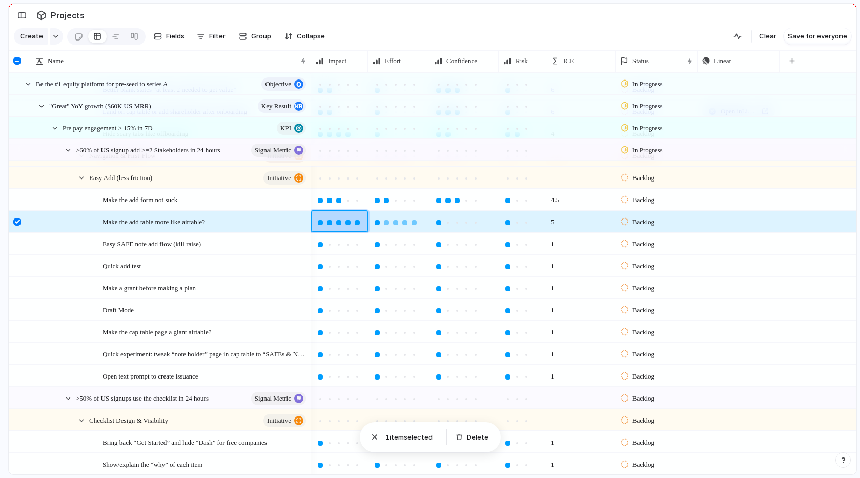
click at [417, 223] on div at bounding box center [413, 222] width 9 height 9
click at [458, 223] on div at bounding box center [457, 222] width 5 height 5
click at [518, 220] on div at bounding box center [516, 222] width 5 height 5
click at [187, 250] on div "Easy SAFE note add flow (kill raise)" at bounding box center [204, 243] width 205 height 21
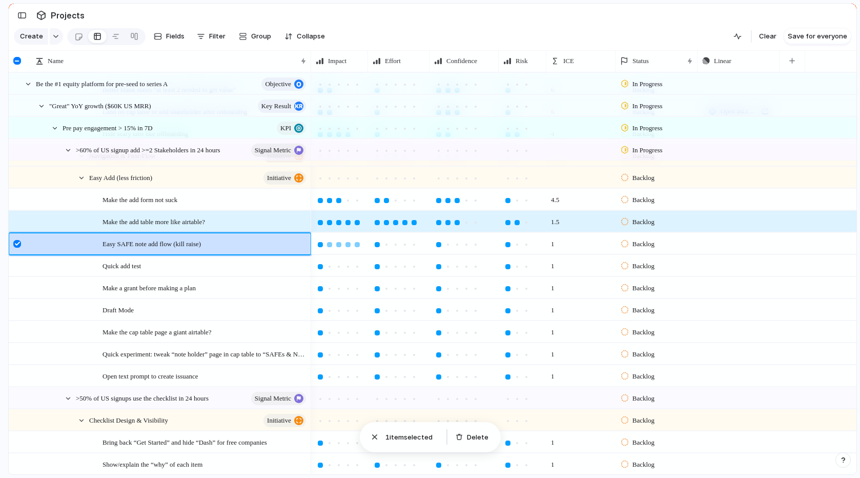
click at [355, 245] on div at bounding box center [357, 244] width 5 height 5
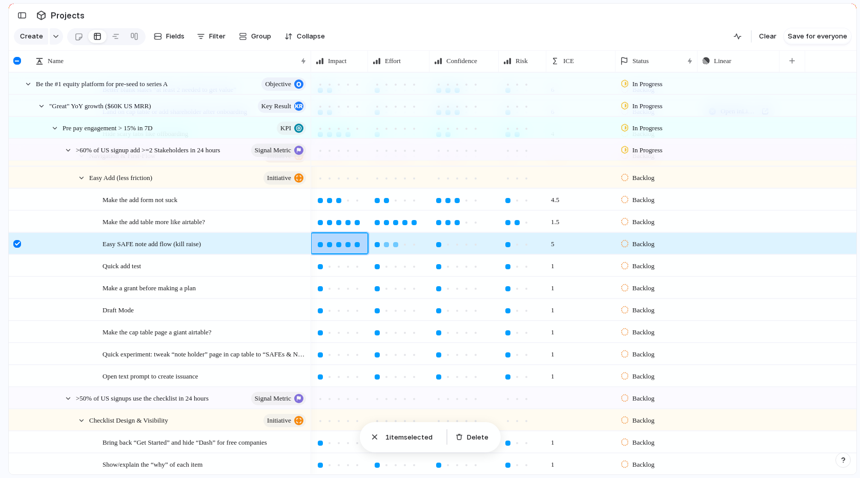
click at [391, 245] on div at bounding box center [395, 244] width 9 height 9
click at [386, 245] on div at bounding box center [386, 244] width 5 height 5
click at [395, 244] on div at bounding box center [395, 244] width 5 height 5
click at [458, 243] on div at bounding box center [457, 244] width 5 height 5
click at [465, 244] on div at bounding box center [466, 244] width 5 height 5
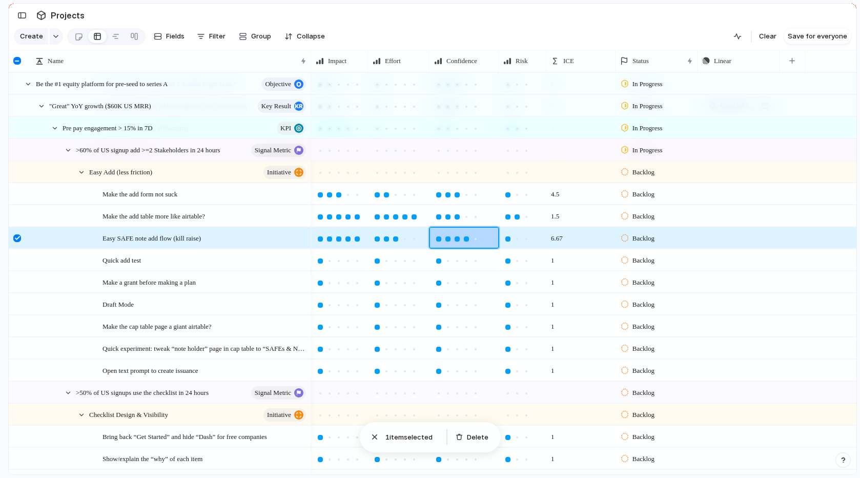
scroll to position [306, 0]
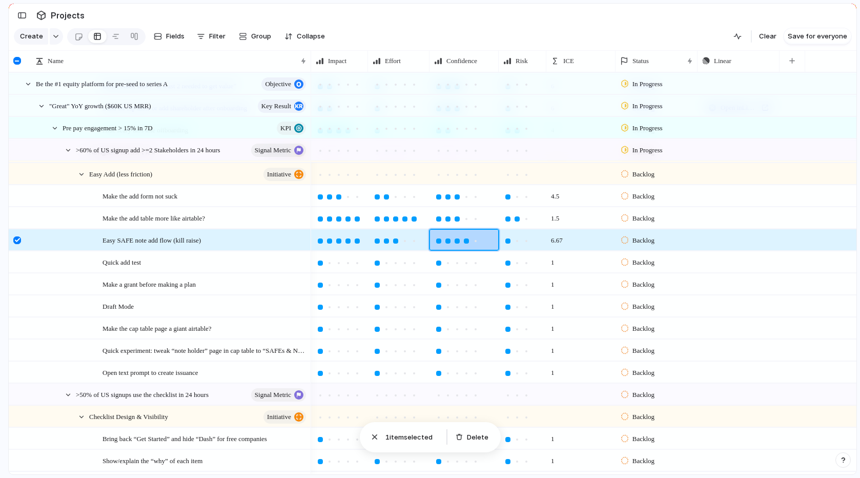
click at [420, 34] on section "Create Fields Filter Group Zoom Collapse Clear Save for everyone" at bounding box center [433, 38] width 848 height 25
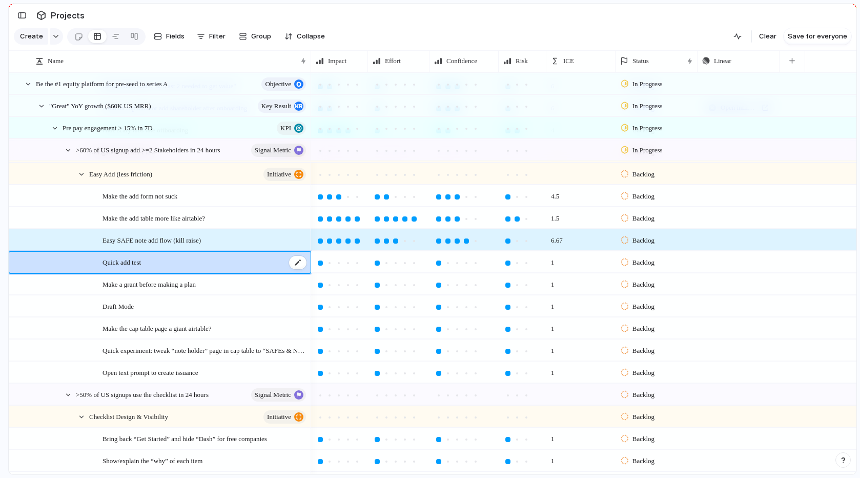
click at [206, 259] on div "Quick add test" at bounding box center [204, 262] width 205 height 21
click at [340, 260] on div at bounding box center [338, 262] width 5 height 5
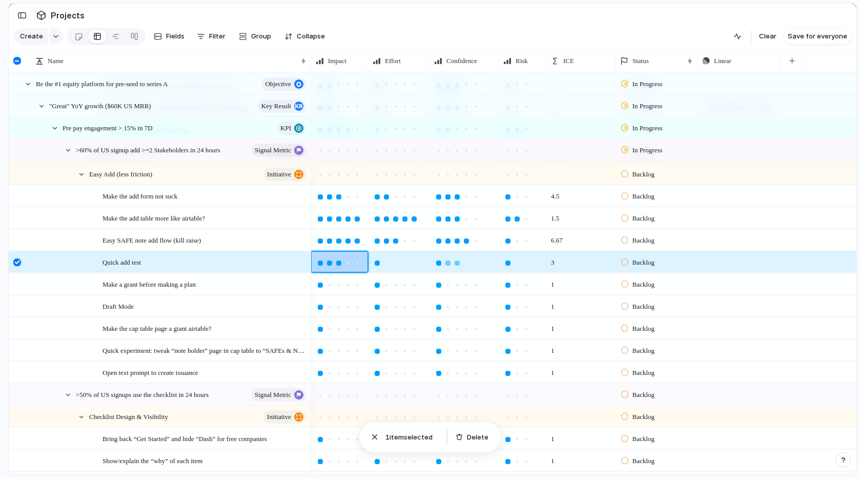
click at [457, 263] on div at bounding box center [457, 262] width 5 height 5
click at [448, 262] on div at bounding box center [447, 262] width 5 height 5
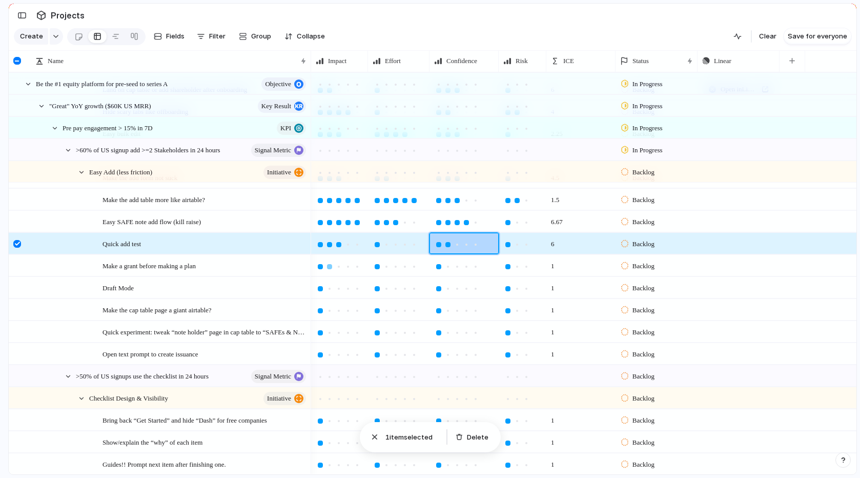
scroll to position [328, 0]
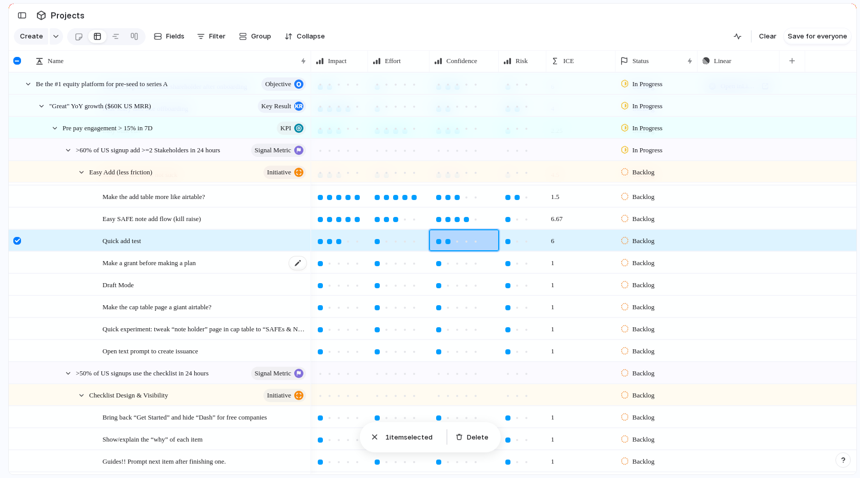
click at [116, 258] on span "Make a grant before making a plan" at bounding box center [148, 262] width 93 height 12
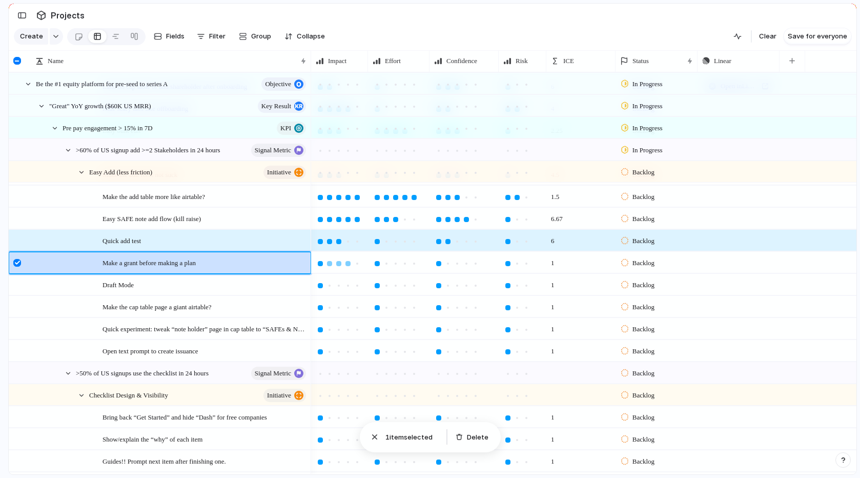
click at [351, 265] on div at bounding box center [347, 263] width 9 height 9
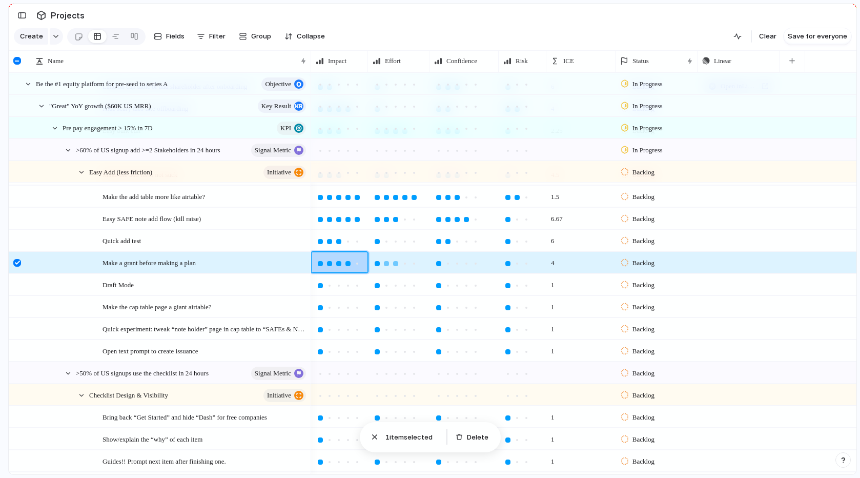
click at [395, 264] on div at bounding box center [395, 263] width 5 height 5
click at [514, 262] on div at bounding box center [516, 263] width 5 height 5
click at [508, 263] on div at bounding box center [507, 263] width 5 height 5
click at [450, 264] on div at bounding box center [447, 263] width 9 height 9
click at [460, 264] on div at bounding box center [456, 263] width 9 height 9
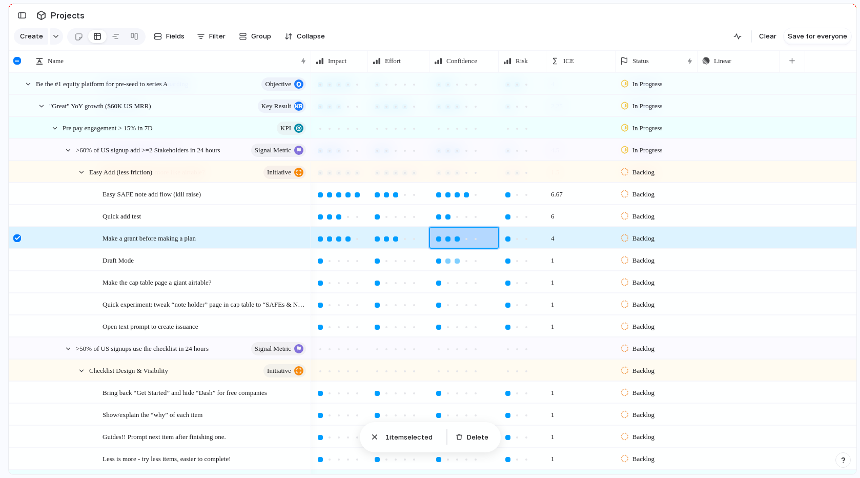
scroll to position [352, 0]
click at [337, 262] on div at bounding box center [338, 261] width 5 height 5
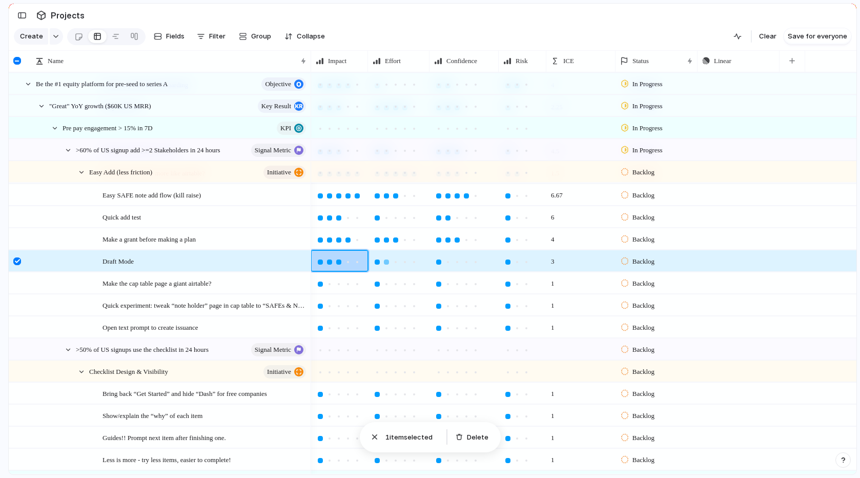
click at [385, 264] on div at bounding box center [386, 261] width 9 height 9
click at [443, 264] on div at bounding box center [447, 261] width 9 height 9
click at [205, 284] on span "Make the cap table page a giant airtable?" at bounding box center [156, 283] width 109 height 12
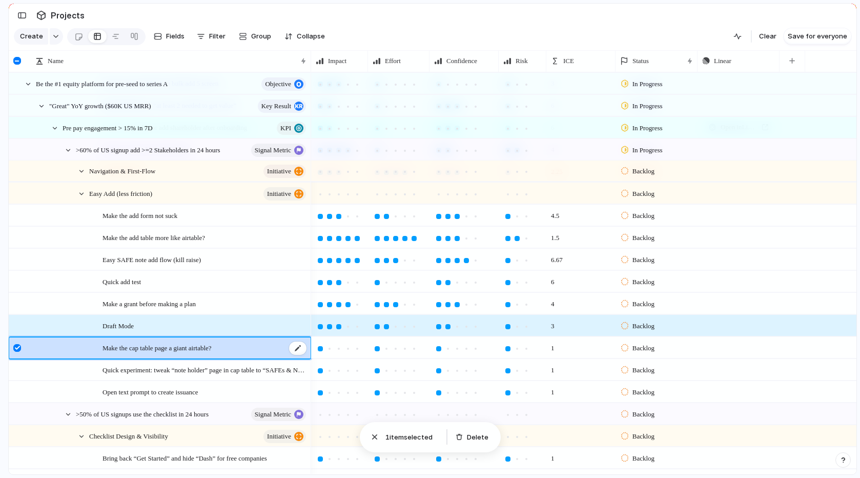
scroll to position [298, 0]
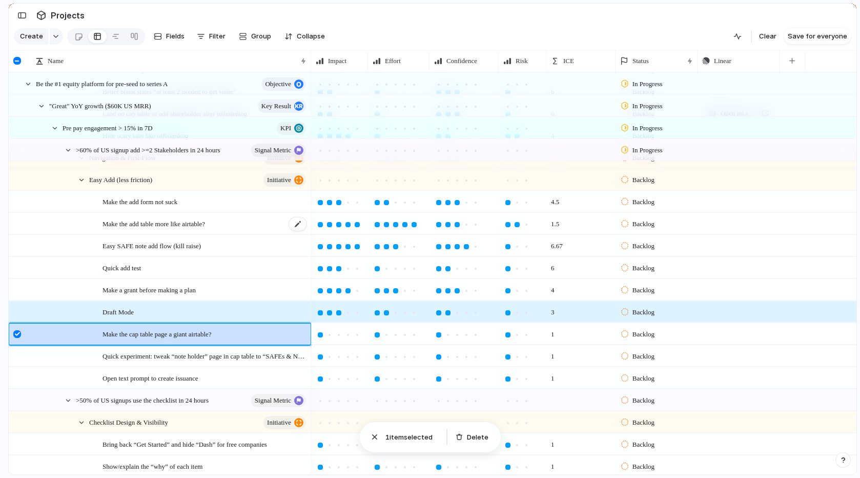
click at [174, 229] on div "Make the add table more like airtable?" at bounding box center [204, 223] width 205 height 21
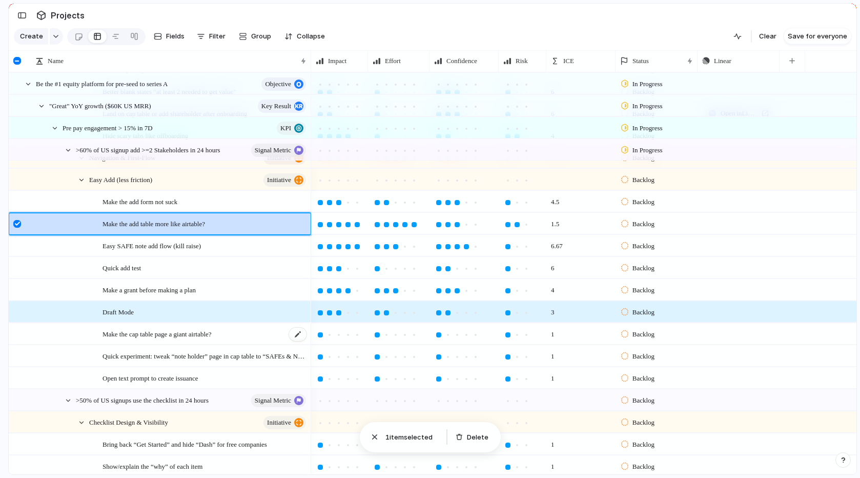
click at [198, 338] on span "Make the cap table page a giant airtable?" at bounding box center [156, 333] width 109 height 12
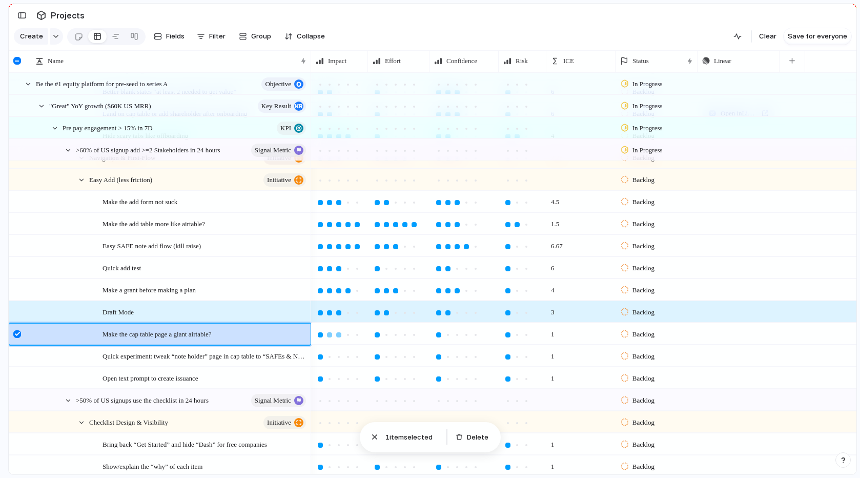
click at [339, 335] on div at bounding box center [338, 334] width 5 height 5
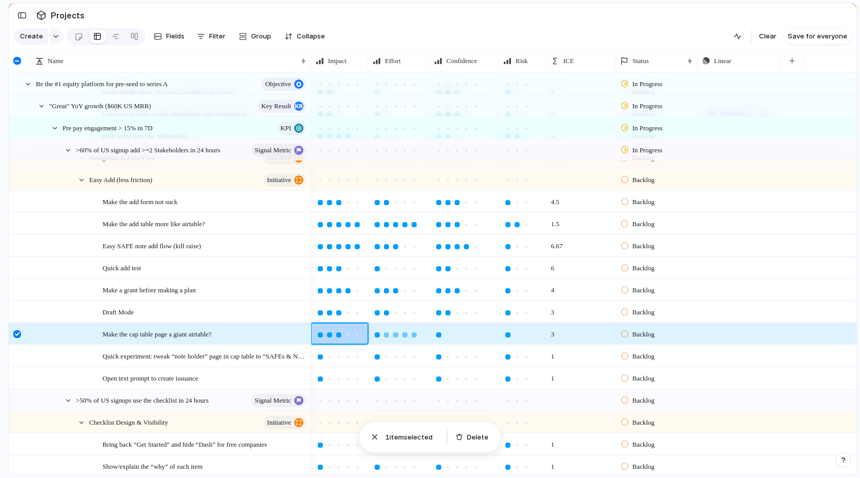
click at [414, 337] on div at bounding box center [413, 334] width 9 height 9
click at [446, 338] on div at bounding box center [447, 334] width 9 height 9
click at [524, 335] on div at bounding box center [526, 334] width 5 height 5
click at [517, 336] on div at bounding box center [516, 334] width 5 height 5
click at [526, 336] on div at bounding box center [526, 334] width 5 height 5
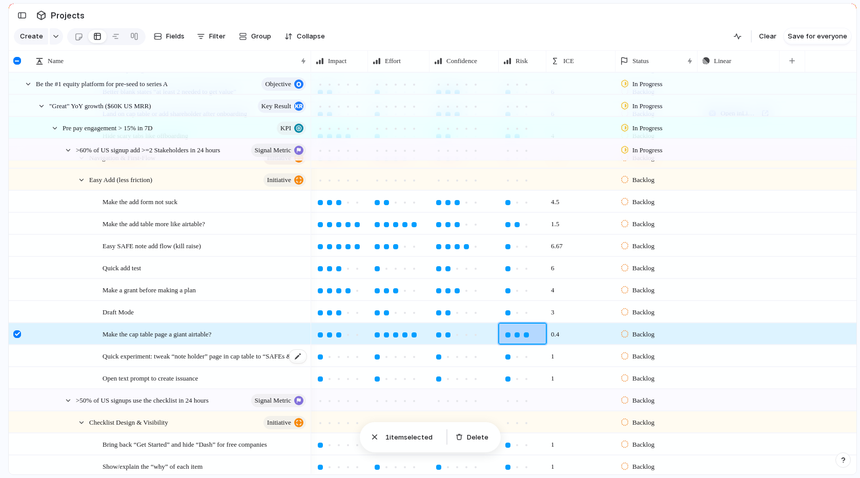
click at [212, 354] on span "Quick experiment: tweak “note holder” page in cap table to “SAFEs & Notes”" at bounding box center [204, 355] width 205 height 12
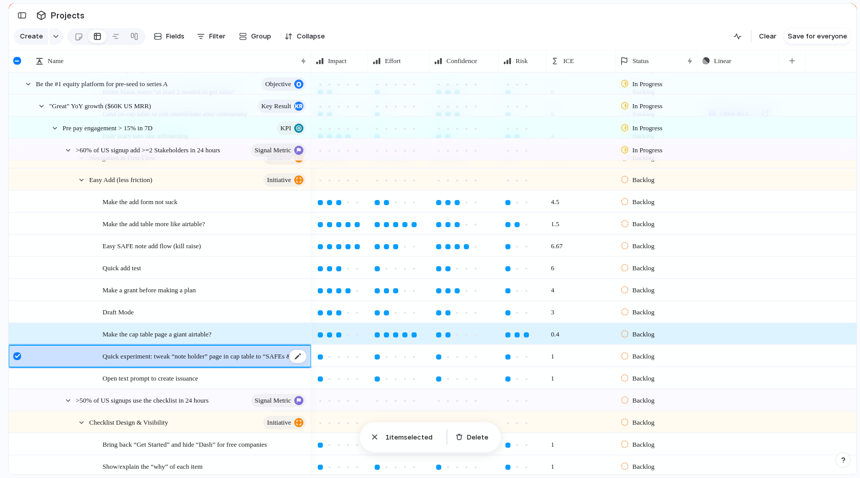
click at [215, 353] on span "Quick experiment: tweak “note holder” page in cap table to “SAFEs & Notes”" at bounding box center [204, 355] width 205 height 12
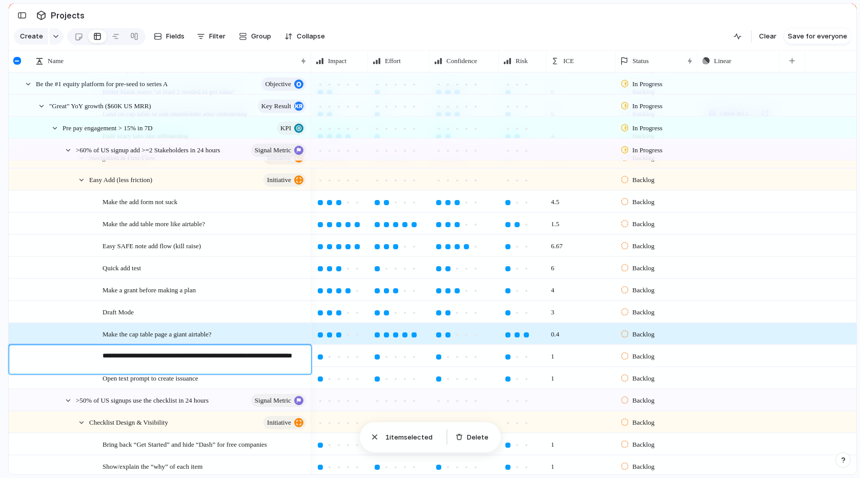
click at [186, 357] on textarea "**********" at bounding box center [202, 361] width 201 height 20
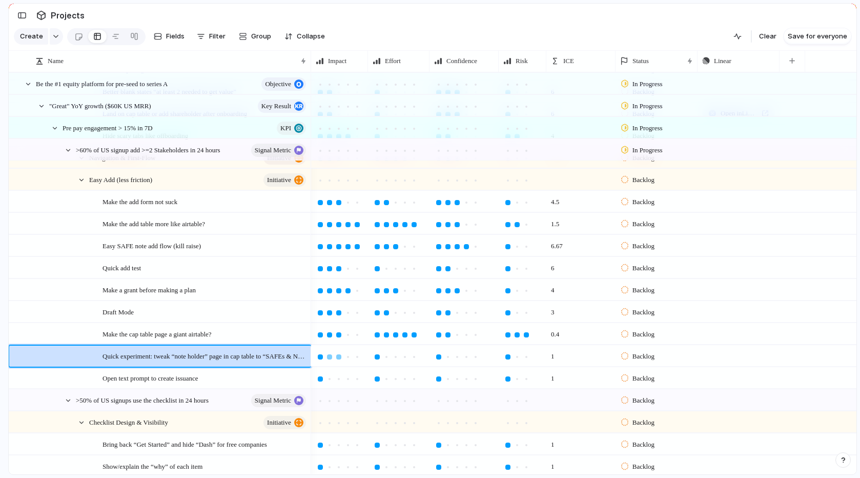
click at [339, 356] on div at bounding box center [338, 356] width 5 height 5
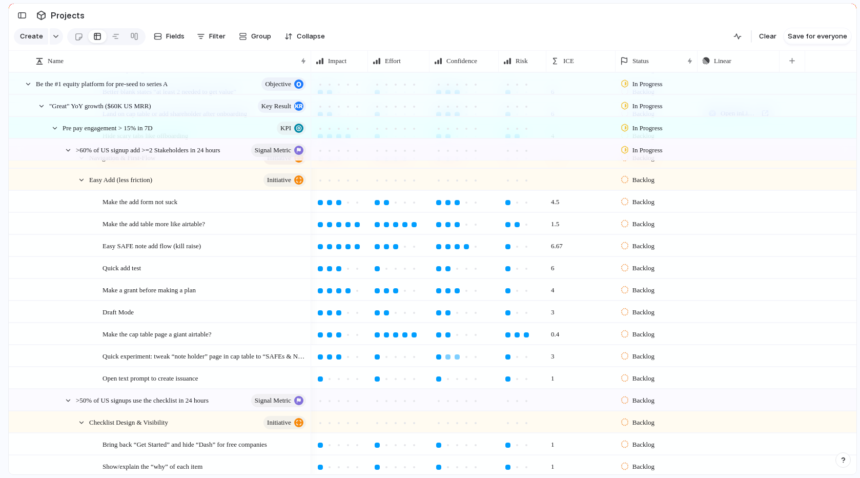
click at [459, 356] on div at bounding box center [457, 356] width 5 height 5
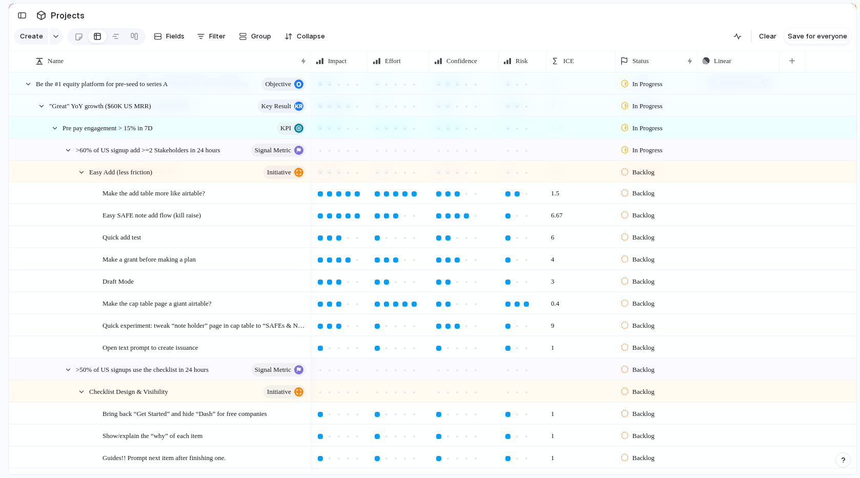
scroll to position [333, 0]
click at [189, 355] on div "Open text prompt to create issuance" at bounding box center [204, 345] width 205 height 21
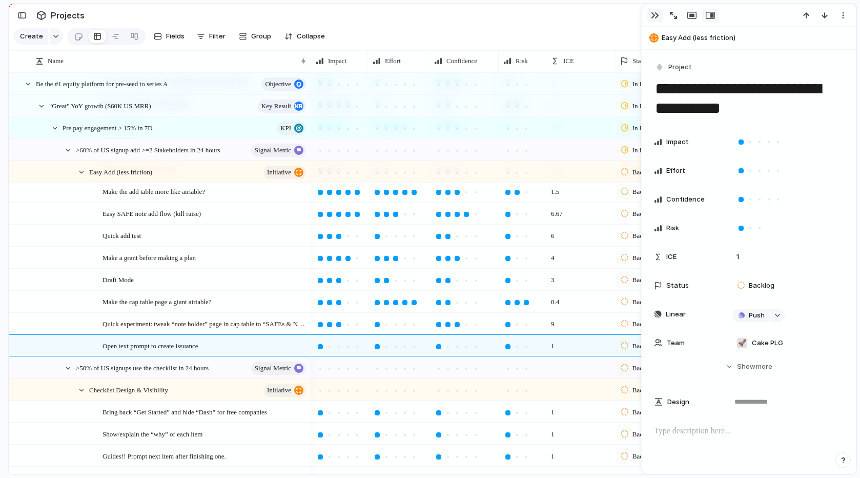
click at [653, 18] on div "button" at bounding box center [655, 15] width 8 height 8
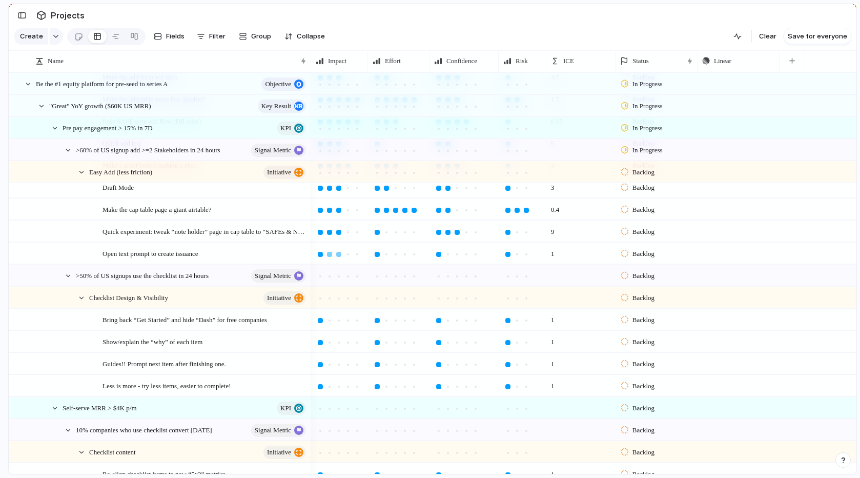
scroll to position [426, 0]
click at [347, 254] on div at bounding box center [347, 253] width 5 height 5
click at [402, 254] on div at bounding box center [404, 253] width 9 height 9
click at [468, 252] on div at bounding box center [466, 253] width 5 height 5
click at [514, 253] on div at bounding box center [516, 253] width 5 height 5
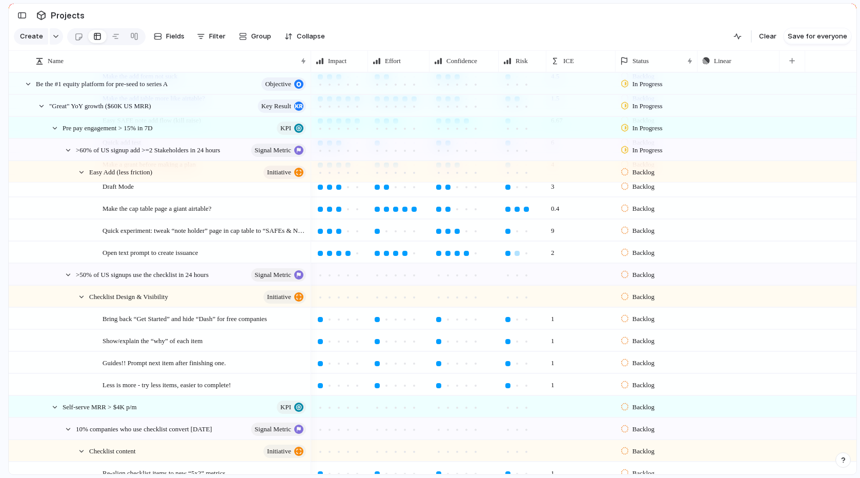
click at [507, 253] on div at bounding box center [507, 253] width 5 height 5
click at [517, 253] on div at bounding box center [516, 253] width 5 height 5
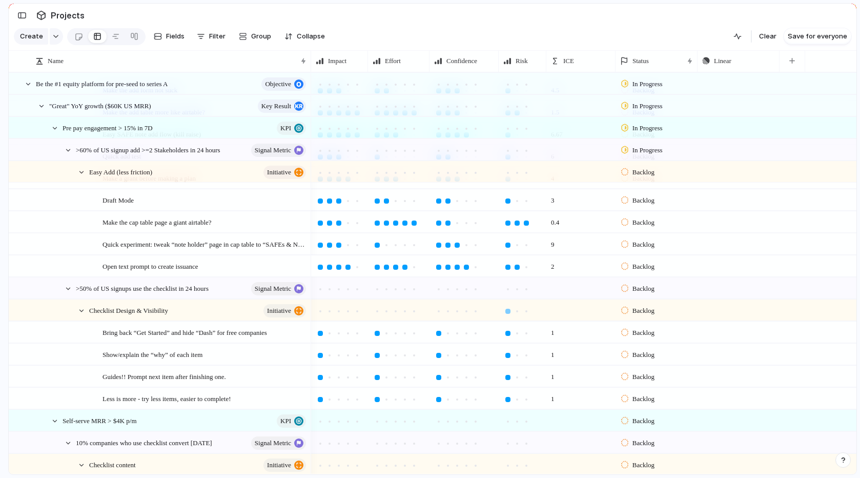
scroll to position [392, 0]
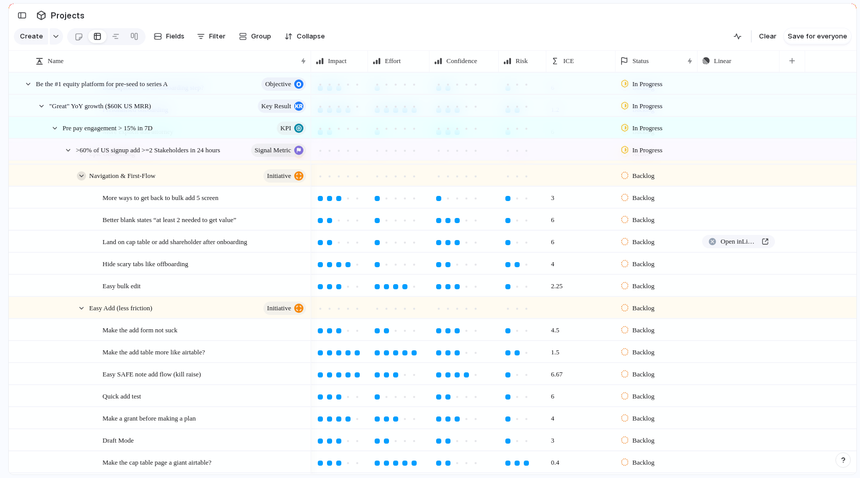
click at [83, 176] on div at bounding box center [81, 175] width 9 height 9
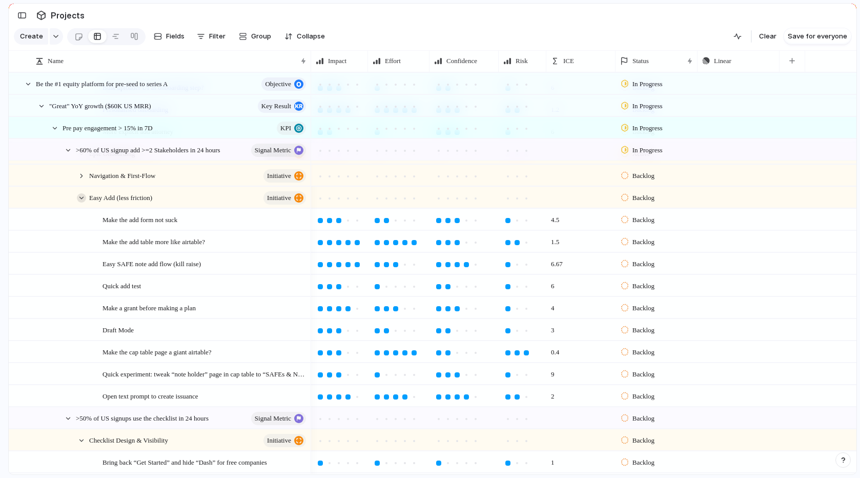
click at [79, 196] on div at bounding box center [81, 197] width 9 height 9
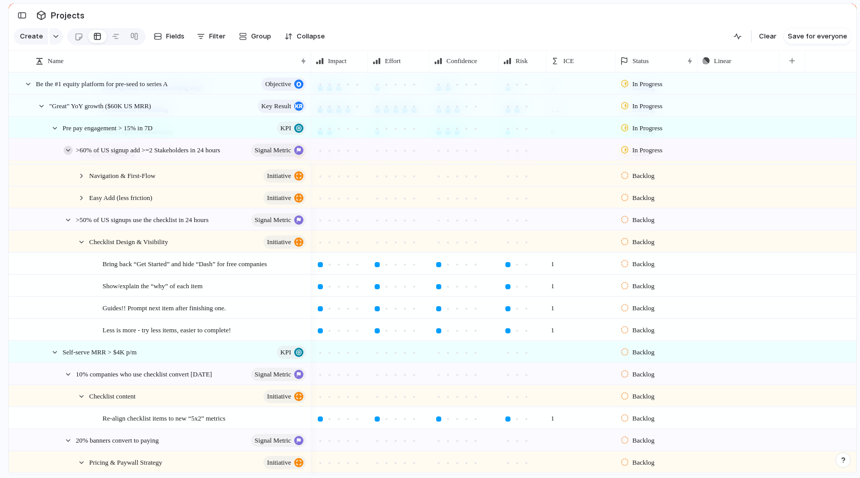
click at [66, 150] on div at bounding box center [68, 150] width 9 height 9
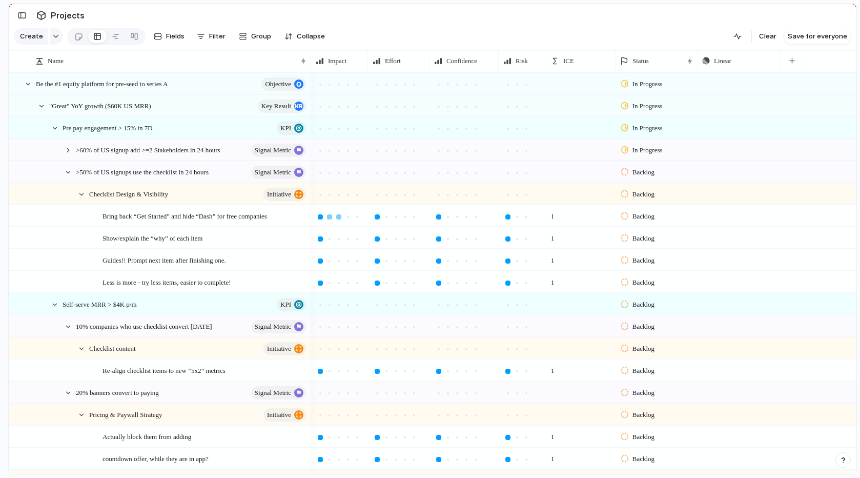
click at [339, 217] on div at bounding box center [338, 216] width 5 height 5
click at [452, 216] on div at bounding box center [456, 216] width 9 height 9
click at [345, 242] on div at bounding box center [347, 238] width 9 height 9
click at [386, 235] on div at bounding box center [386, 238] width 9 height 9
click at [466, 240] on div at bounding box center [466, 238] width 5 height 5
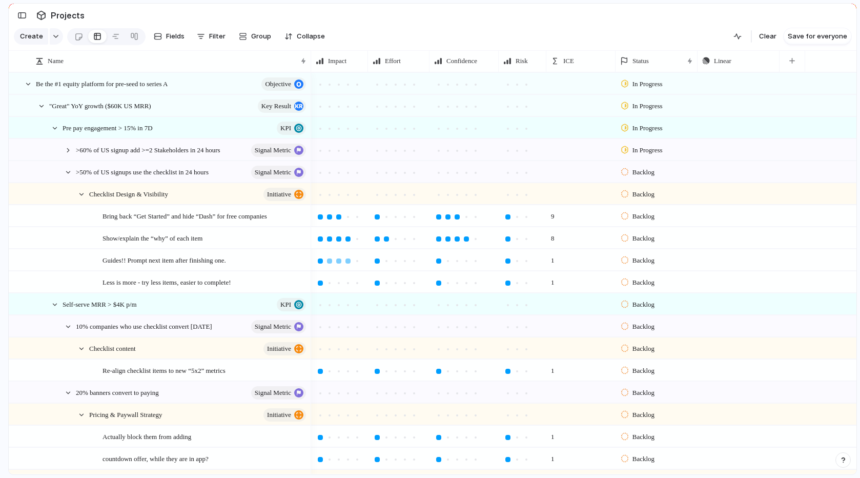
click at [344, 263] on div at bounding box center [347, 260] width 9 height 9
click at [386, 261] on div at bounding box center [386, 260] width 5 height 5
click at [451, 262] on div at bounding box center [447, 260] width 9 height 9
click at [520, 264] on div at bounding box center [516, 260] width 9 height 9
click at [455, 262] on div at bounding box center [457, 260] width 5 height 5
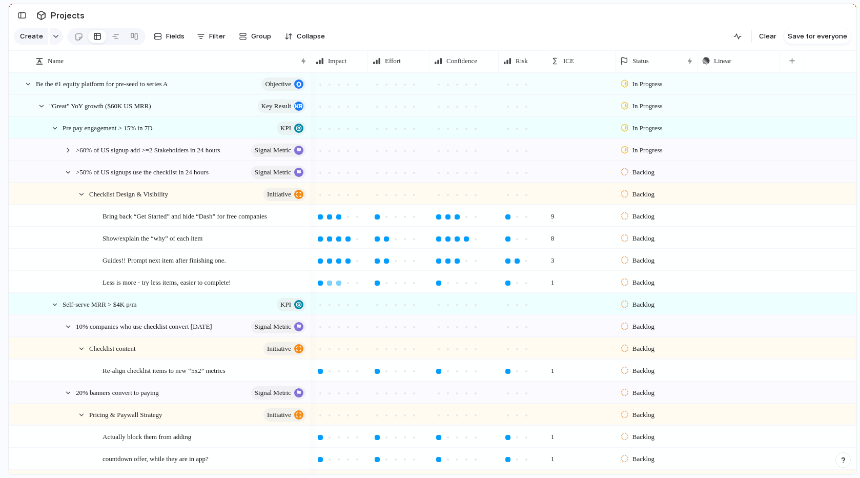
click at [337, 285] on div at bounding box center [338, 282] width 9 height 9
click at [459, 283] on div at bounding box center [457, 282] width 5 height 5
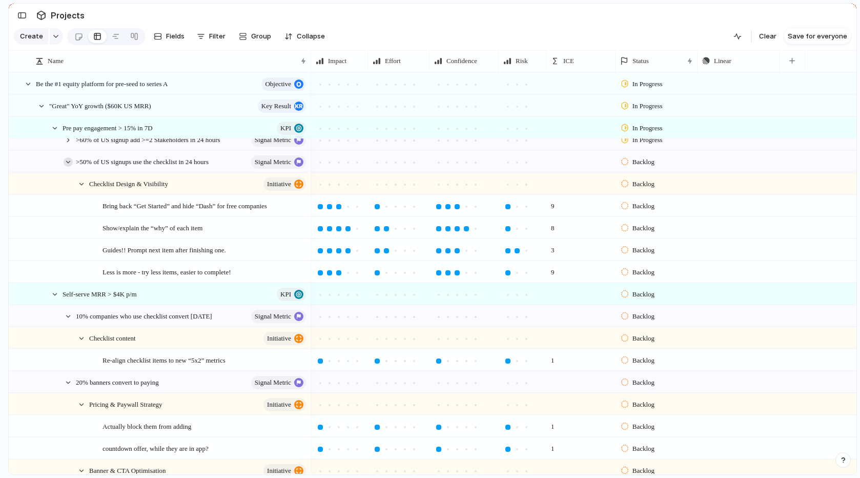
click at [70, 162] on div at bounding box center [68, 161] width 9 height 9
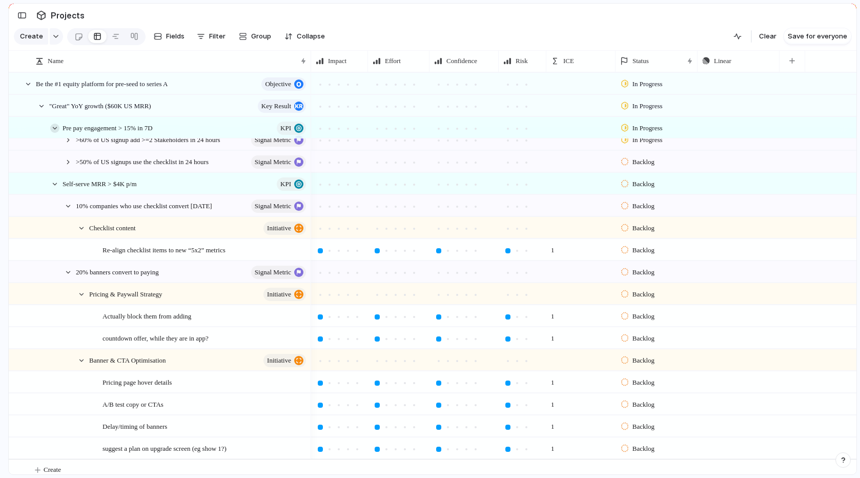
click at [55, 127] on div at bounding box center [54, 127] width 9 height 9
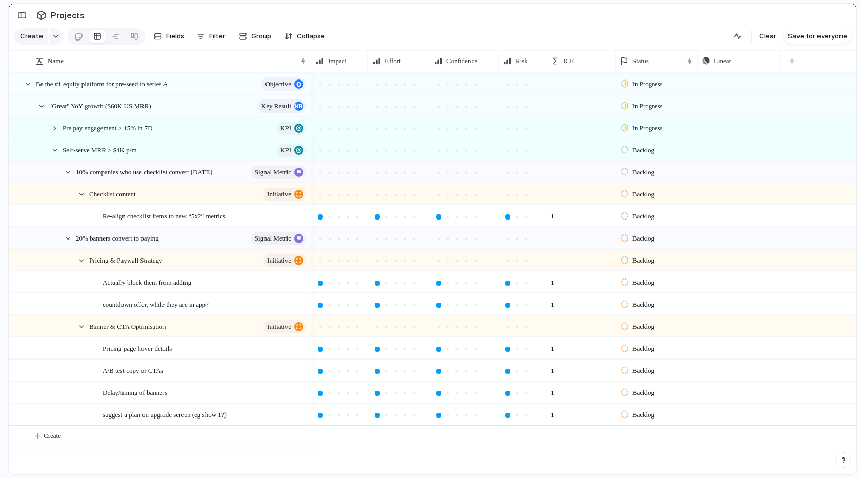
scroll to position [0, 0]
click at [331, 216] on div at bounding box center [329, 216] width 5 height 5
click at [459, 216] on div at bounding box center [457, 216] width 5 height 5
click at [78, 195] on div at bounding box center [81, 194] width 9 height 9
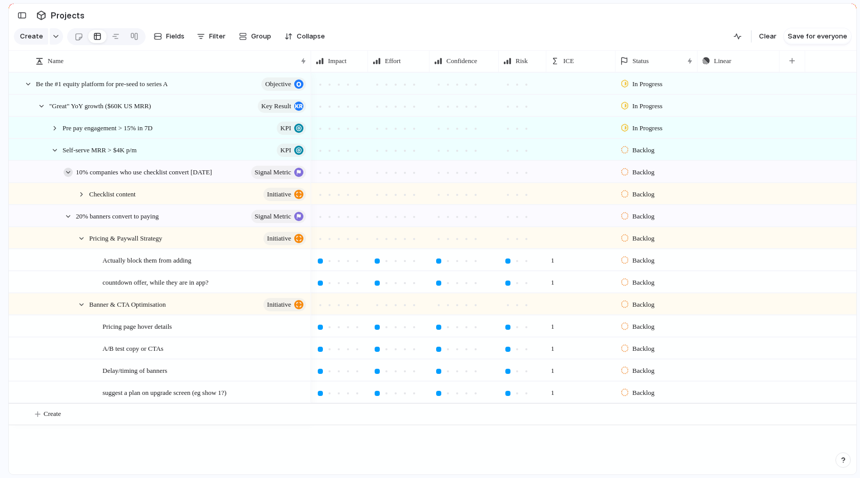
click at [69, 174] on div at bounding box center [68, 172] width 9 height 9
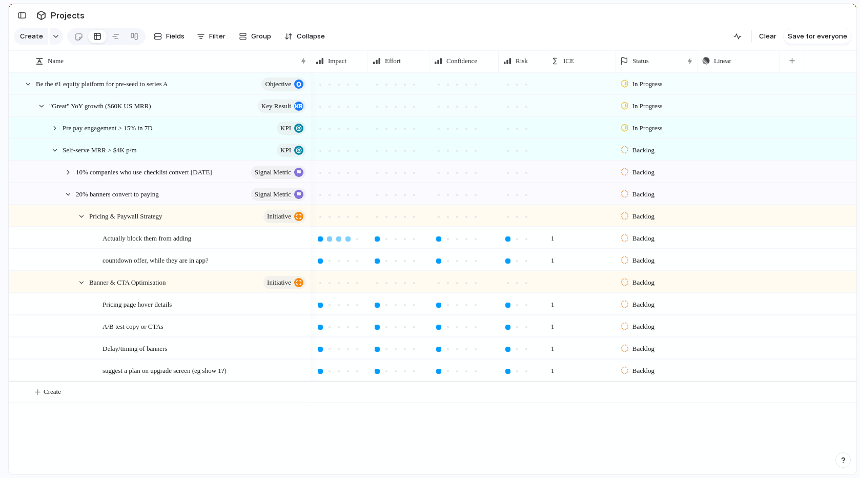
click at [347, 239] on div at bounding box center [347, 238] width 5 height 5
click at [395, 241] on div at bounding box center [395, 238] width 9 height 9
click at [457, 241] on div at bounding box center [456, 238] width 9 height 9
click at [528, 238] on div at bounding box center [526, 238] width 5 height 5
click at [464, 239] on div at bounding box center [466, 238] width 5 height 5
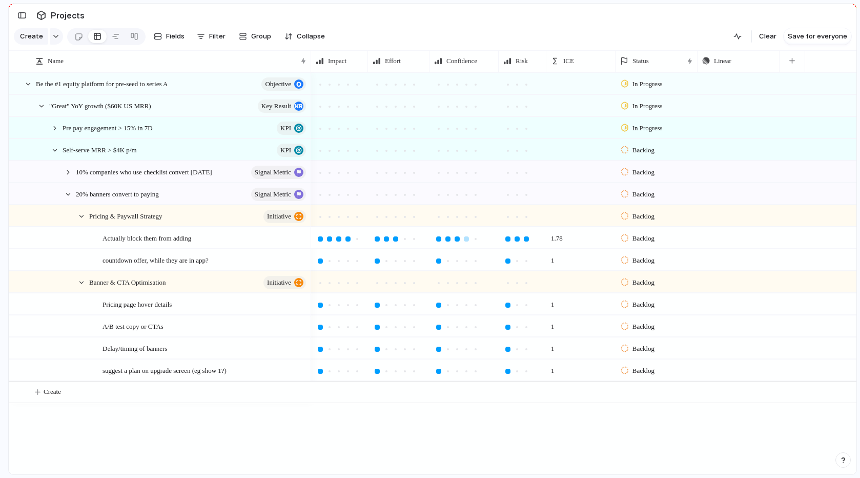
click at [457, 239] on div at bounding box center [457, 238] width 5 height 5
click at [385, 239] on div at bounding box center [386, 238] width 5 height 5
click at [348, 262] on div at bounding box center [347, 260] width 5 height 5
click at [383, 260] on div at bounding box center [386, 260] width 9 height 9
click at [455, 261] on div at bounding box center [457, 260] width 5 height 5
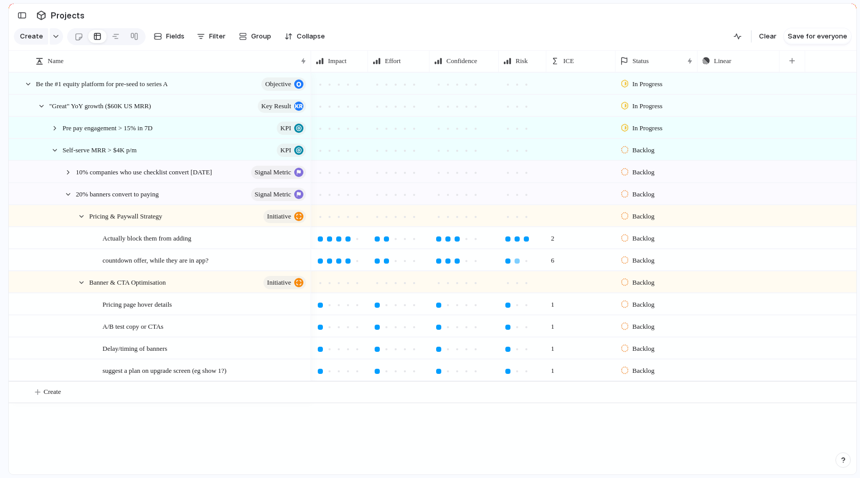
click at [516, 262] on div at bounding box center [516, 260] width 5 height 5
click at [525, 264] on div at bounding box center [526, 260] width 9 height 9
click at [518, 263] on div at bounding box center [516, 260] width 9 height 9
click at [523, 23] on section "Projects" at bounding box center [433, 15] width 848 height 23
click at [84, 216] on div at bounding box center [81, 216] width 9 height 9
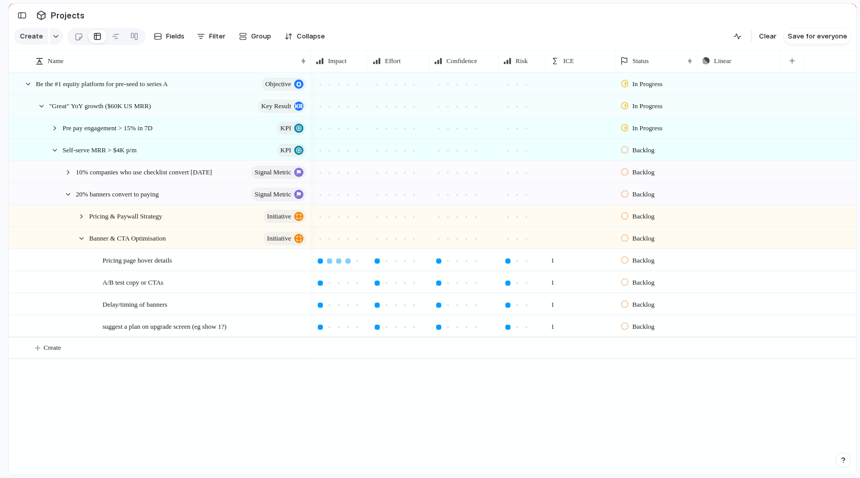
click at [345, 261] on div at bounding box center [347, 260] width 5 height 5
click at [388, 261] on div at bounding box center [386, 260] width 5 height 5
click at [464, 261] on div at bounding box center [466, 260] width 5 height 5
click at [340, 282] on div at bounding box center [338, 282] width 5 height 5
click at [456, 283] on div at bounding box center [457, 282] width 5 height 5
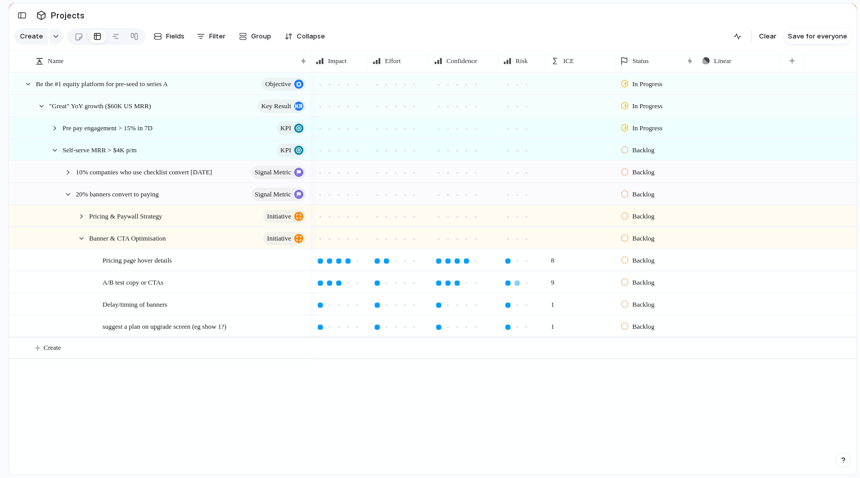
click at [518, 284] on div at bounding box center [516, 282] width 5 height 5
click at [339, 305] on div at bounding box center [338, 304] width 5 height 5
click at [456, 305] on div at bounding box center [457, 304] width 5 height 5
click at [518, 304] on div at bounding box center [516, 304] width 5 height 5
click at [347, 327] on div at bounding box center [347, 326] width 5 height 5
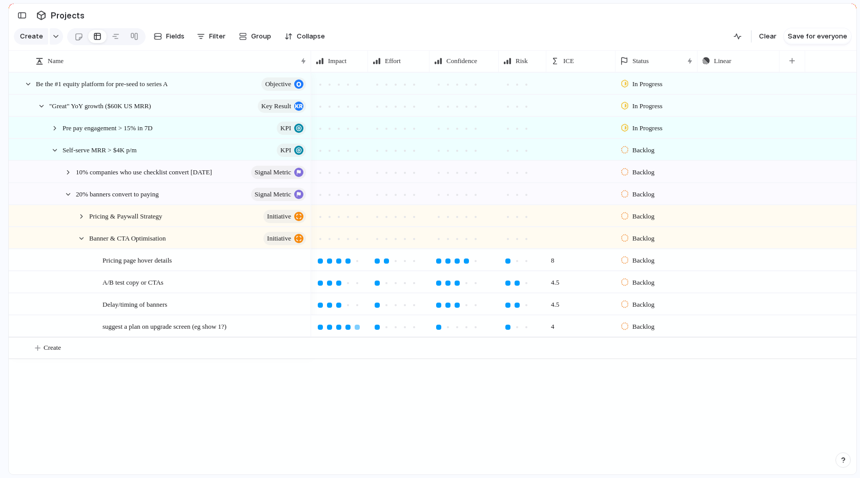
click at [356, 328] on div at bounding box center [357, 326] width 5 height 5
click at [386, 327] on div at bounding box center [386, 326] width 5 height 5
click at [517, 328] on div at bounding box center [516, 326] width 5 height 5
click at [348, 327] on div at bounding box center [347, 326] width 5 height 5
click at [449, 327] on div at bounding box center [447, 326] width 5 height 5
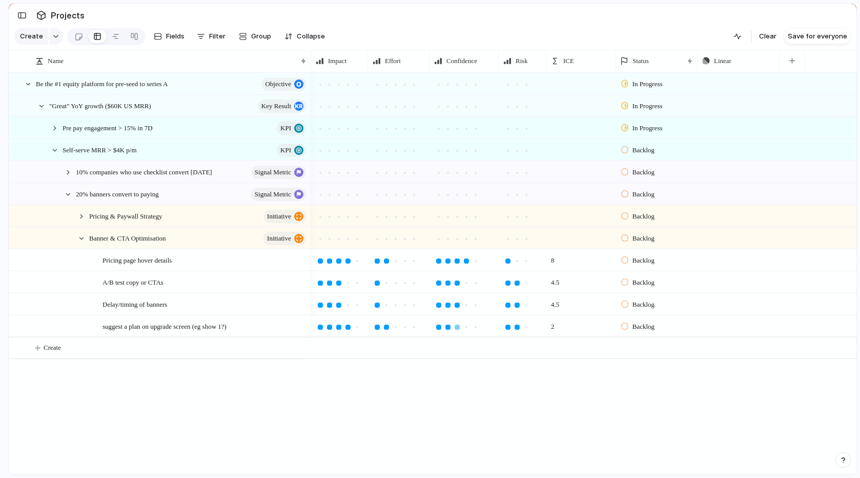
click at [458, 327] on div at bounding box center [457, 326] width 5 height 5
click at [176, 371] on div "Self-serve MRR > $4K p/m KPI 10% companies who use checklist convert [DATE] Sig…" at bounding box center [433, 273] width 848 height 402
click at [83, 237] on div at bounding box center [81, 238] width 9 height 9
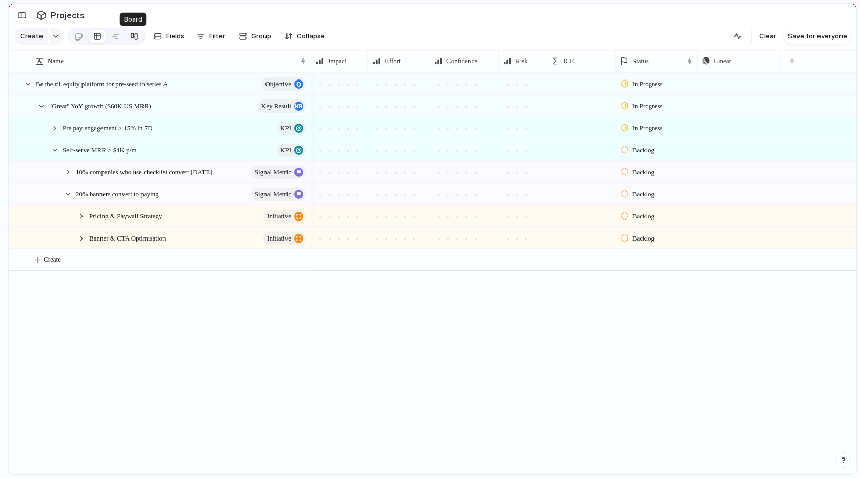
click at [132, 38] on div at bounding box center [134, 36] width 8 height 16
click at [80, 33] on div at bounding box center [78, 36] width 9 height 17
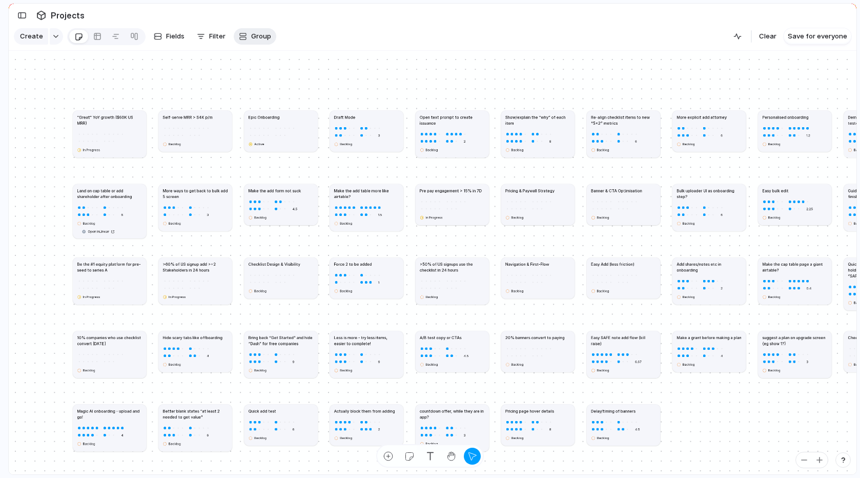
click at [262, 37] on span "Group" at bounding box center [261, 36] width 20 height 10
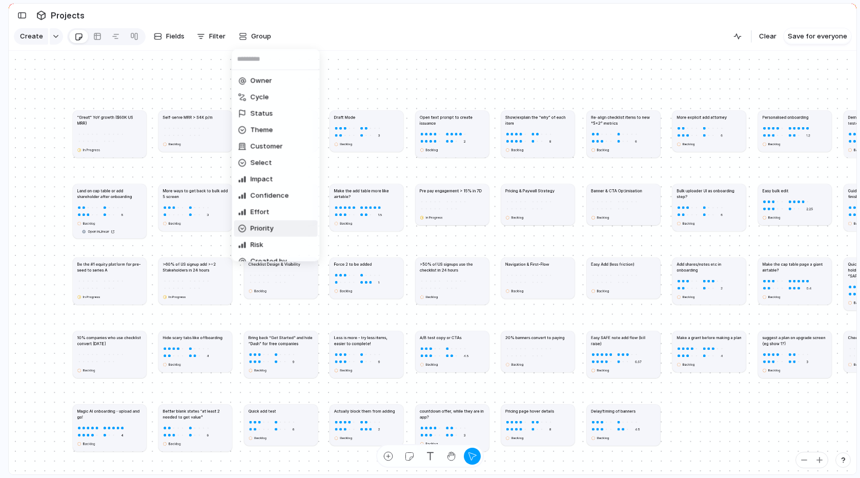
scroll to position [11, 0]
click at [265, 219] on span "Priority" at bounding box center [262, 218] width 23 height 10
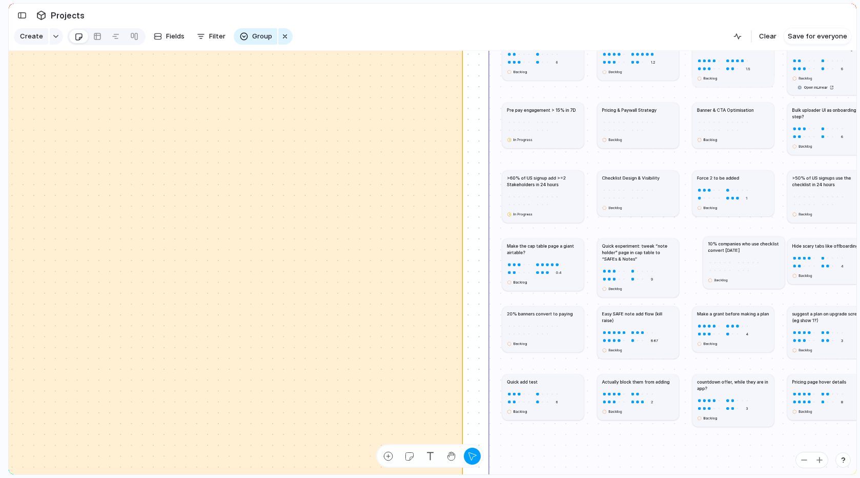
drag, startPoint x: 719, startPoint y: 277, endPoint x: 720, endPoint y: 270, distance: 7.2
click at [720, 270] on div "Backlog" at bounding box center [744, 272] width 72 height 25
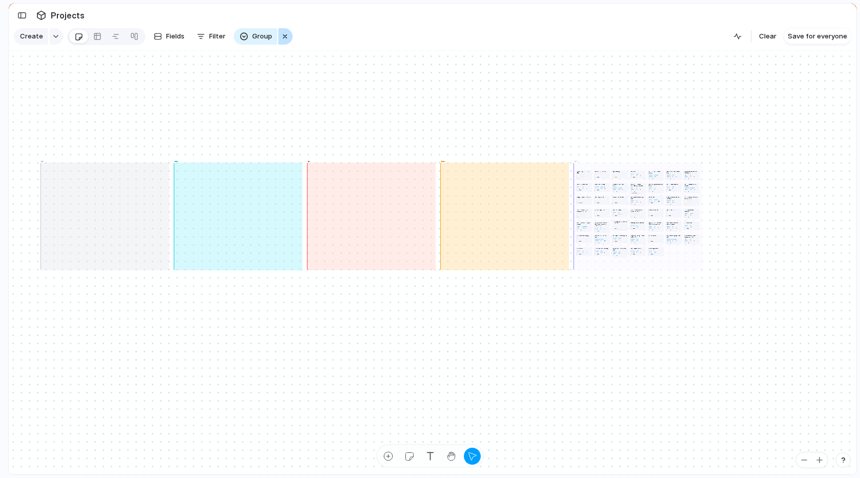
click at [281, 42] on div "button" at bounding box center [285, 36] width 8 height 12
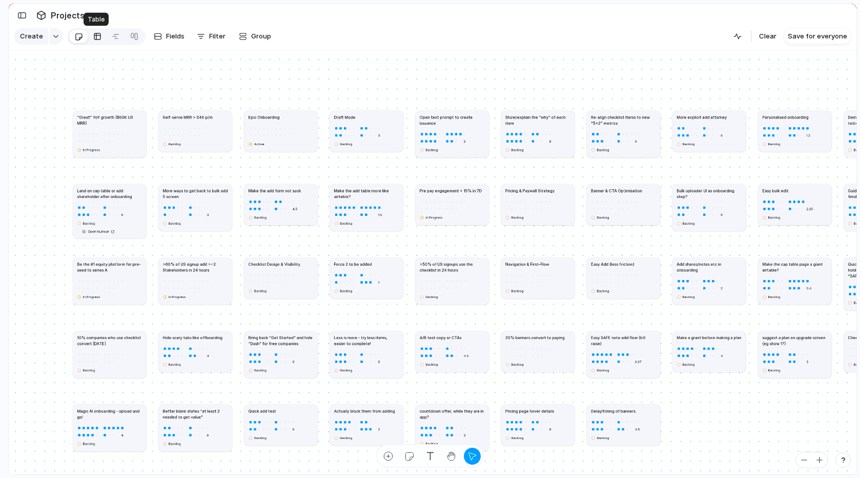
click at [93, 36] on div at bounding box center [97, 36] width 8 height 16
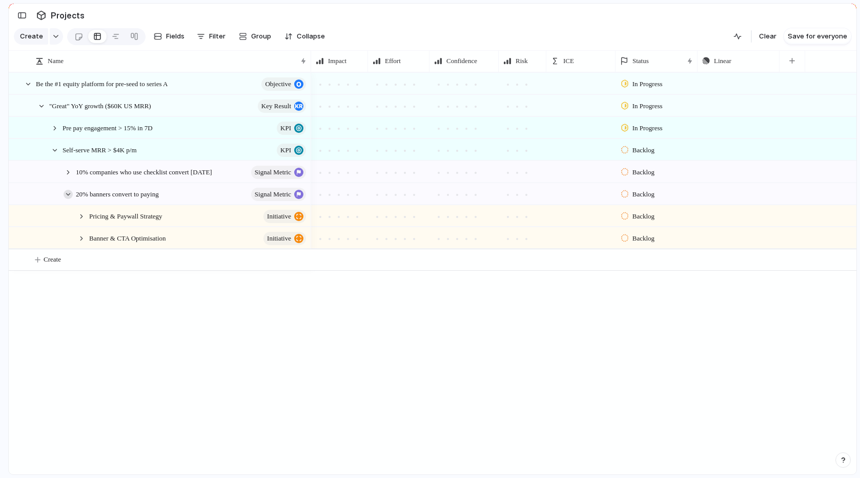
click at [68, 190] on div at bounding box center [68, 194] width 9 height 9
